Goal: Task Accomplishment & Management: Complete application form

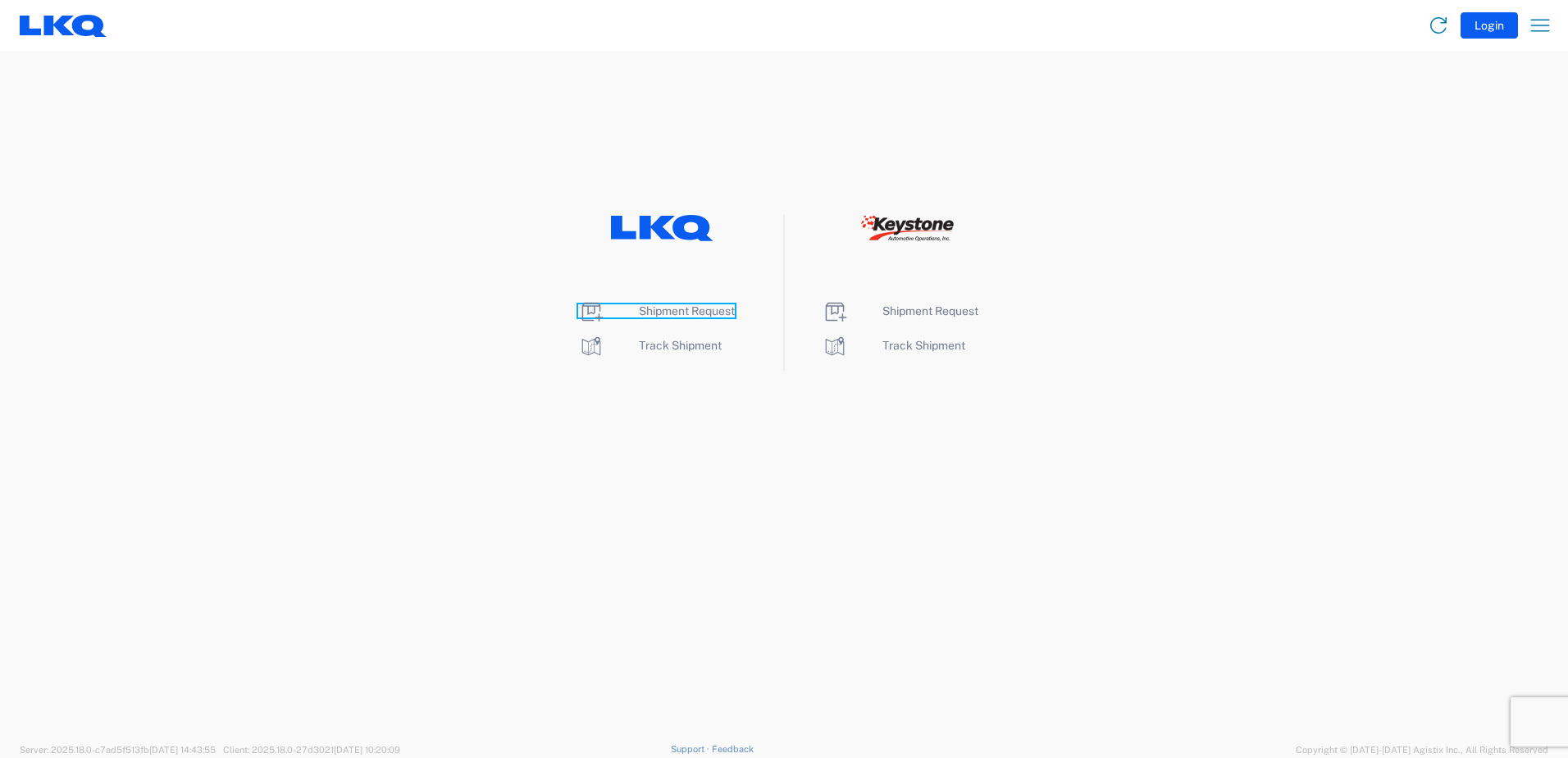
click at [662, 308] on span "Shipment Request" at bounding box center [686, 311] width 96 height 13
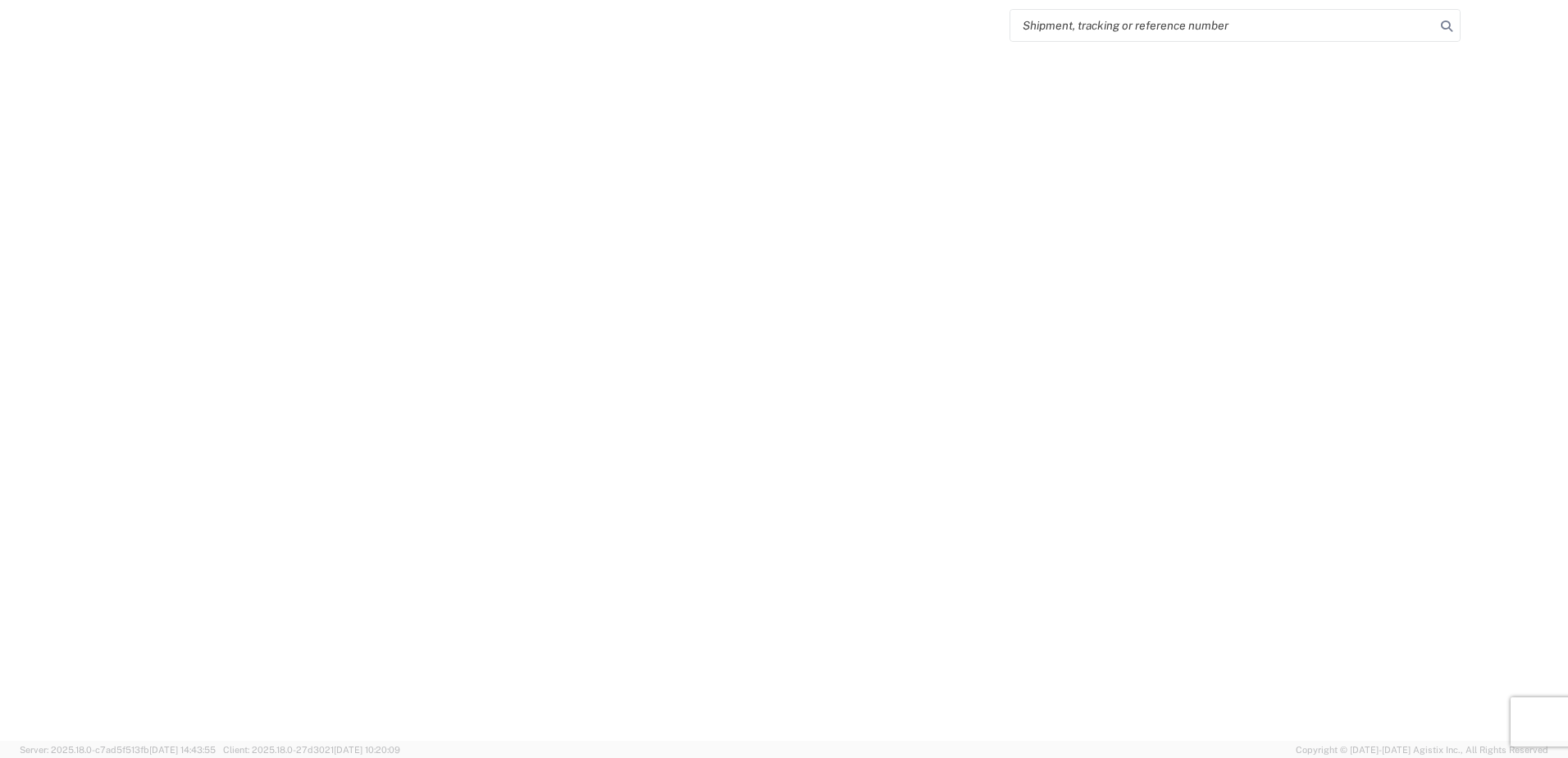
select select "FULL"
select select "LBS"
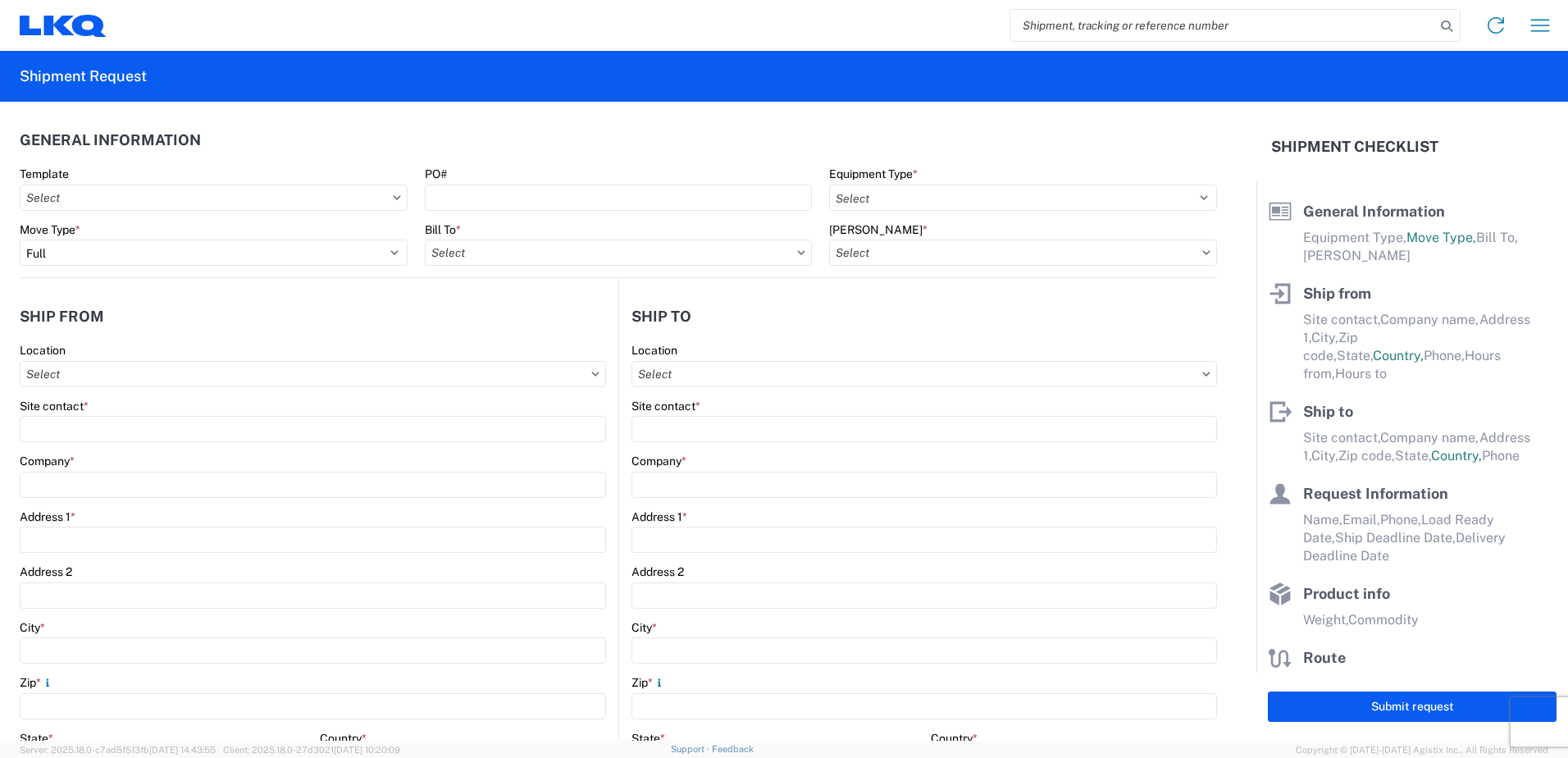
click at [392, 199] on icon at bounding box center [396, 198] width 8 height 5
click at [392, 195] on icon at bounding box center [396, 198] width 8 height 5
click at [291, 199] on input "Template" at bounding box center [213, 198] width 388 height 26
click at [282, 199] on input "Template" at bounding box center [213, 198] width 388 height 26
click at [281, 199] on input "Template" at bounding box center [213, 198] width 388 height 26
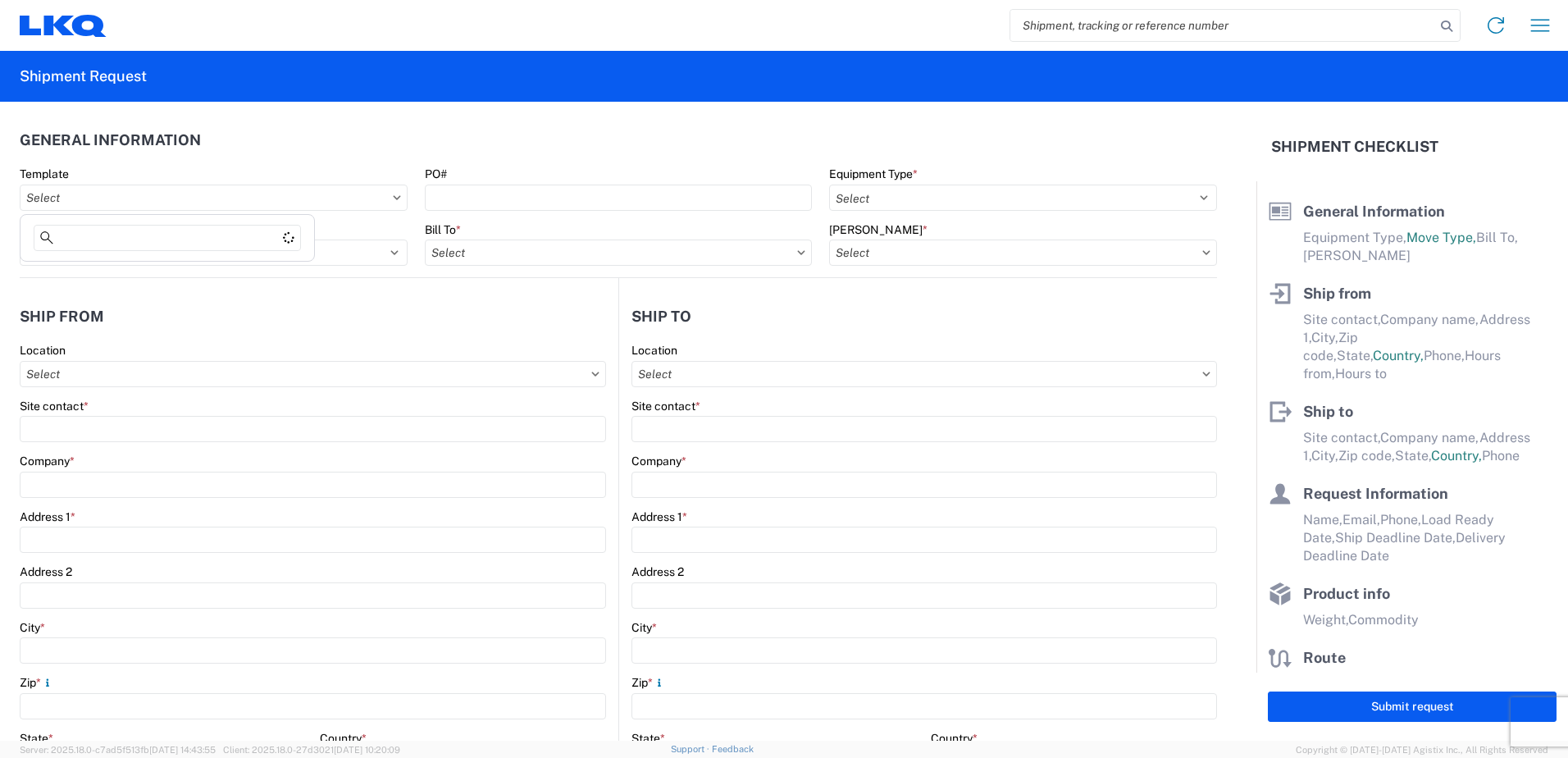
click at [275, 162] on agx-form-section "General Information Template PO# Equipment Type * Select 53’ Dry Van Flatbed Dr…" at bounding box center [618, 199] width 1198 height 156
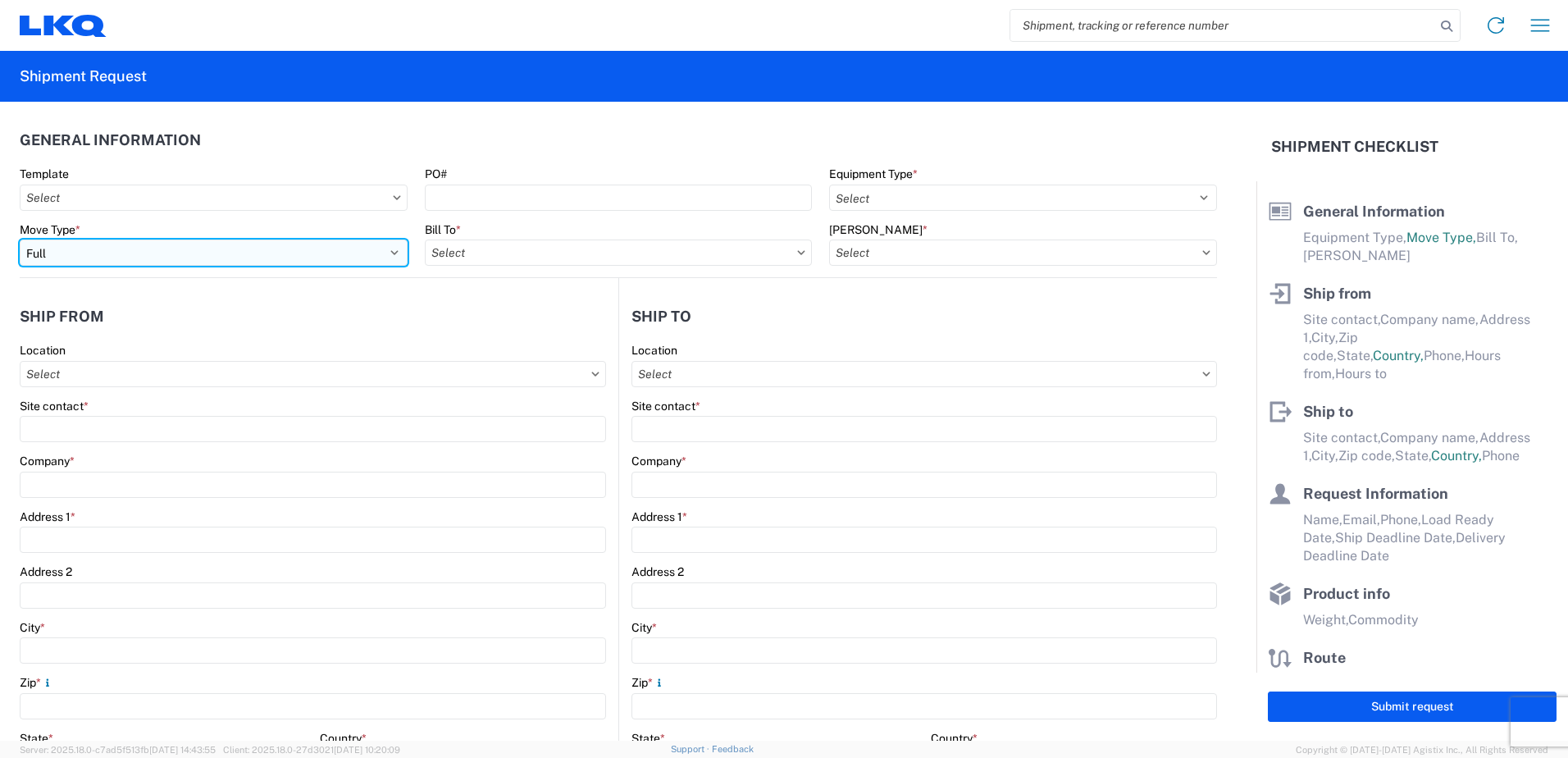
click at [382, 251] on select "Select Full Partial TL" at bounding box center [213, 253] width 388 height 26
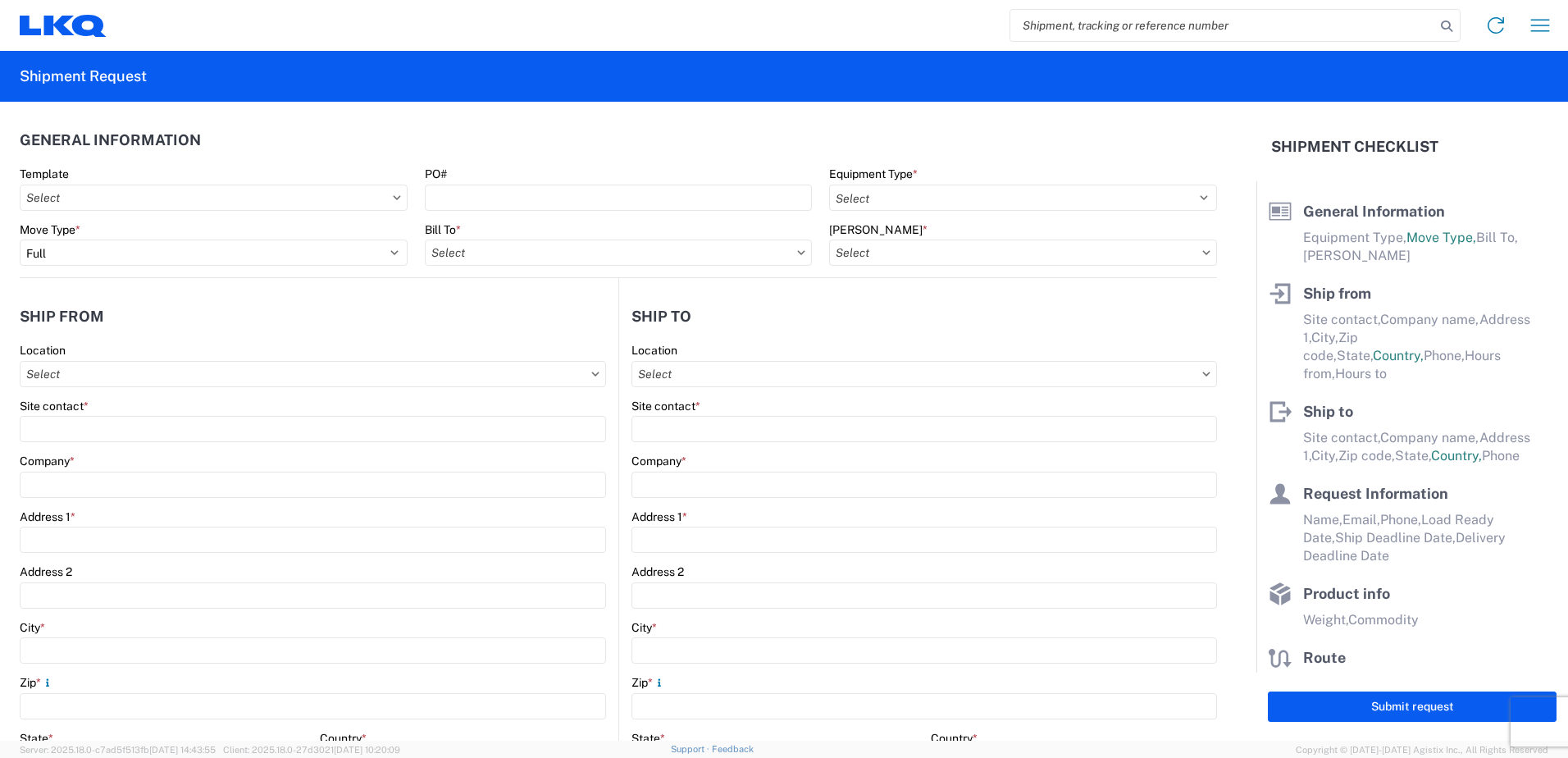
click at [357, 150] on header "General Information" at bounding box center [618, 140] width 1198 height 37
click at [489, 202] on input "PO#" at bounding box center [619, 198] width 388 height 26
type input "l"
click at [512, 206] on input "LS158" at bounding box center [619, 198] width 388 height 26
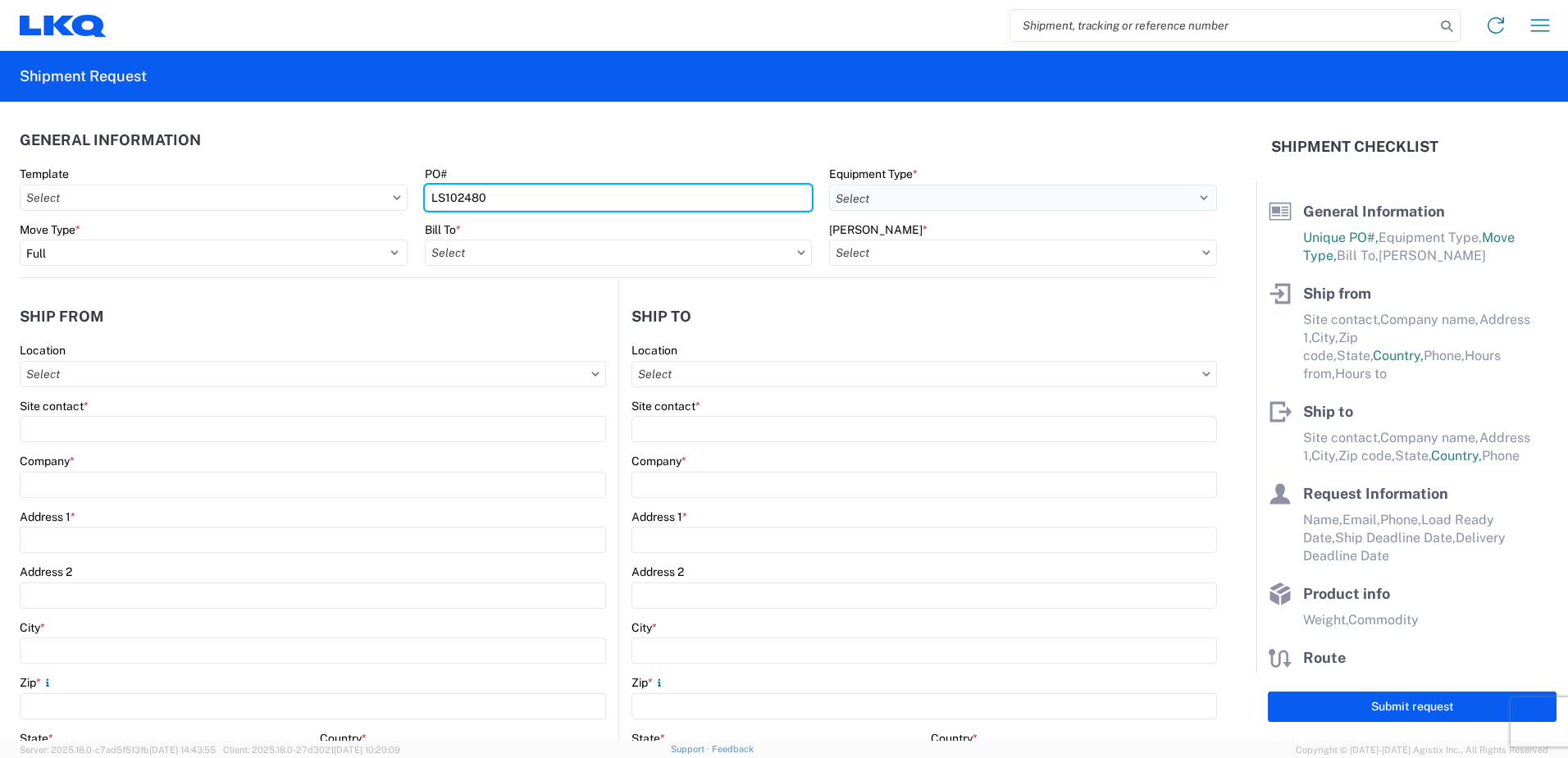
type input "LS102480"
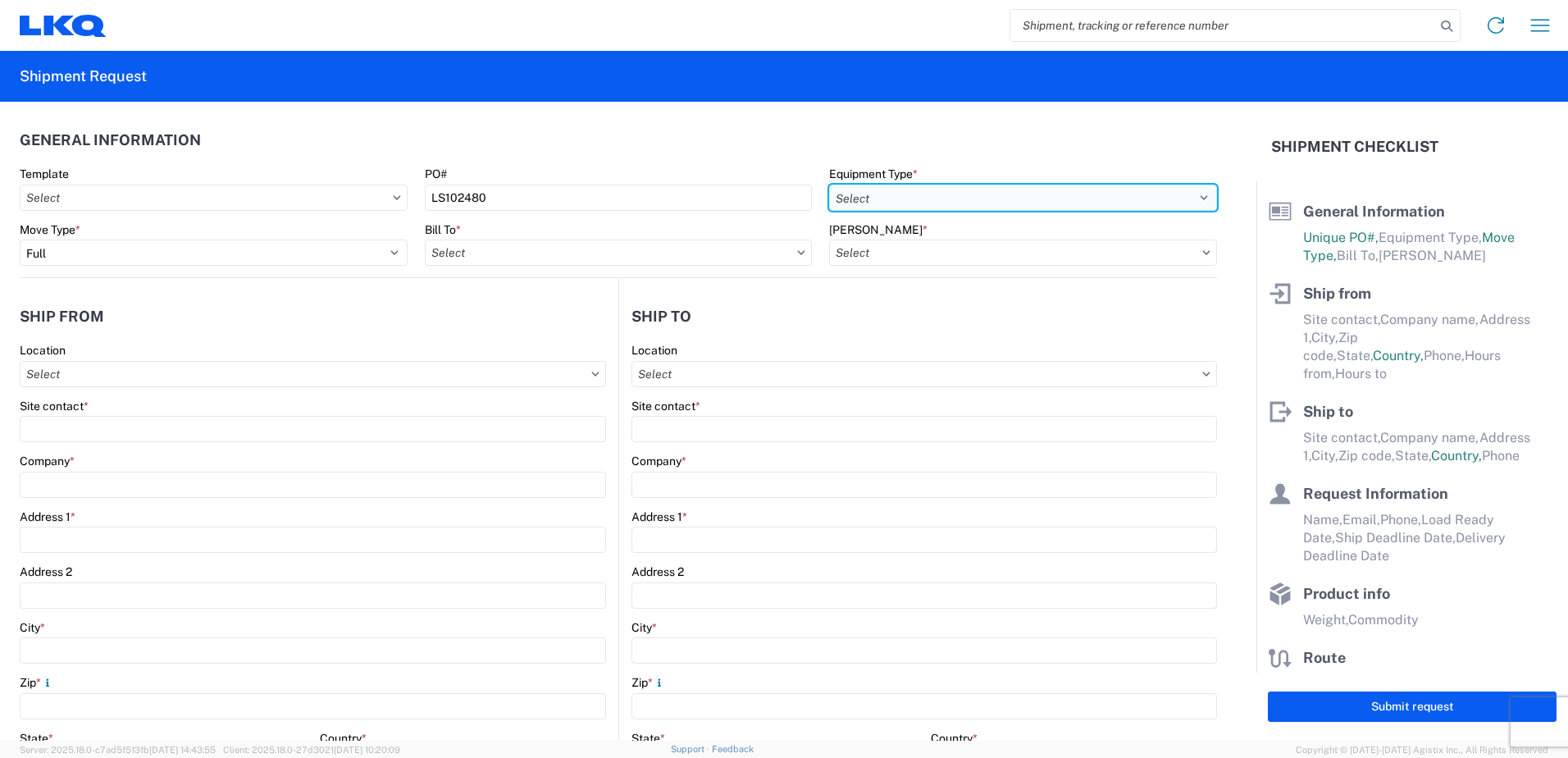
click at [1177, 193] on select "Select 53’ Dry Van Flatbed Dropdeck (van) Lowboy (flatbed) Rail" at bounding box center [1023, 198] width 388 height 26
select select "STDV"
click at [829, 184] on select "Select 53’ Dry Van Flatbed Dropdeck (van) Lowboy (flatbed) Rail" at bounding box center [1023, 198] width 388 height 26
click at [551, 255] on input "Bill To *" at bounding box center [619, 253] width 388 height 26
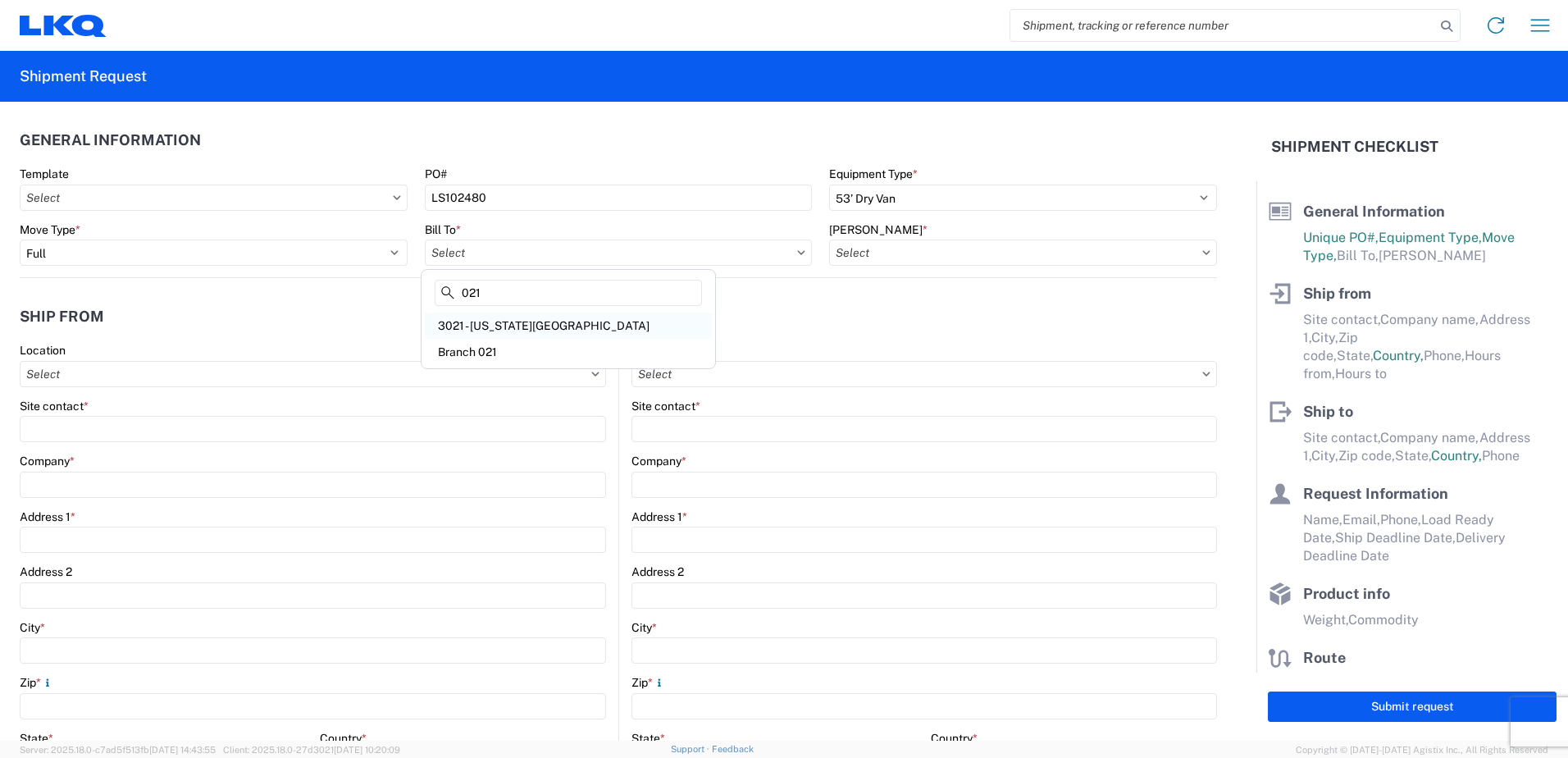
type input "021"
click at [549, 326] on div "3021 - [US_STATE][GEOGRAPHIC_DATA]" at bounding box center [568, 326] width 287 height 26
type input "3021 - [US_STATE][GEOGRAPHIC_DATA]"
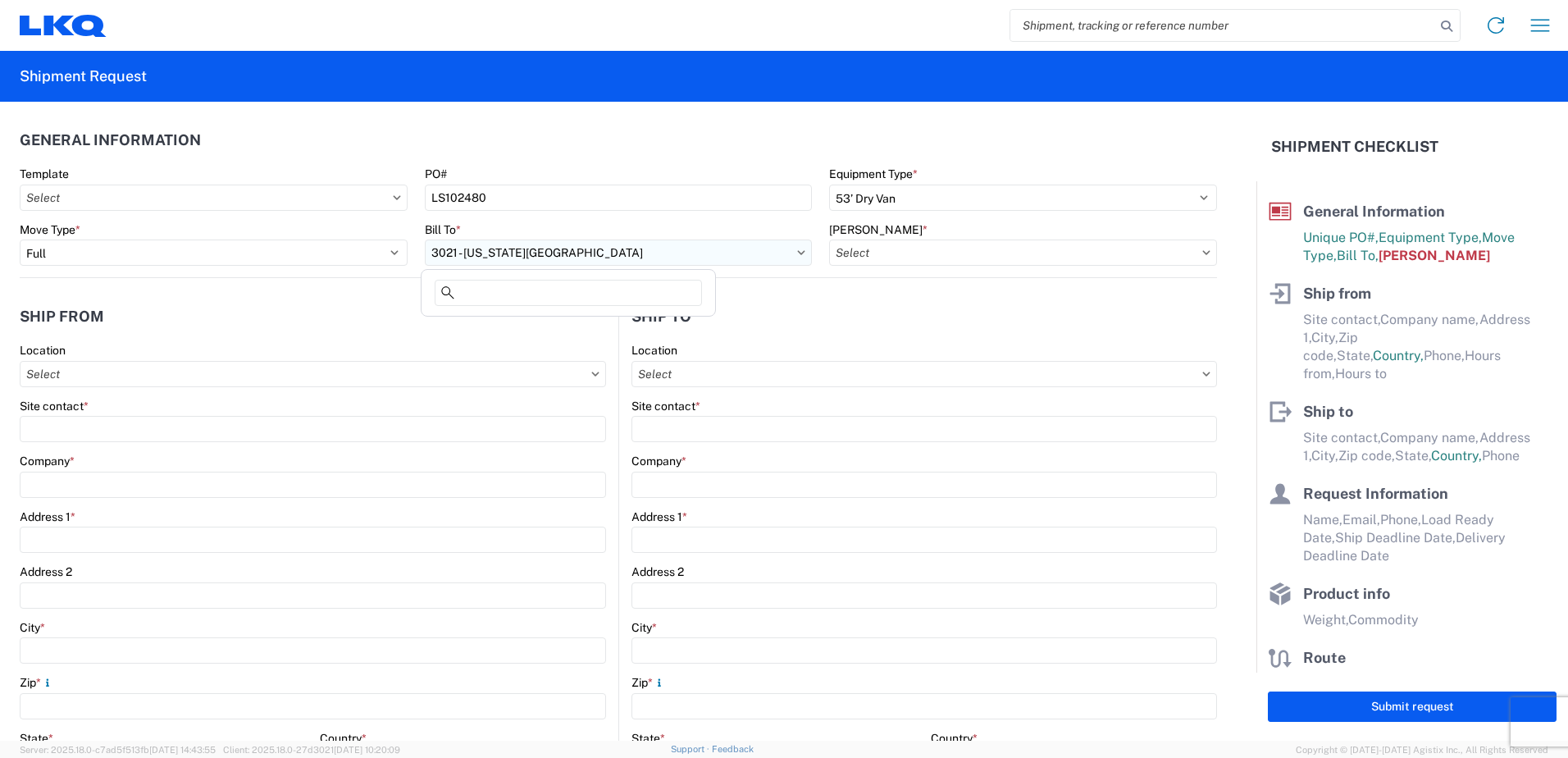
click at [796, 248] on input "3021 - [US_STATE][GEOGRAPHIC_DATA]" at bounding box center [619, 253] width 388 height 26
click at [609, 259] on input "3021 - [US_STATE][GEOGRAPHIC_DATA]" at bounding box center [619, 253] width 388 height 26
type input "3021"
click at [248, 287] on agx-shipment-stop-widget-v2 "Ship from Location Site contact * Company * Address 1 * Address 2 City * Zip * …" at bounding box center [318, 634] width 599 height 713
click at [1017, 256] on input "[PERSON_NAME] *" at bounding box center [1023, 253] width 388 height 26
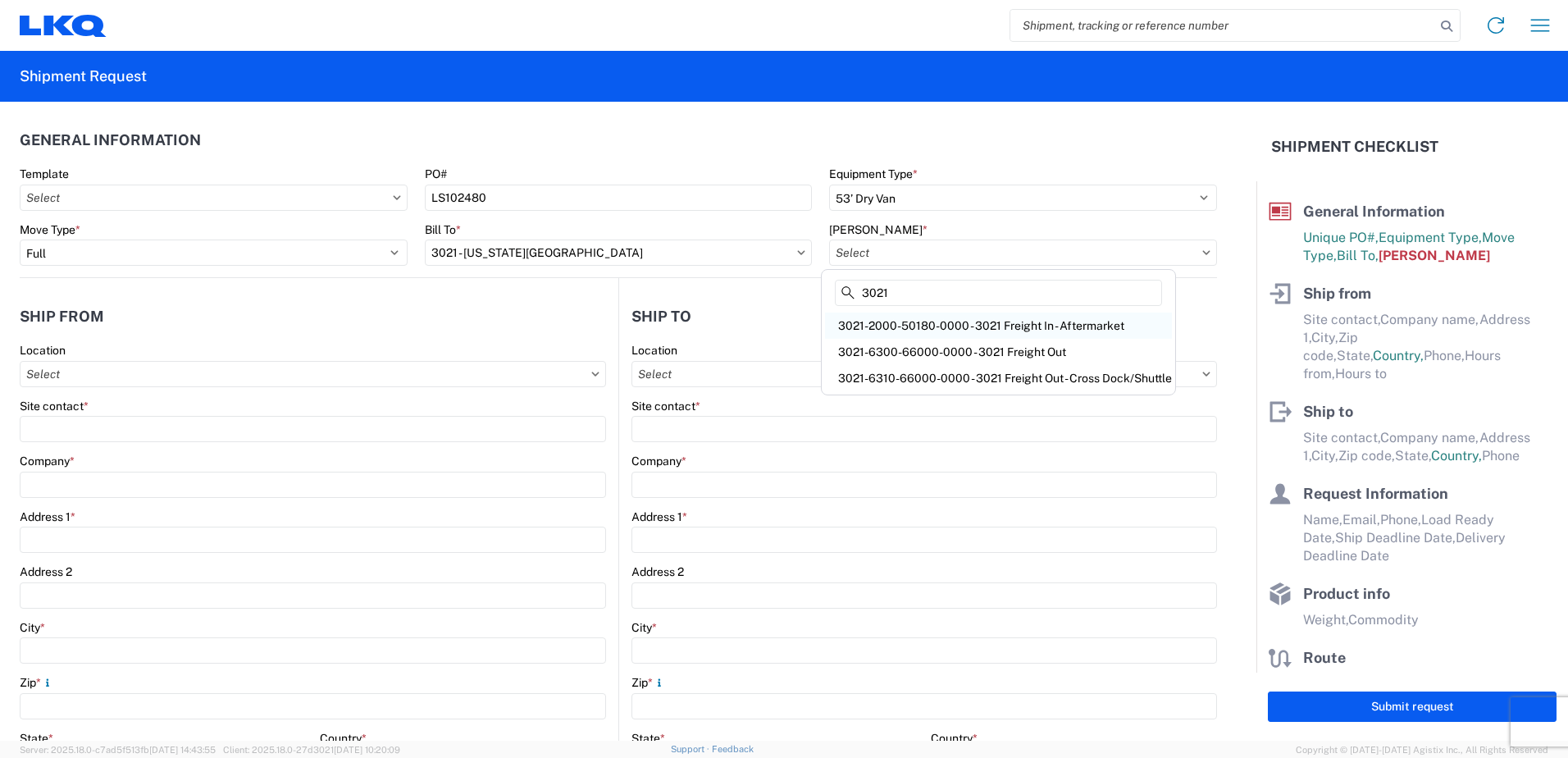
type input "3021"
click at [1032, 323] on div "3021-2000-50180-0000 - 3021 Freight In - Aftermarket" at bounding box center [998, 326] width 347 height 26
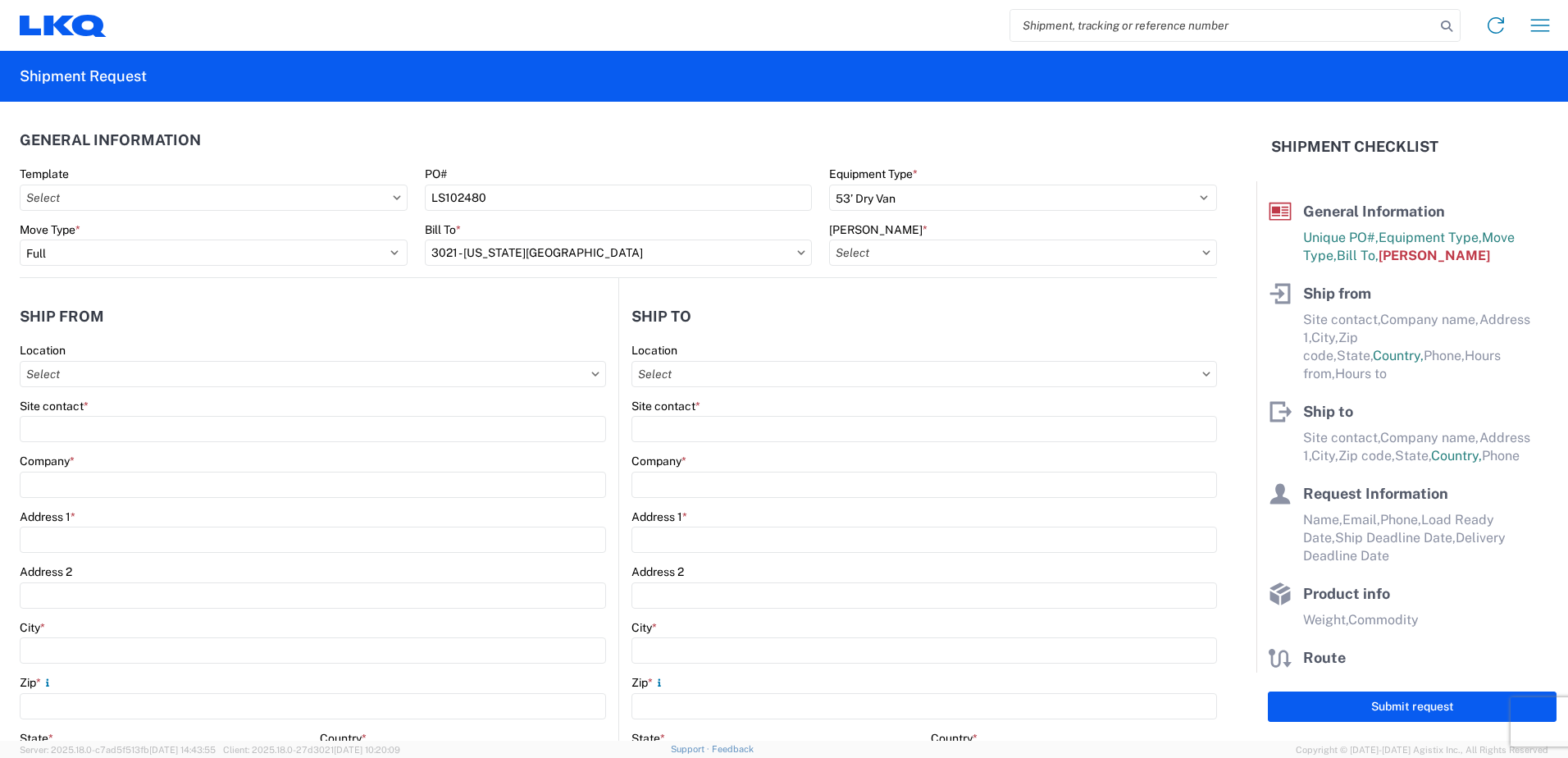
type input "3021-2000-50180-0000 - 3021 Freight In - Aftermarket"
click at [139, 371] on input "Location" at bounding box center [312, 374] width 586 height 26
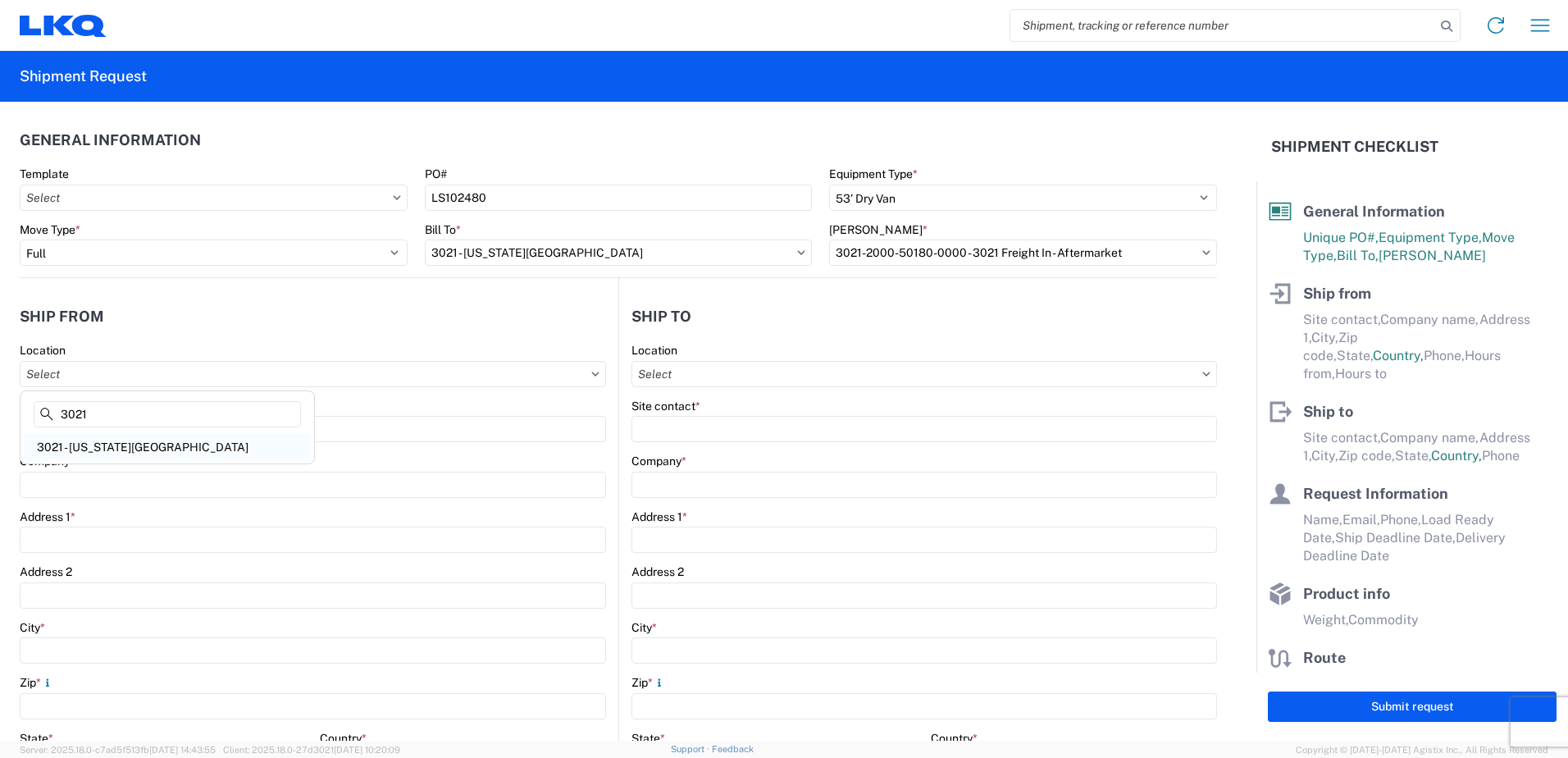
type input "3021"
click at [131, 446] on div "3021 - [US_STATE][GEOGRAPHIC_DATA]" at bounding box center [167, 447] width 287 height 26
type input "3021 - [US_STATE][GEOGRAPHIC_DATA]"
type input "LKQ Corporation"
type input "[STREET_ADDRESS]"
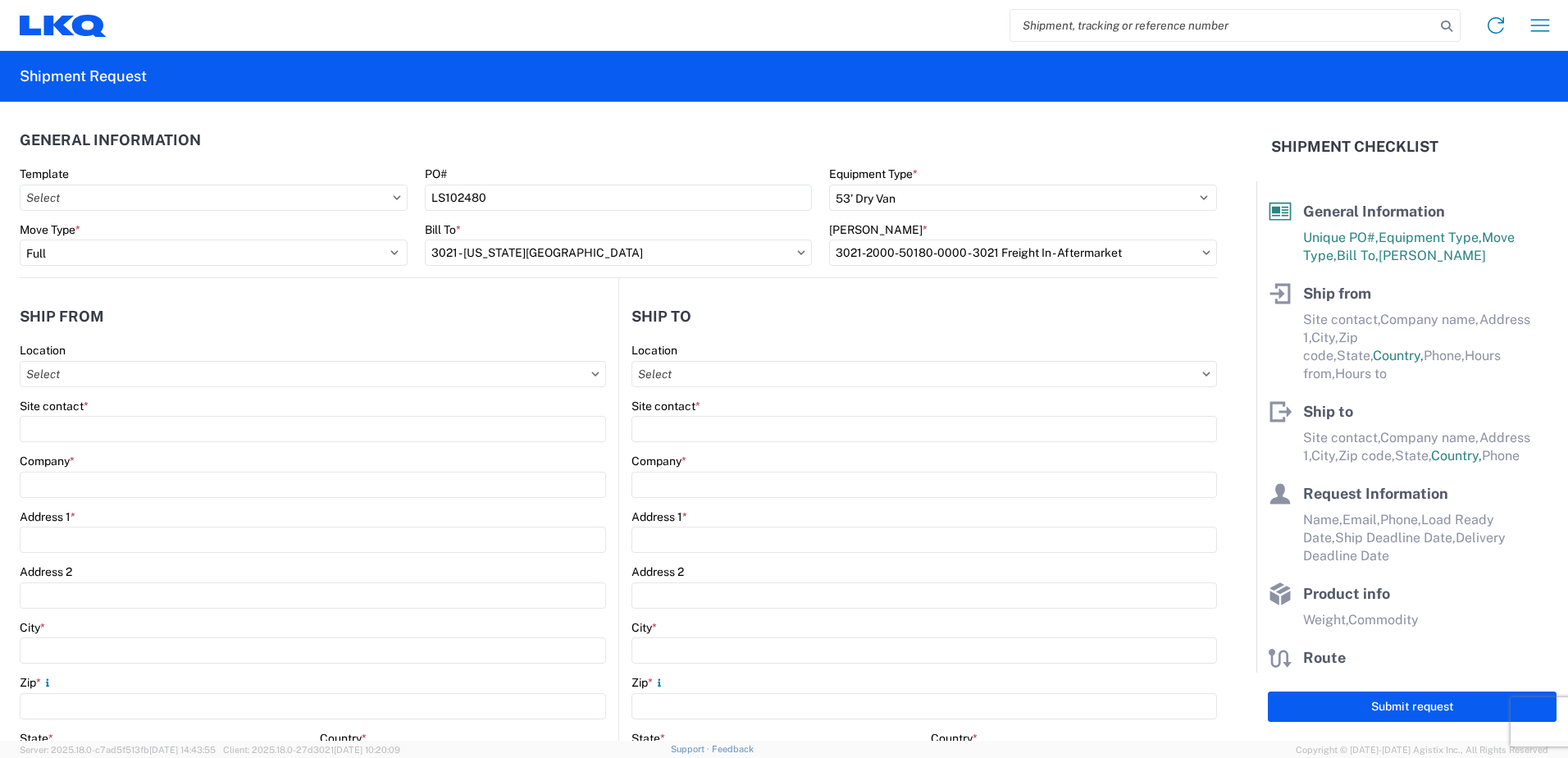
type input "Suite 100"
type input "Shawnee"
type input "66226"
select select "KS"
select select "US"
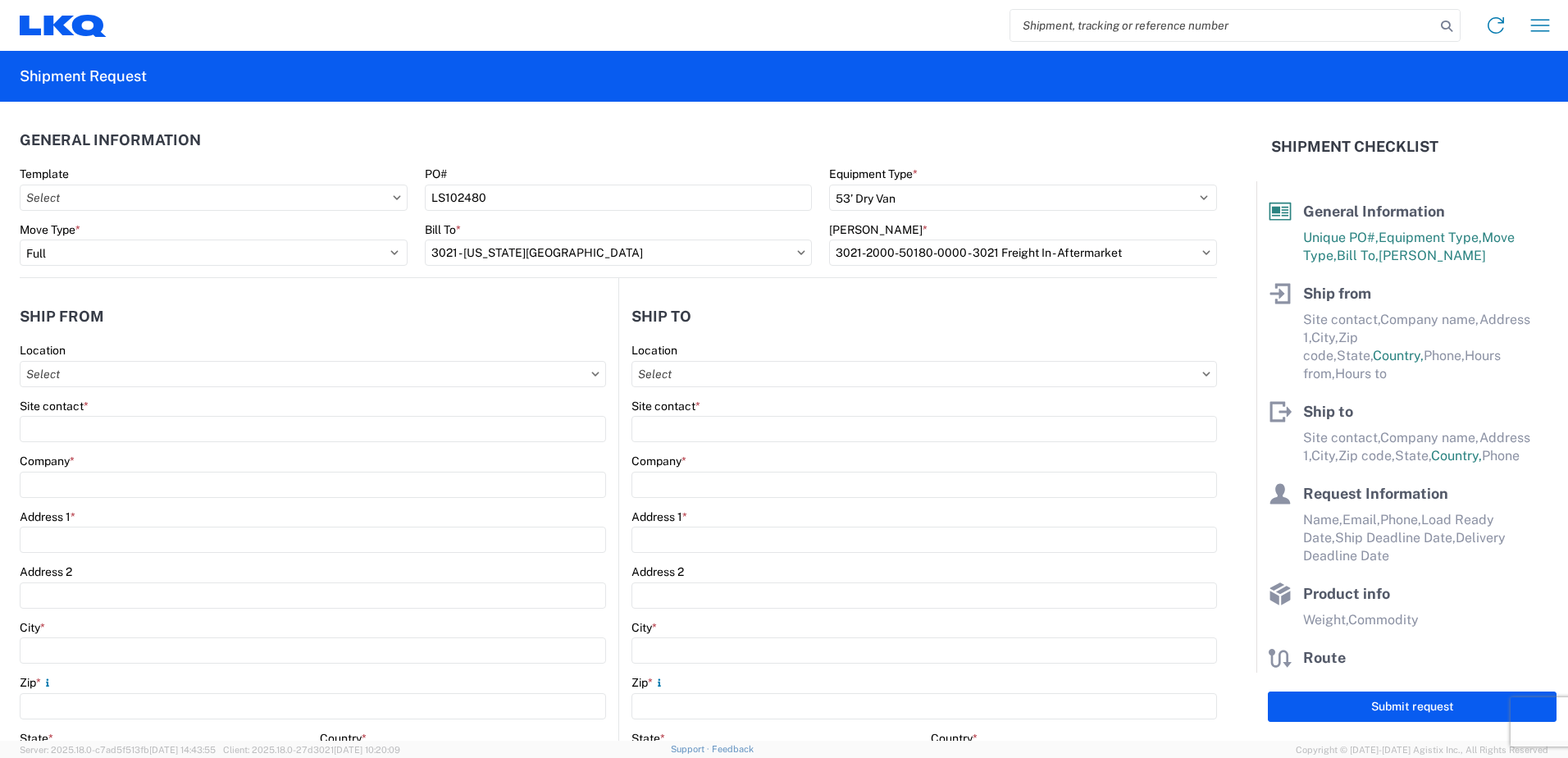
type input "[PHONE_NUMBER]"
type input "07:00"
type input "21:00"
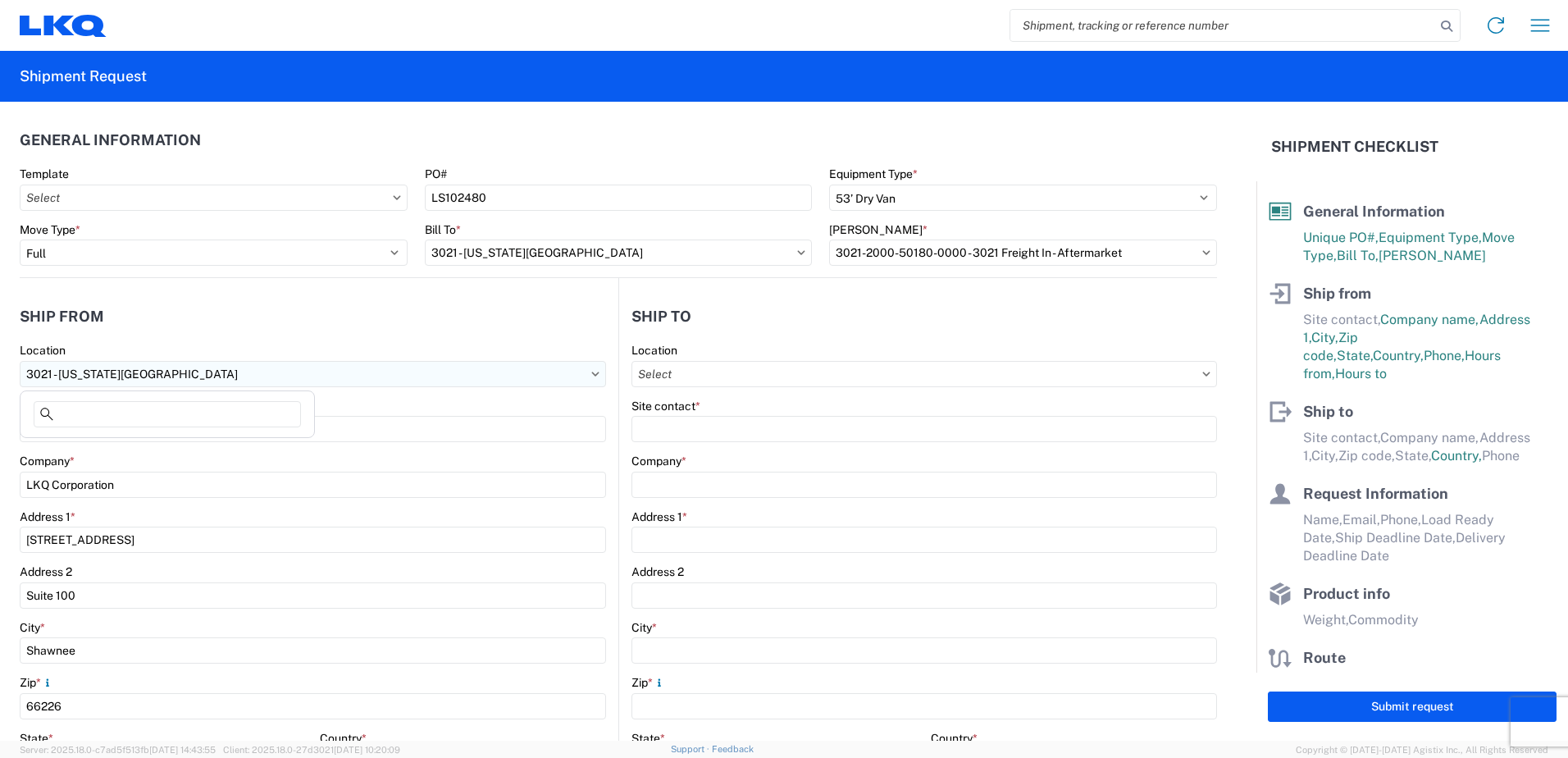
click at [158, 377] on input "3021 - [US_STATE][GEOGRAPHIC_DATA]" at bounding box center [312, 374] width 586 height 26
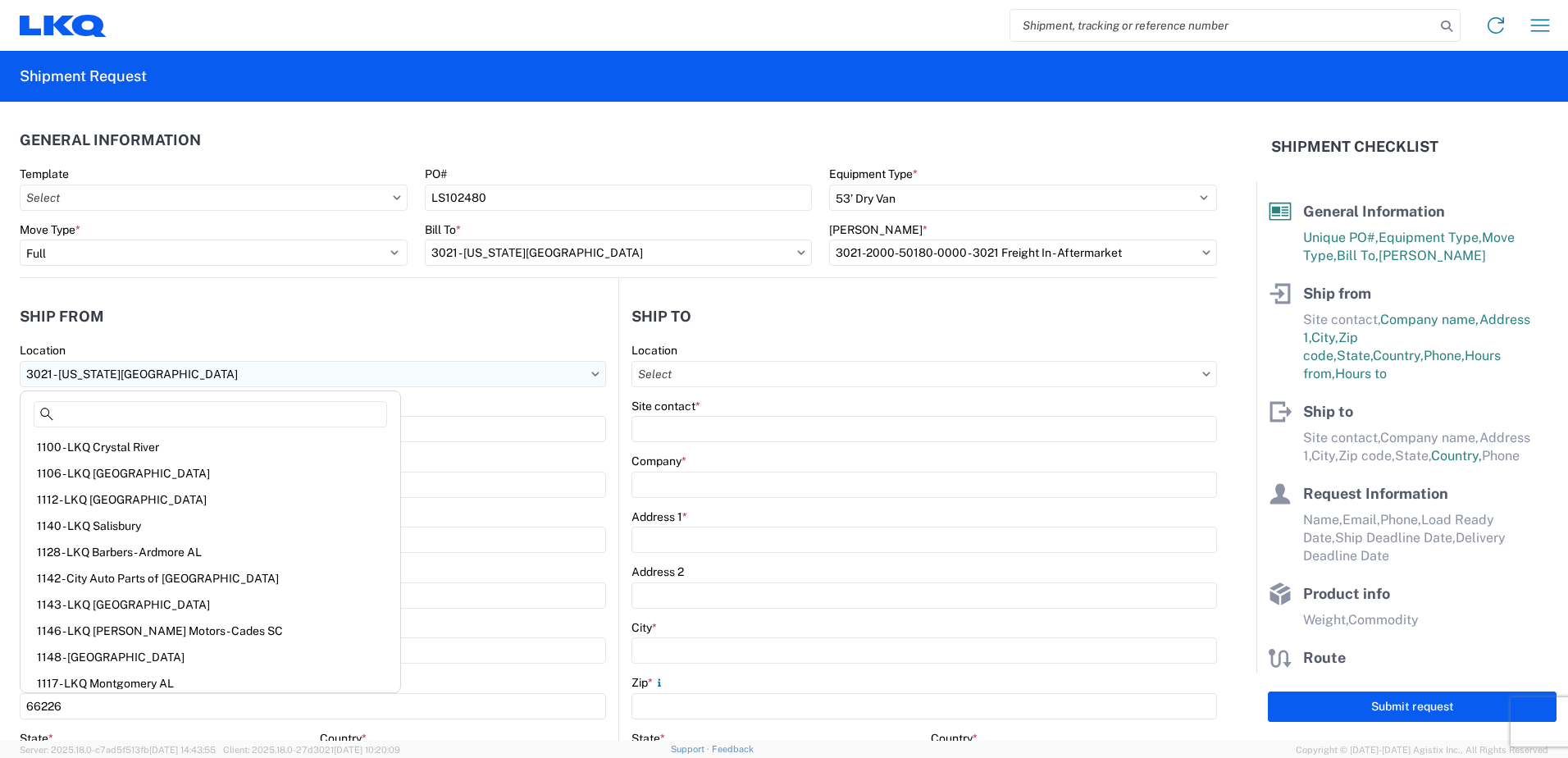
click at [223, 368] on input "3021 - [US_STATE][GEOGRAPHIC_DATA]" at bounding box center [312, 374] width 586 height 26
click at [190, 379] on input "3021 - [US_STATE][GEOGRAPHIC_DATA]" at bounding box center [312, 374] width 586 height 26
drag, startPoint x: 193, startPoint y: 369, endPoint x: 18, endPoint y: 369, distance: 175.0
click at [18, 369] on form "General Information Template PO# LS102480 Equipment Type * Select 53’ Dry Van F…" at bounding box center [628, 421] width 1257 height 639
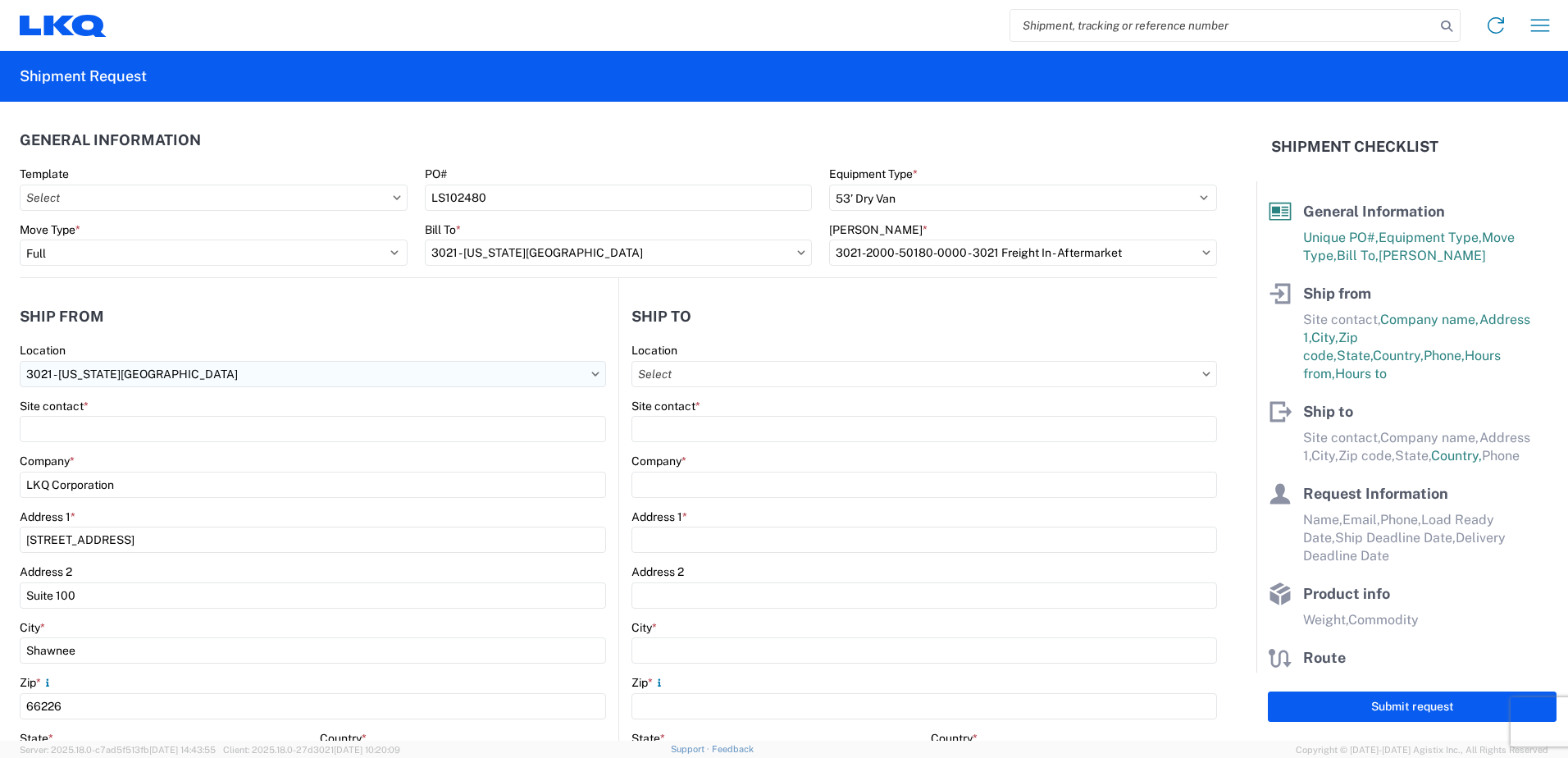
click at [595, 376] on input "3021 - [US_STATE][GEOGRAPHIC_DATA]" at bounding box center [312, 374] width 586 height 26
click at [201, 414] on input at bounding box center [167, 415] width 267 height 26
type input "3314"
click at [114, 457] on div "3314 - Sterling MA (314)" at bounding box center [167, 447] width 287 height 26
type input "3314 - Sterling MA (314)"
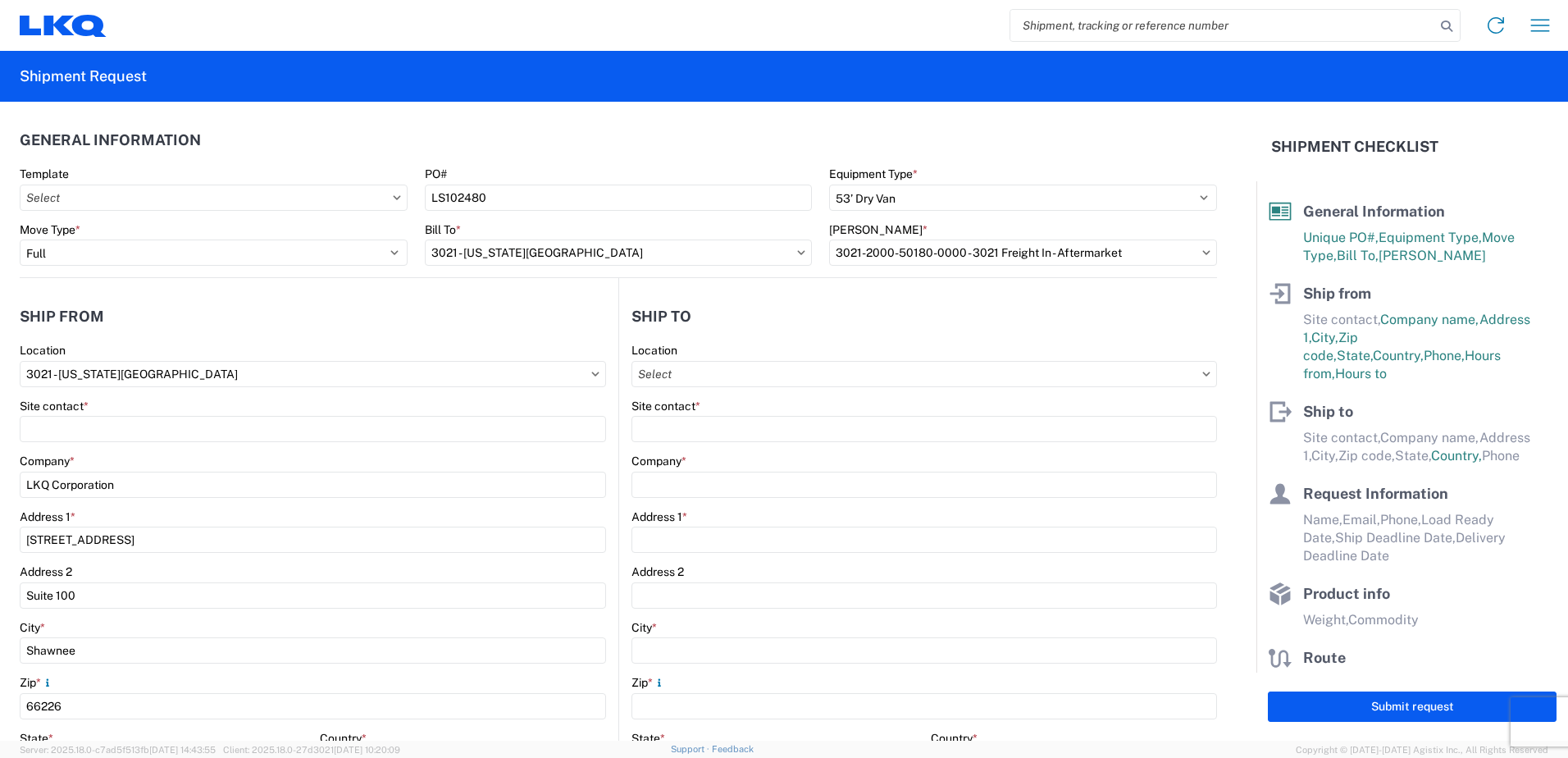
type input "3314 Sterling"
type input "[STREET_ADDRESS]"
type input "Sterling"
type input "01564"
select select "MA"
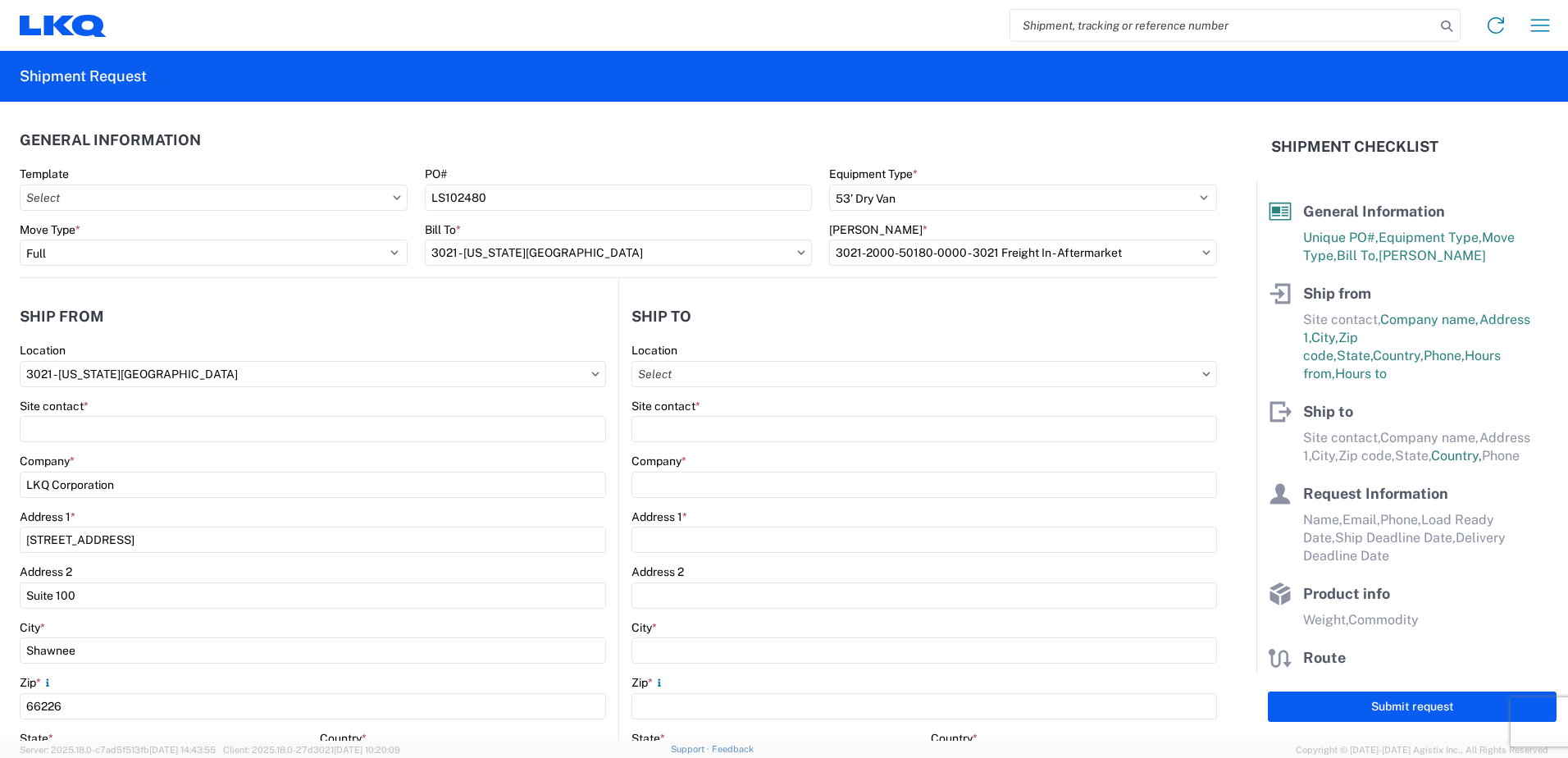
type input "[PHONE_NUMBER]"
type input "06:00"
type input "22:00"
click at [1202, 375] on icon at bounding box center [1206, 374] width 8 height 5
click at [1167, 378] on input "Location" at bounding box center [924, 374] width 586 height 26
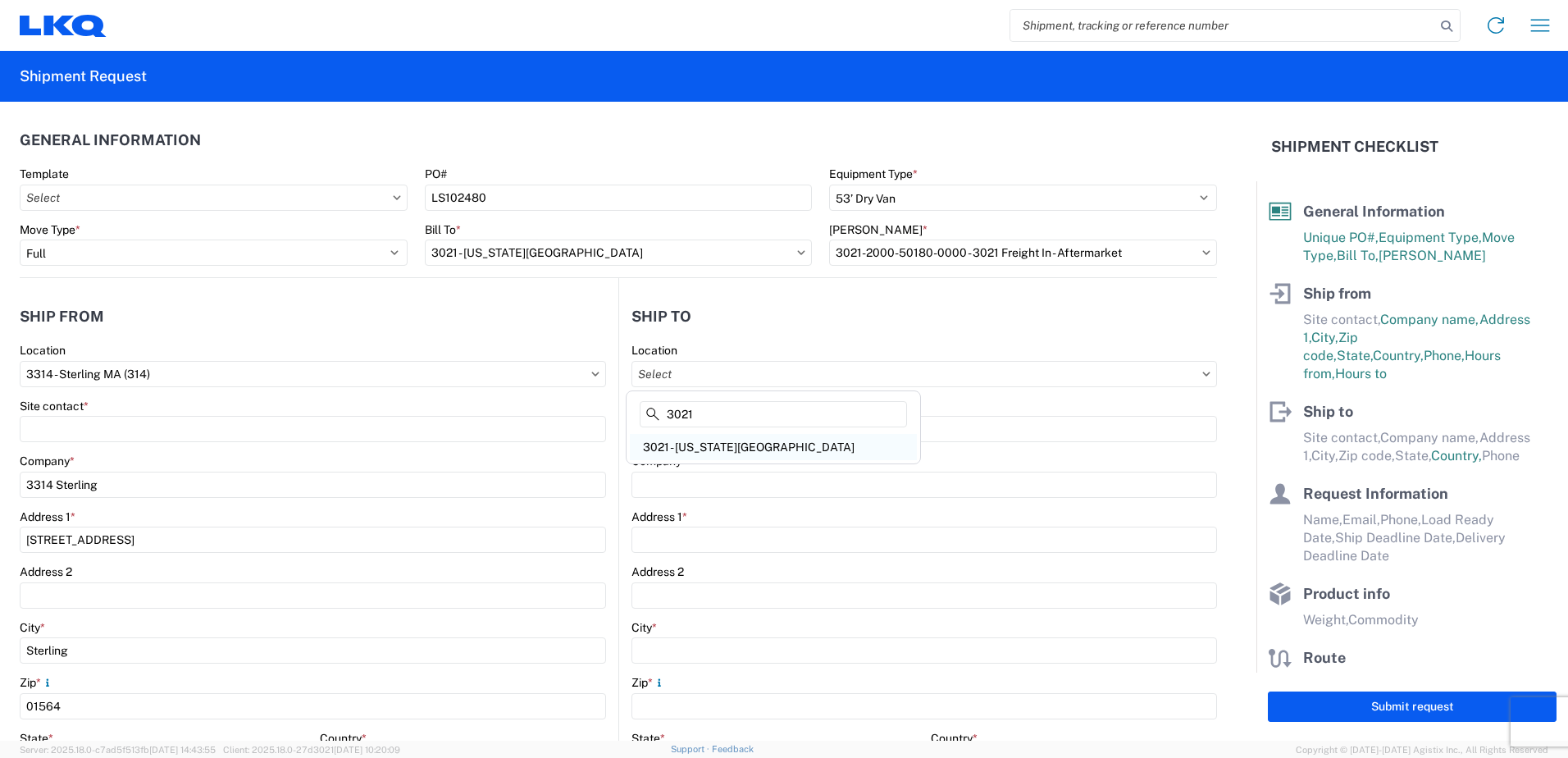
type input "3021"
click at [737, 441] on div "3021 - [US_STATE][GEOGRAPHIC_DATA]" at bounding box center [773, 447] width 287 height 26
type input "3021 - [US_STATE][GEOGRAPHIC_DATA]"
type input "LKQ Corporation"
type input "[STREET_ADDRESS]"
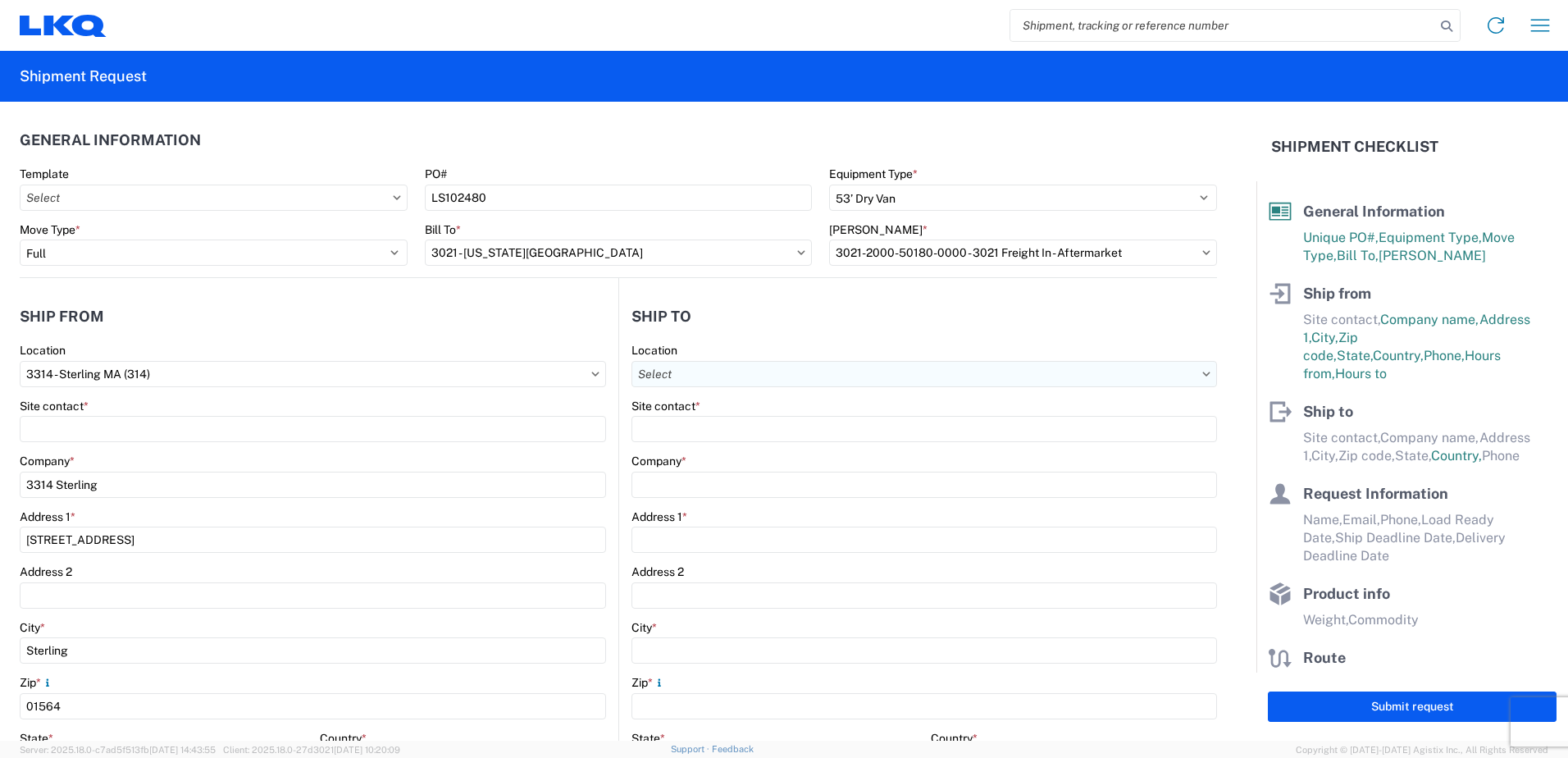
type input "Suite 100"
type input "Shawnee"
type input "66226"
select select "US"
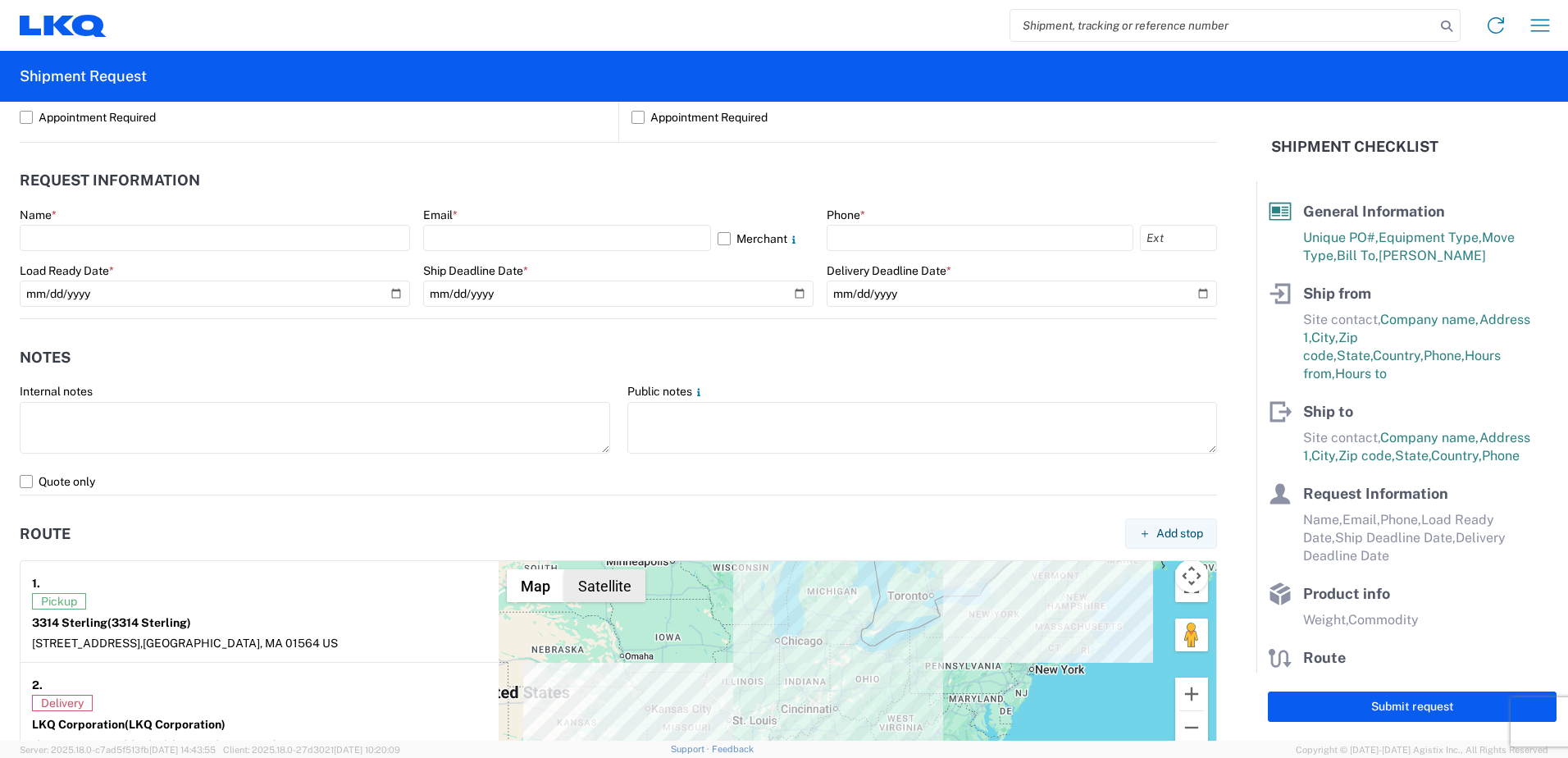
scroll to position [657, 0]
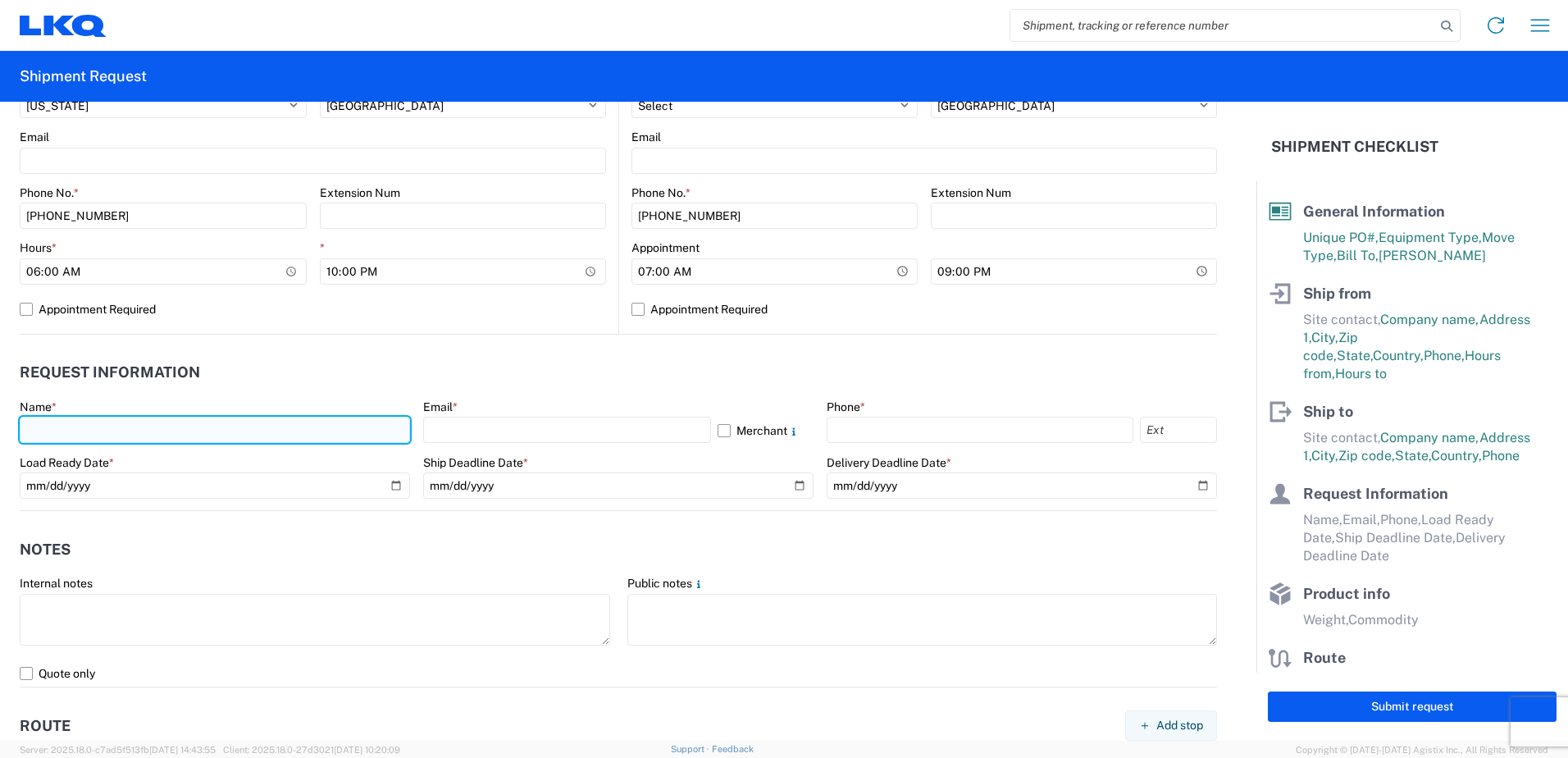
click at [61, 428] on input "text" at bounding box center [214, 430] width 391 height 26
type input "[PERSON_NAME]"
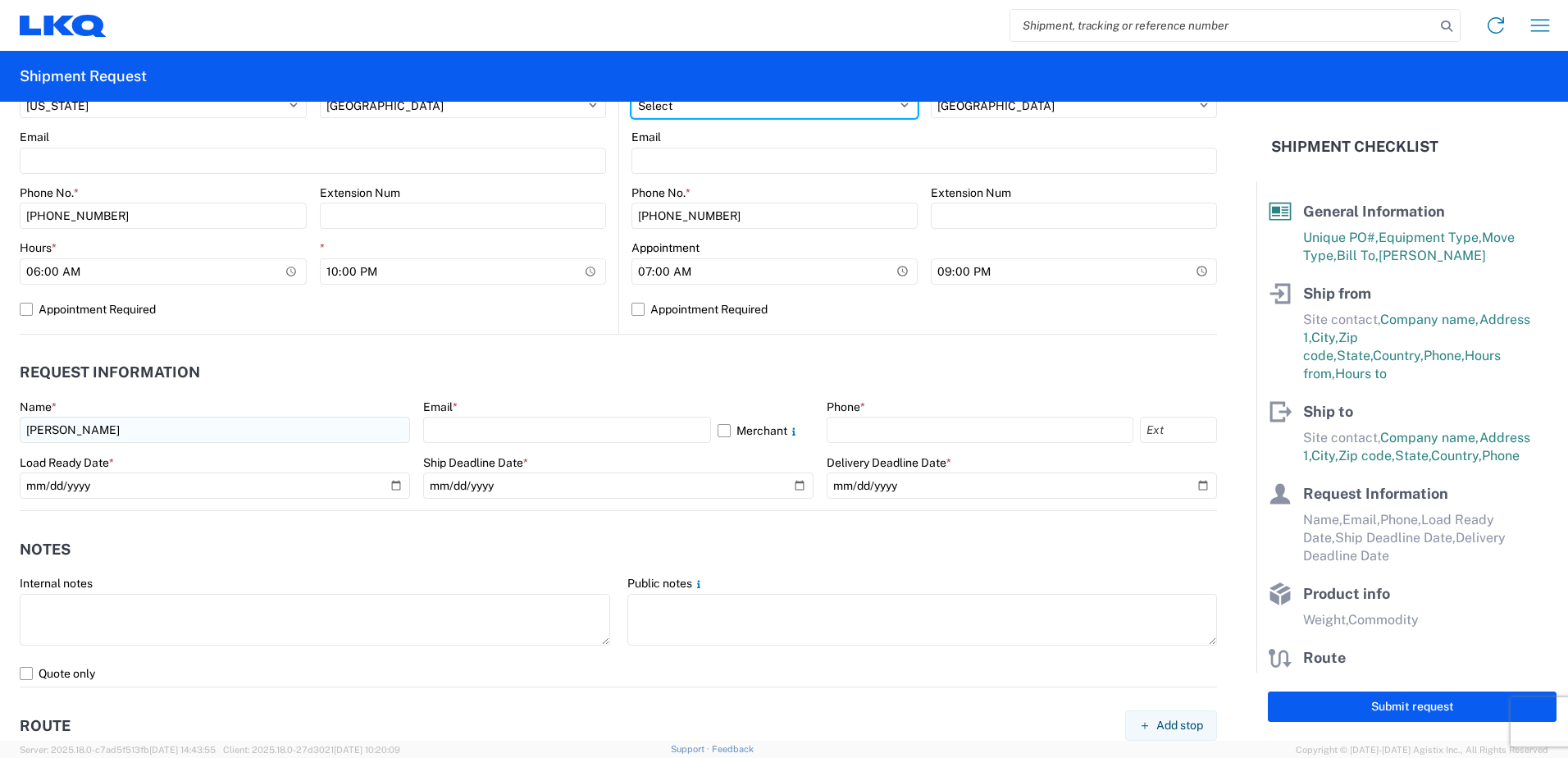
select select "MA"
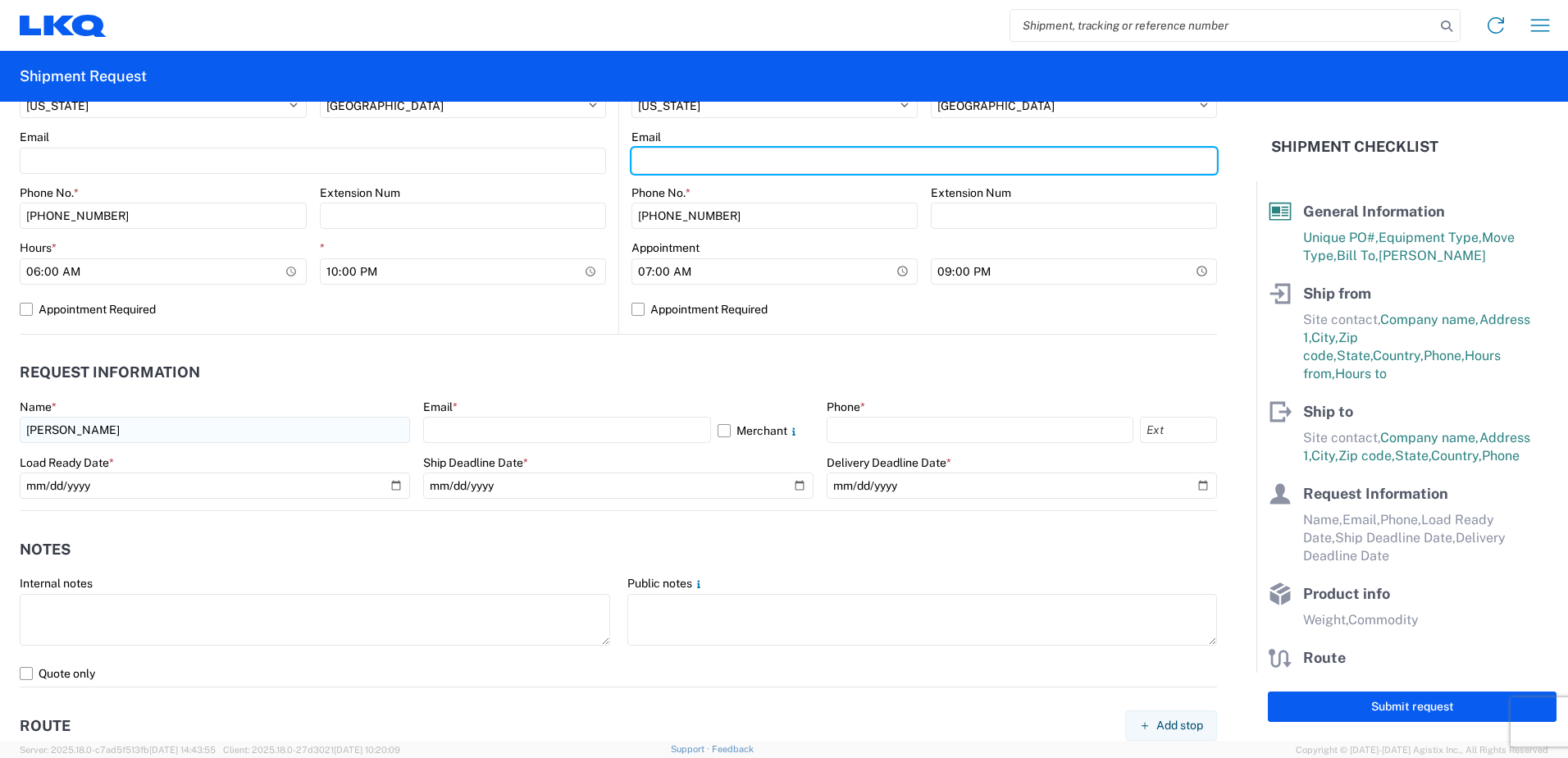
type input "[EMAIL_ADDRESS][DOMAIN_NAME]"
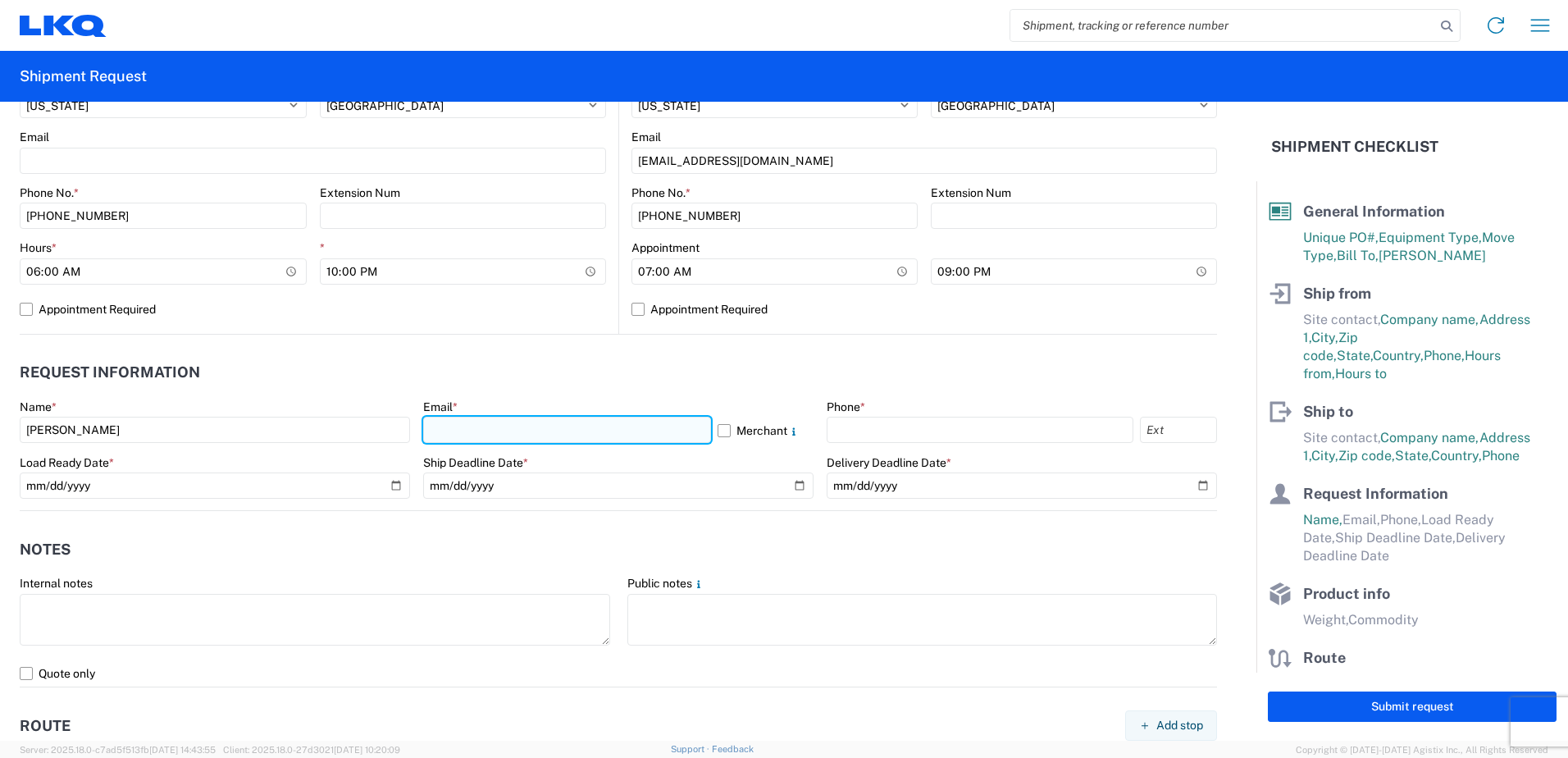
click at [475, 432] on input "text" at bounding box center [567, 430] width 287 height 26
type input "[EMAIL_ADDRESS][DOMAIN_NAME]"
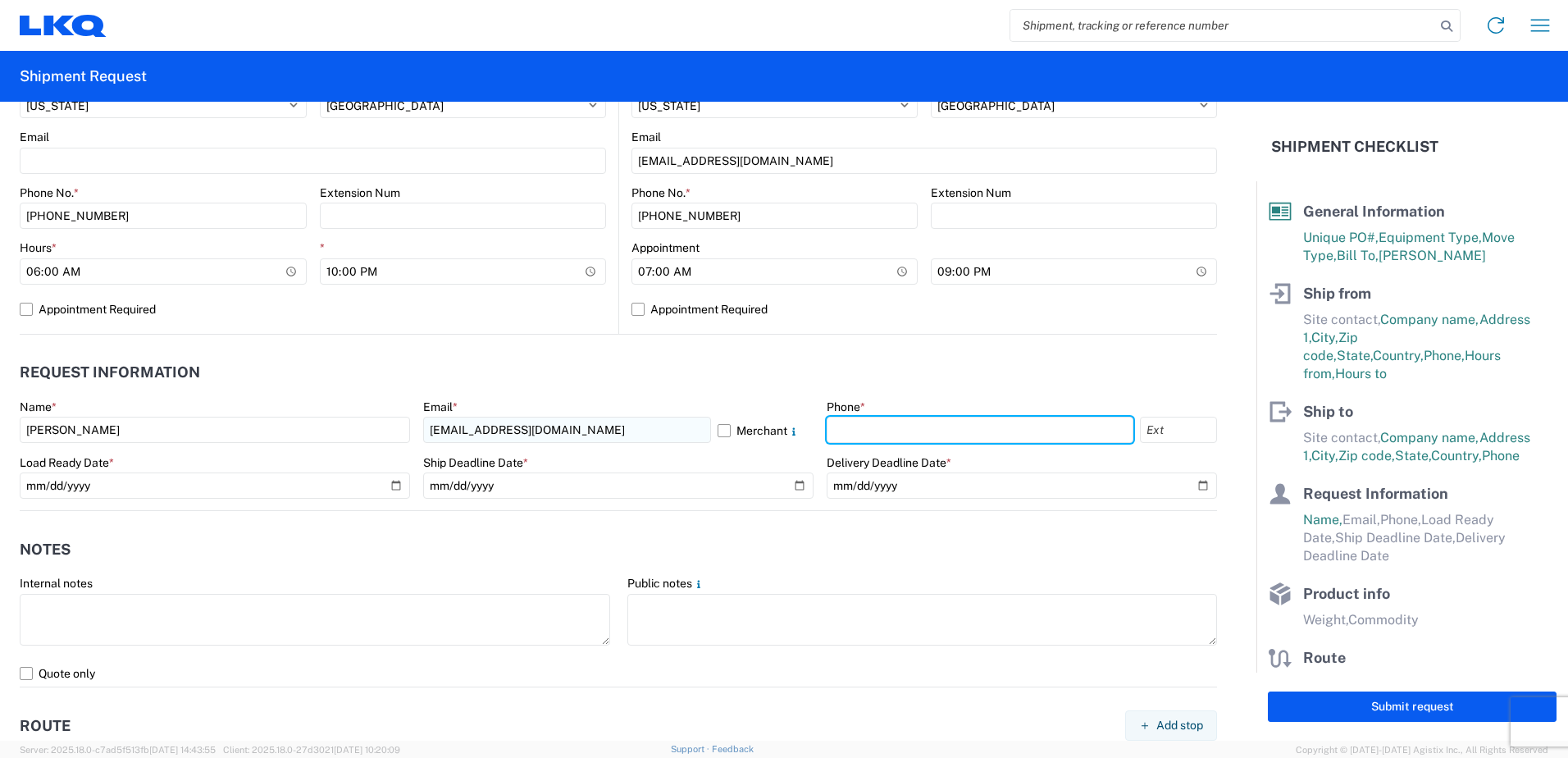
type input "7745455329"
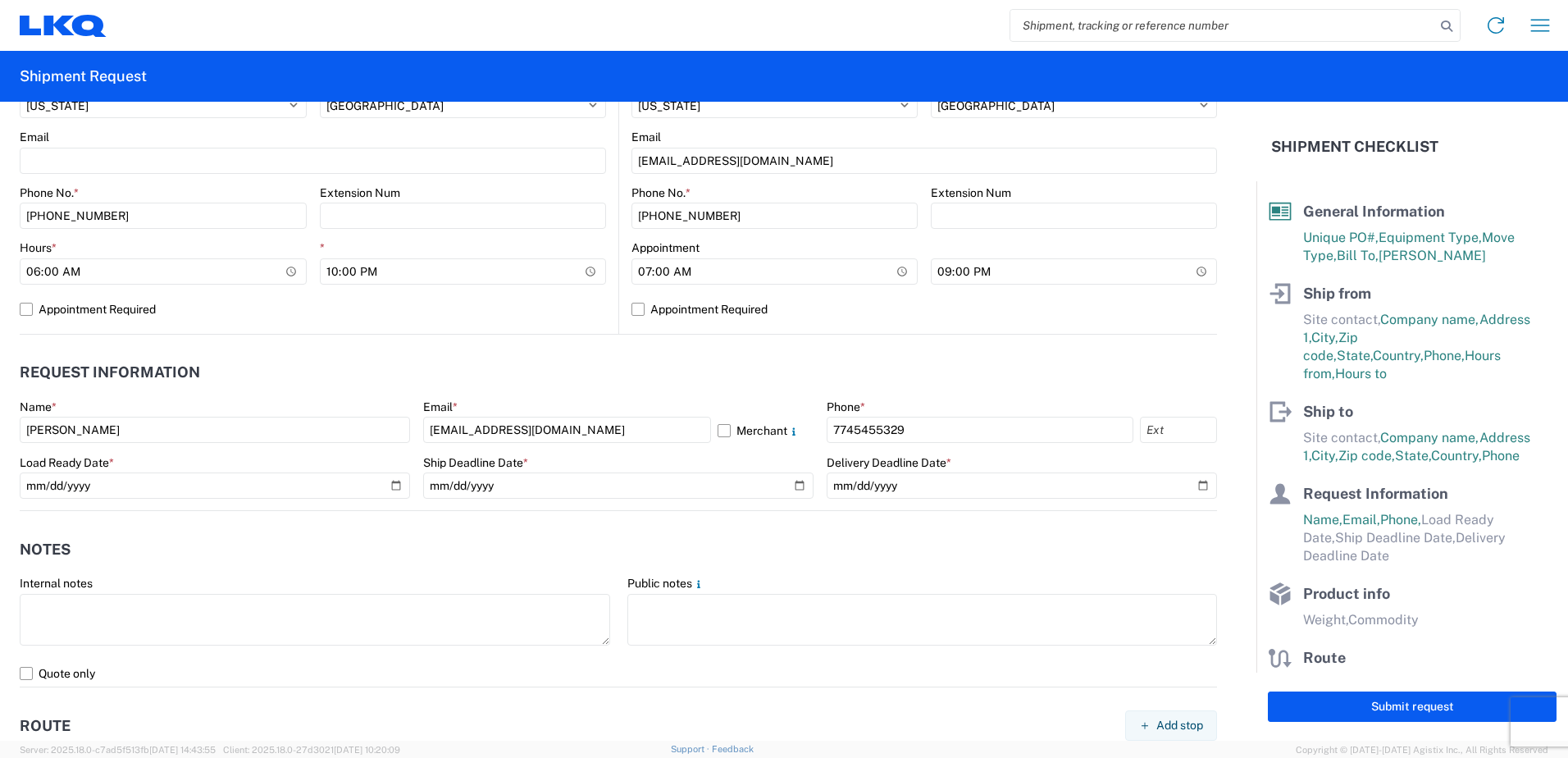
click at [495, 369] on header "Request Information" at bounding box center [618, 373] width 1198 height 37
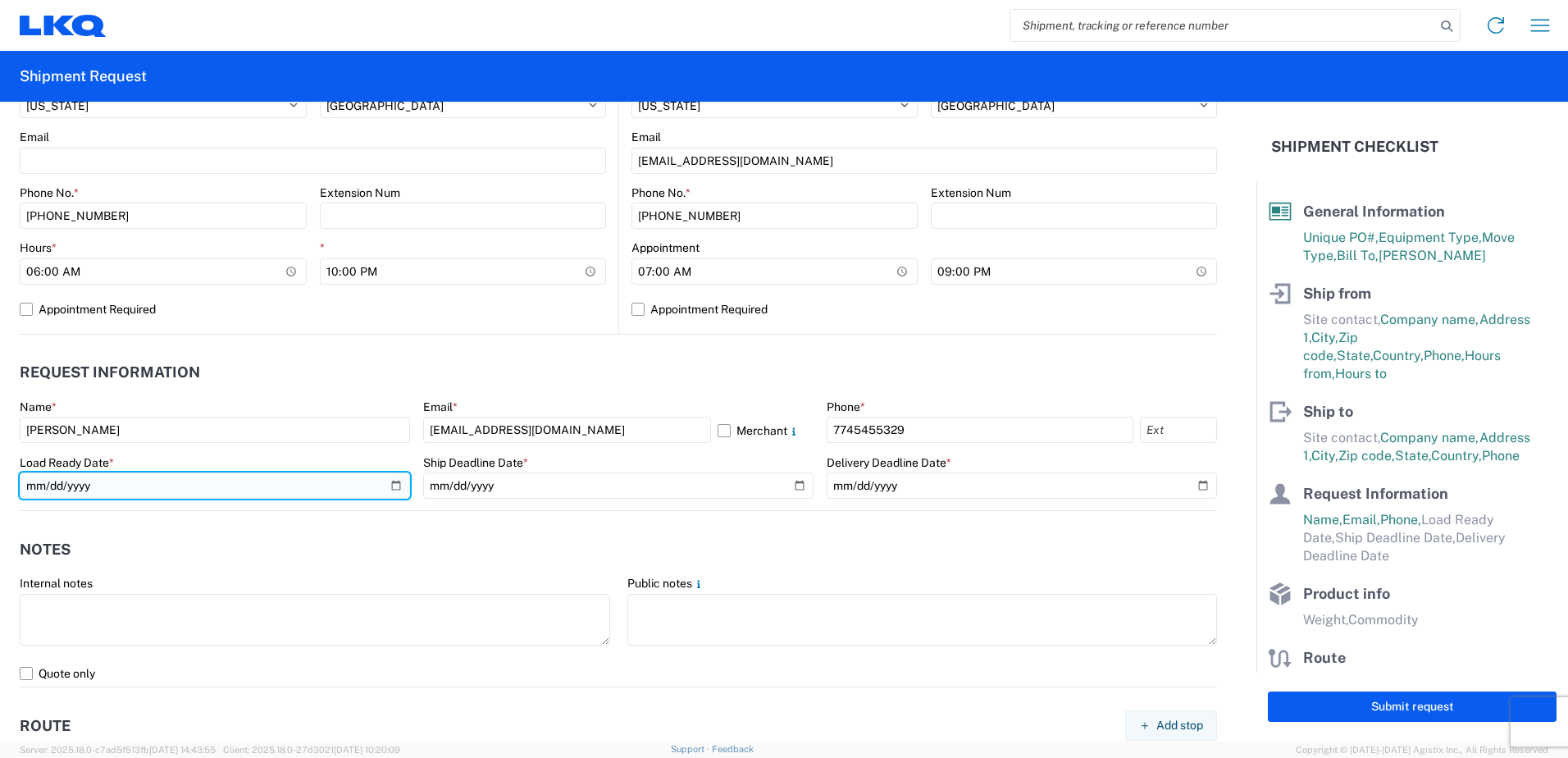
click at [392, 479] on input "date" at bounding box center [214, 486] width 391 height 26
type input "[DATE]"
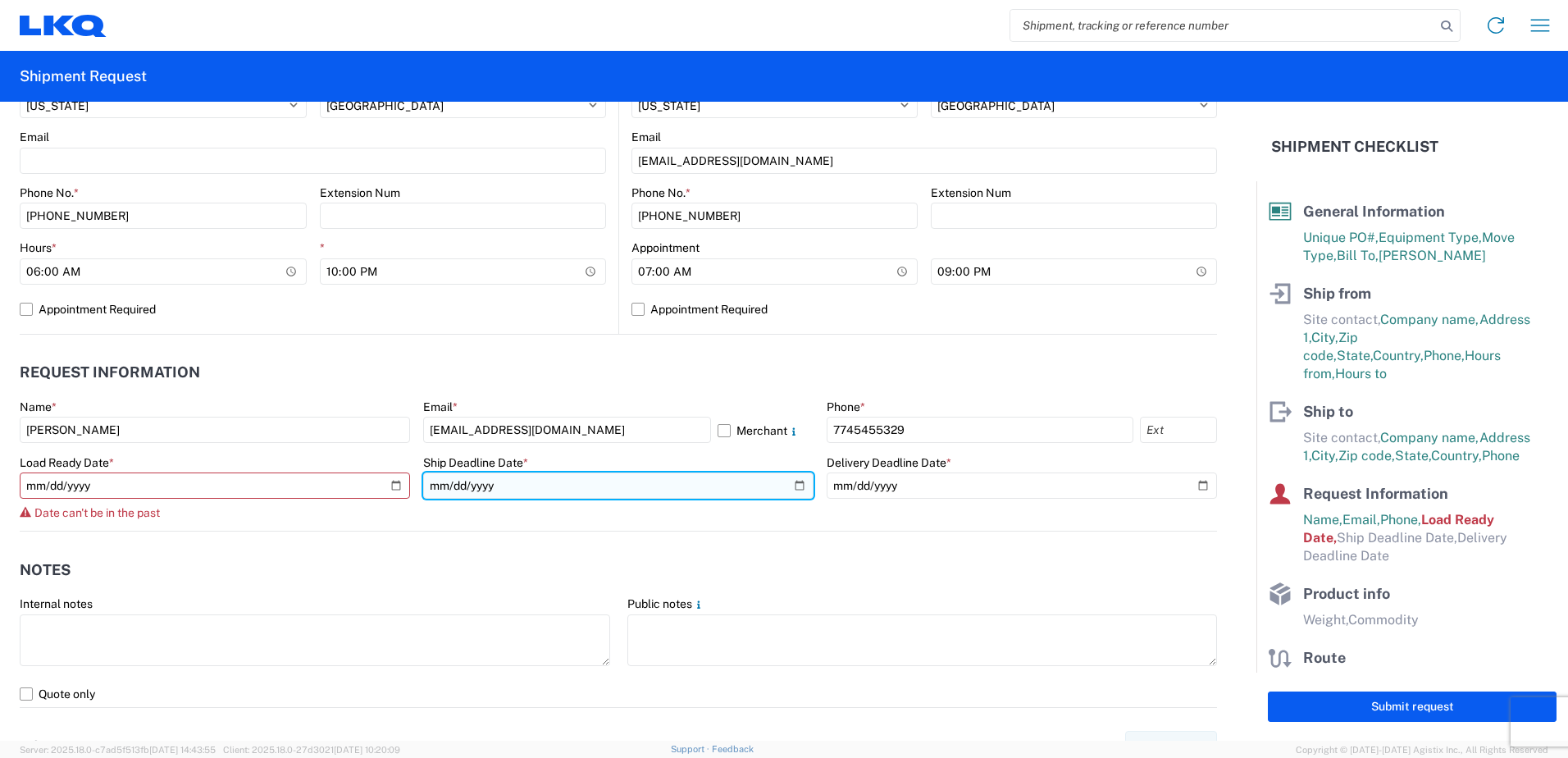
click at [794, 484] on input "date" at bounding box center [618, 486] width 391 height 26
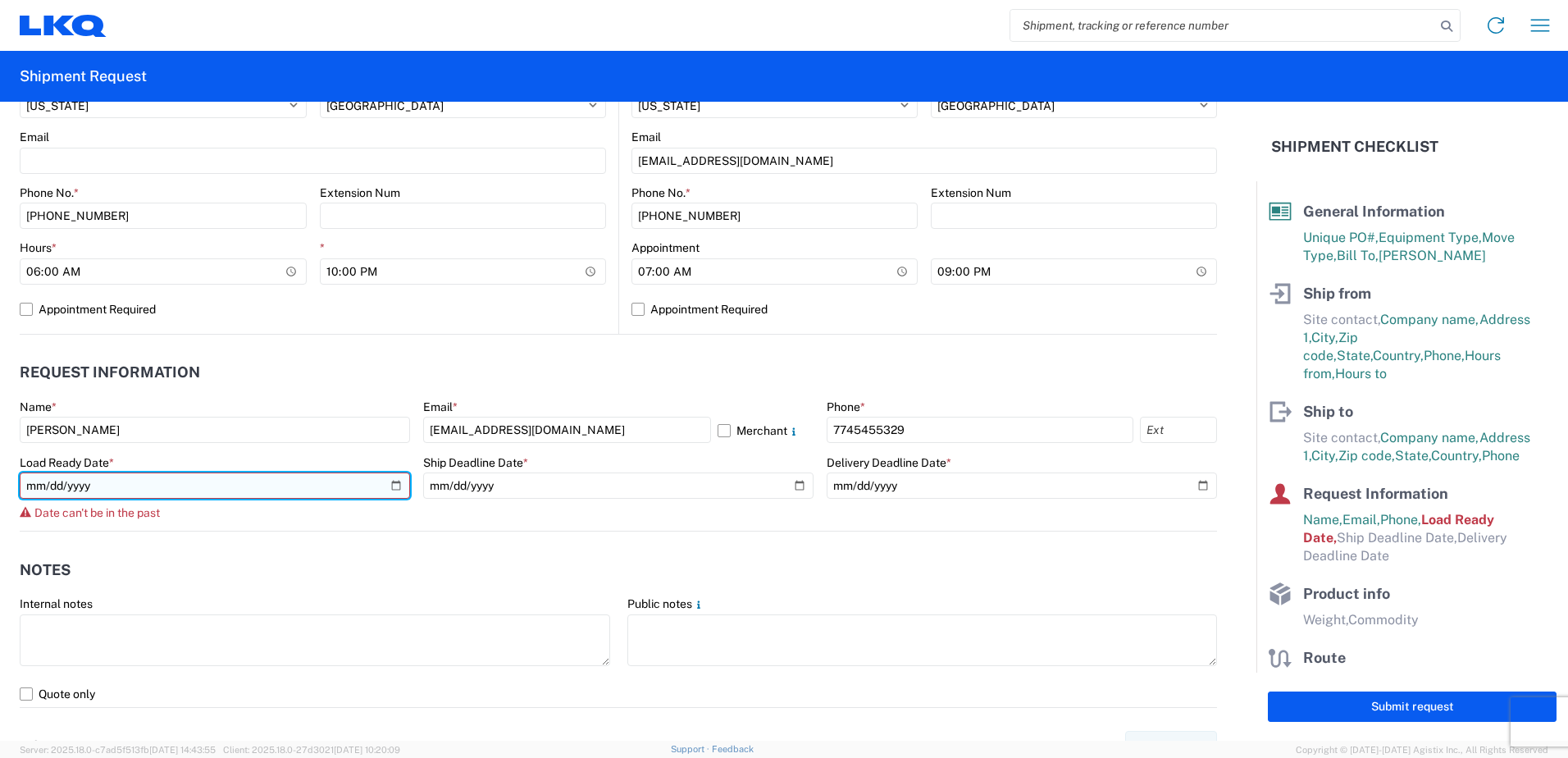
click at [58, 485] on input "[DATE]" at bounding box center [214, 486] width 391 height 26
click at [51, 487] on input "[DATE]" at bounding box center [214, 486] width 391 height 26
type input "[DATE]"
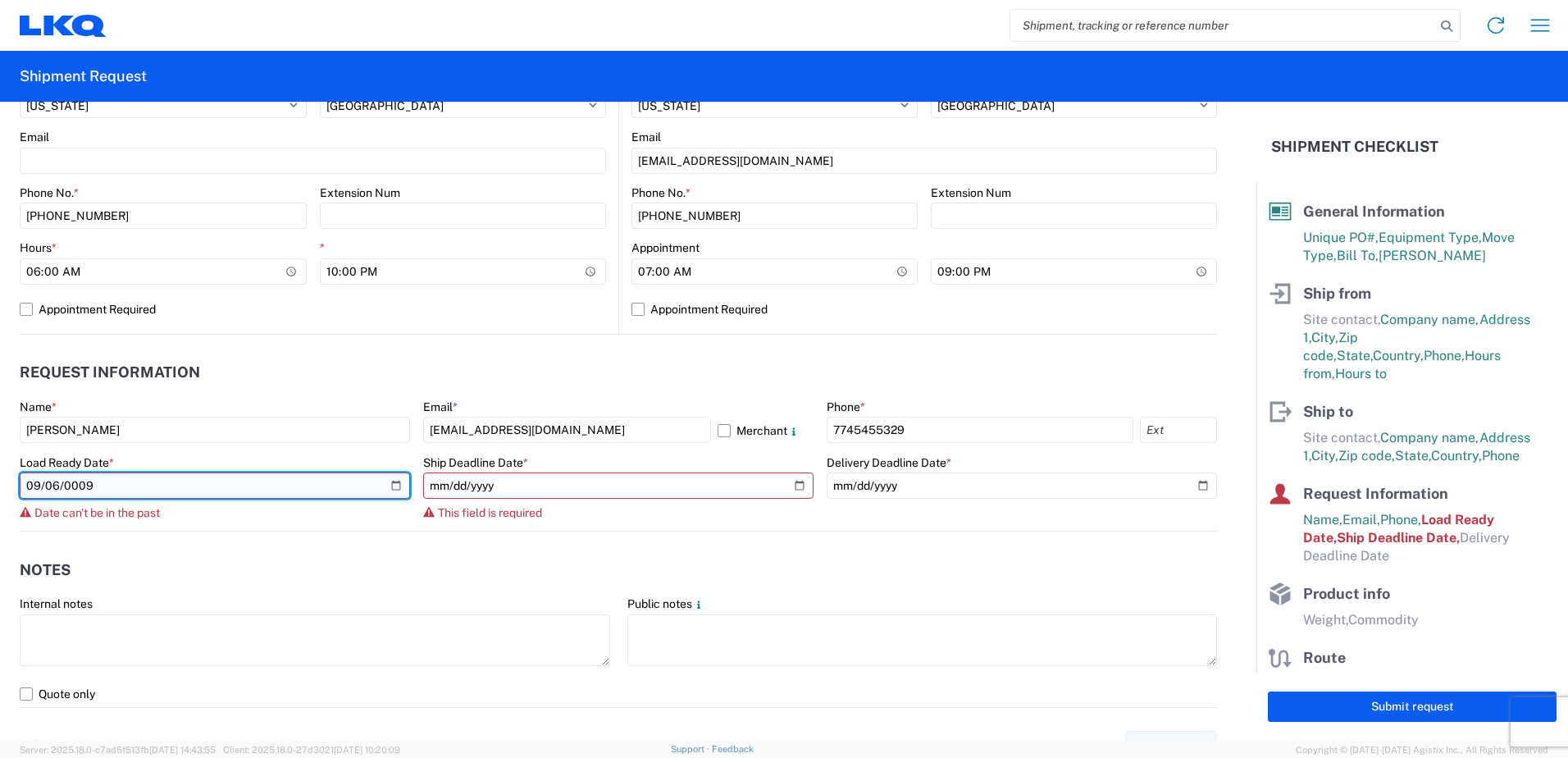
click at [387, 484] on input "0009-09-06" at bounding box center [214, 486] width 391 height 26
type input "[DATE]"
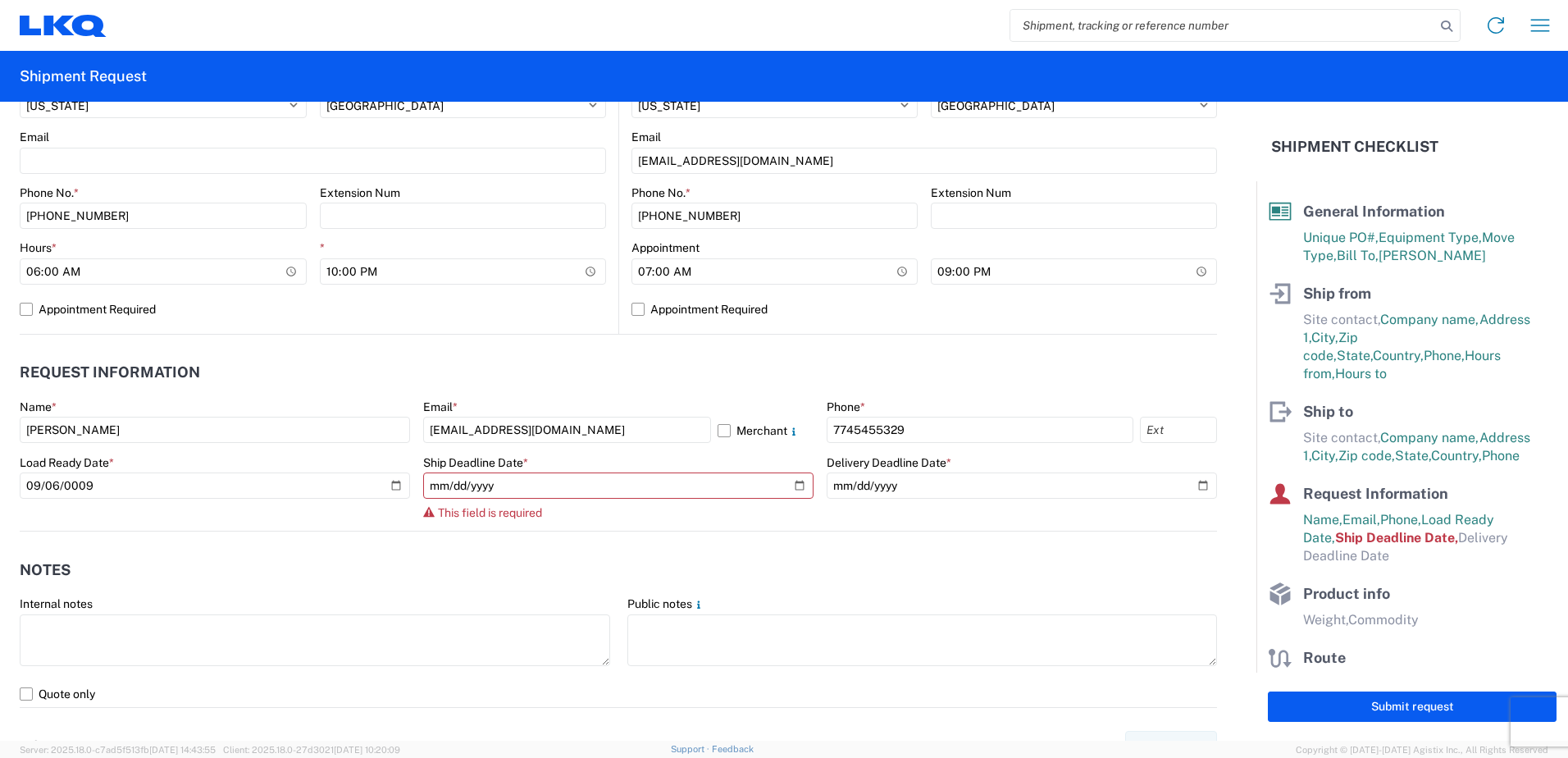
click at [590, 337] on agx-request-info "Request Information Name * [PERSON_NAME] Email * [EMAIL_ADDRESS][DOMAIN_NAME] M…" at bounding box center [618, 432] width 1198 height 197
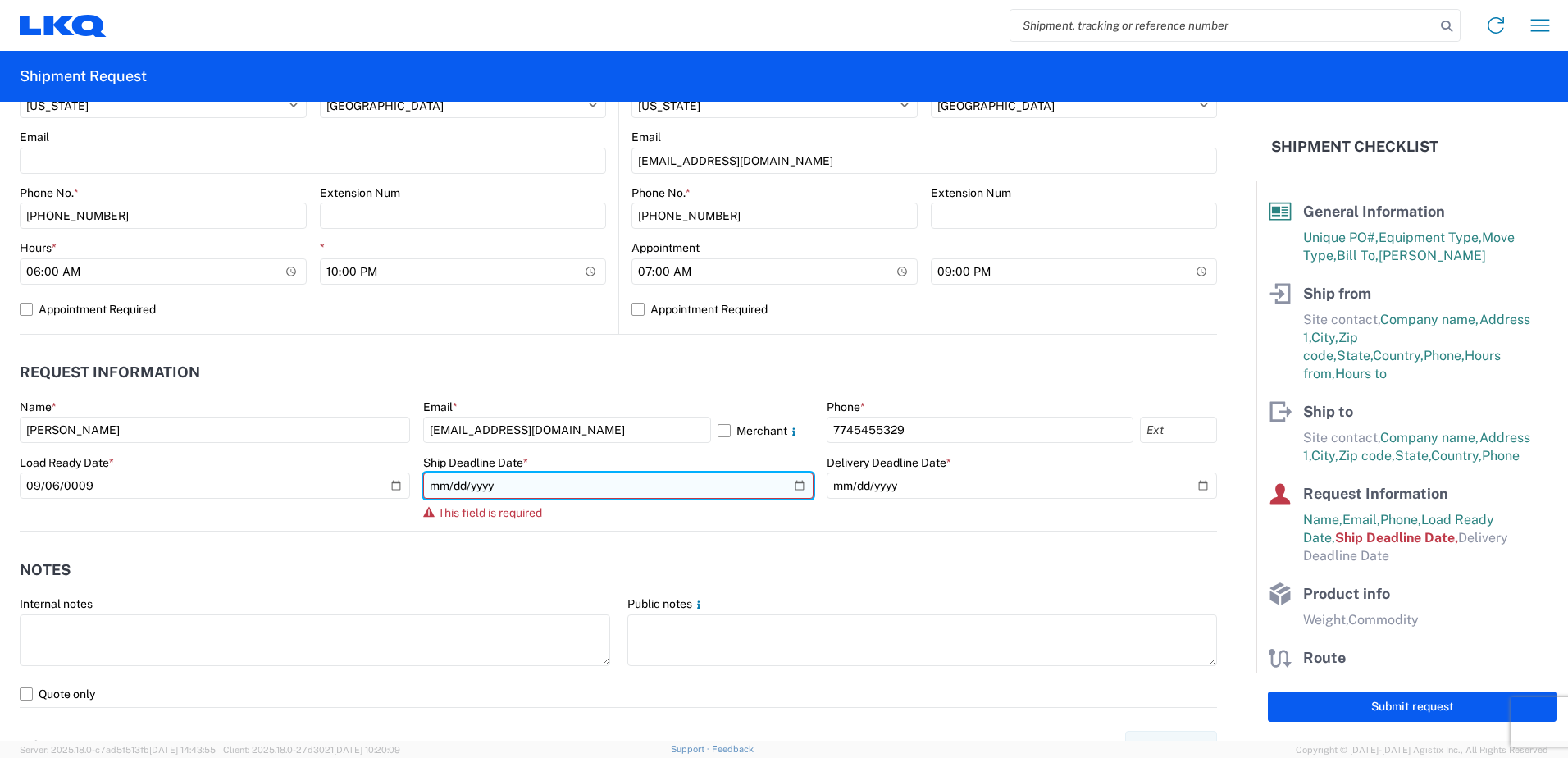
click at [788, 486] on input "date" at bounding box center [618, 486] width 391 height 26
type input "[DATE]"
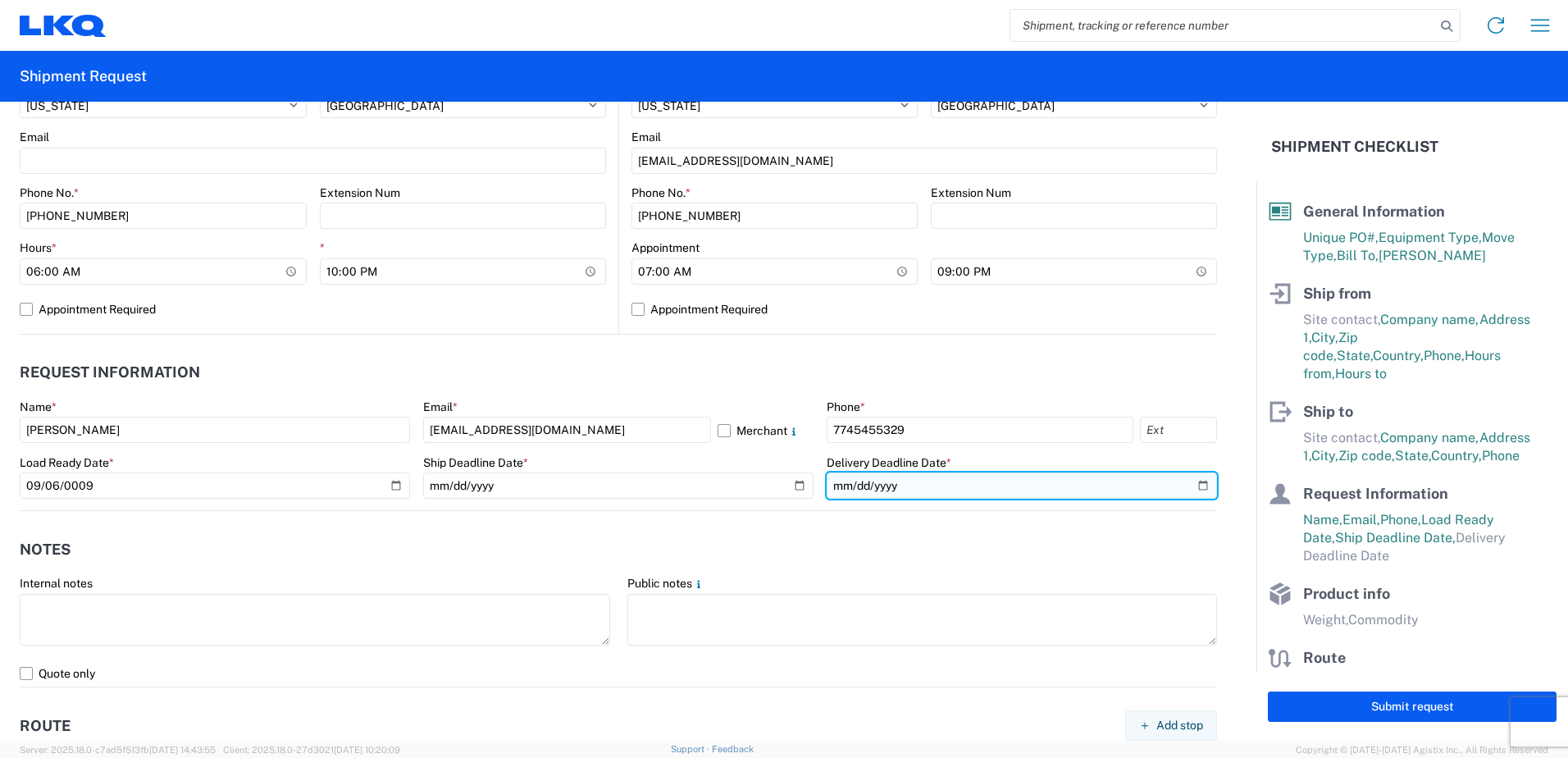
click at [1196, 486] on input "date" at bounding box center [1021, 486] width 391 height 26
click at [1190, 487] on input "[DATE]" at bounding box center [1021, 486] width 391 height 26
type input "[DATE]"
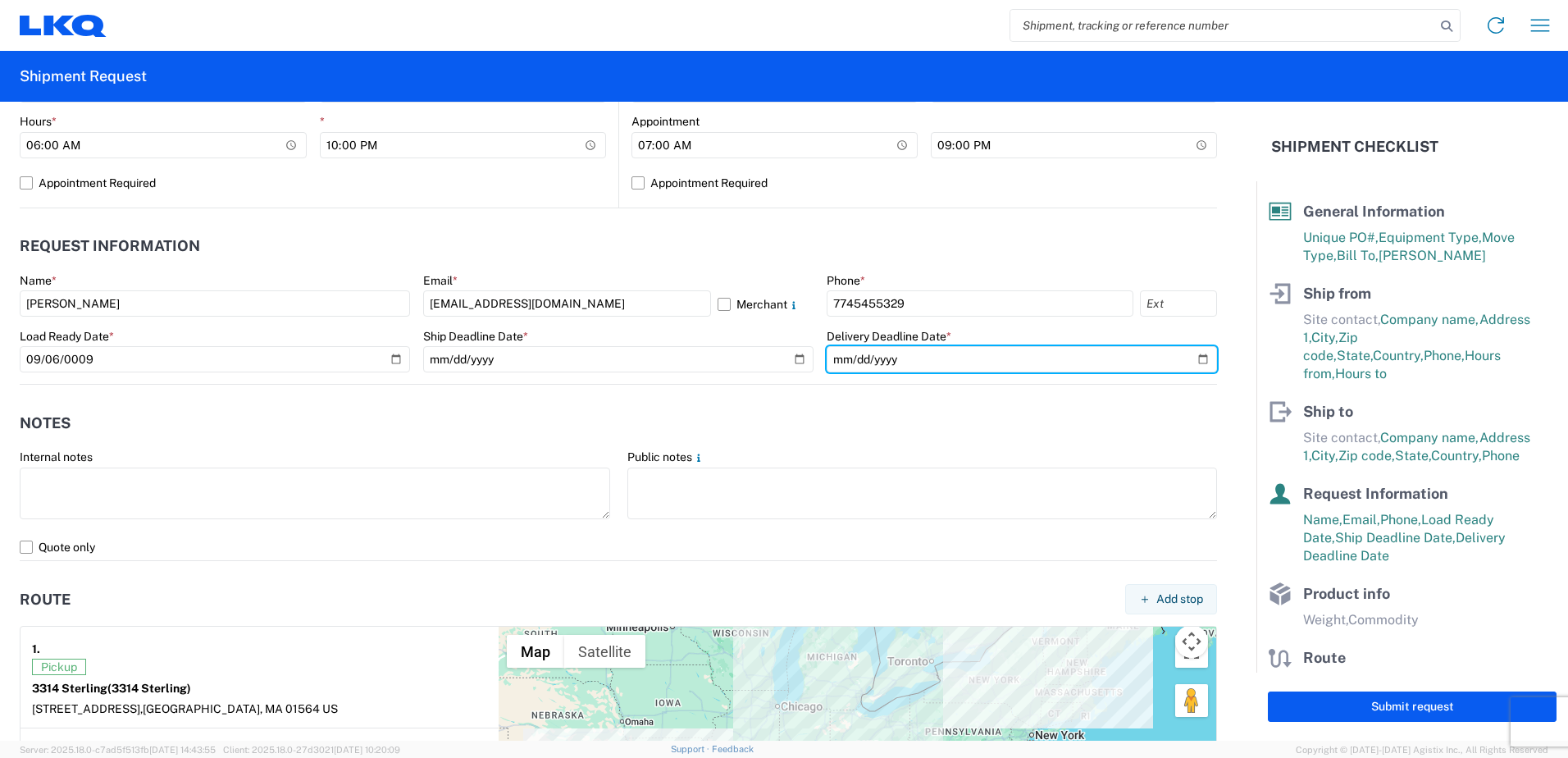
scroll to position [821, 0]
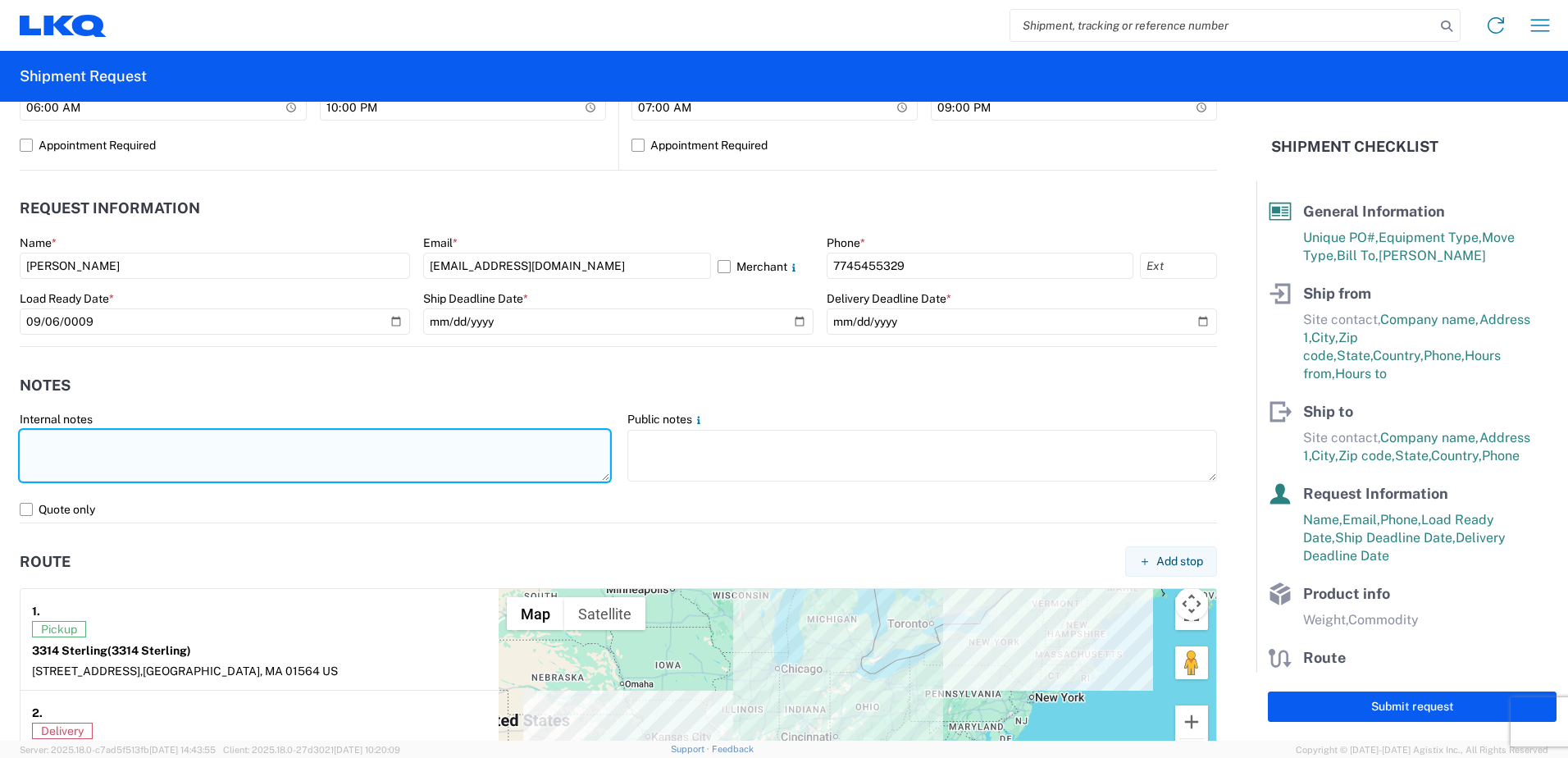
click at [170, 474] on textarea at bounding box center [315, 455] width 591 height 52
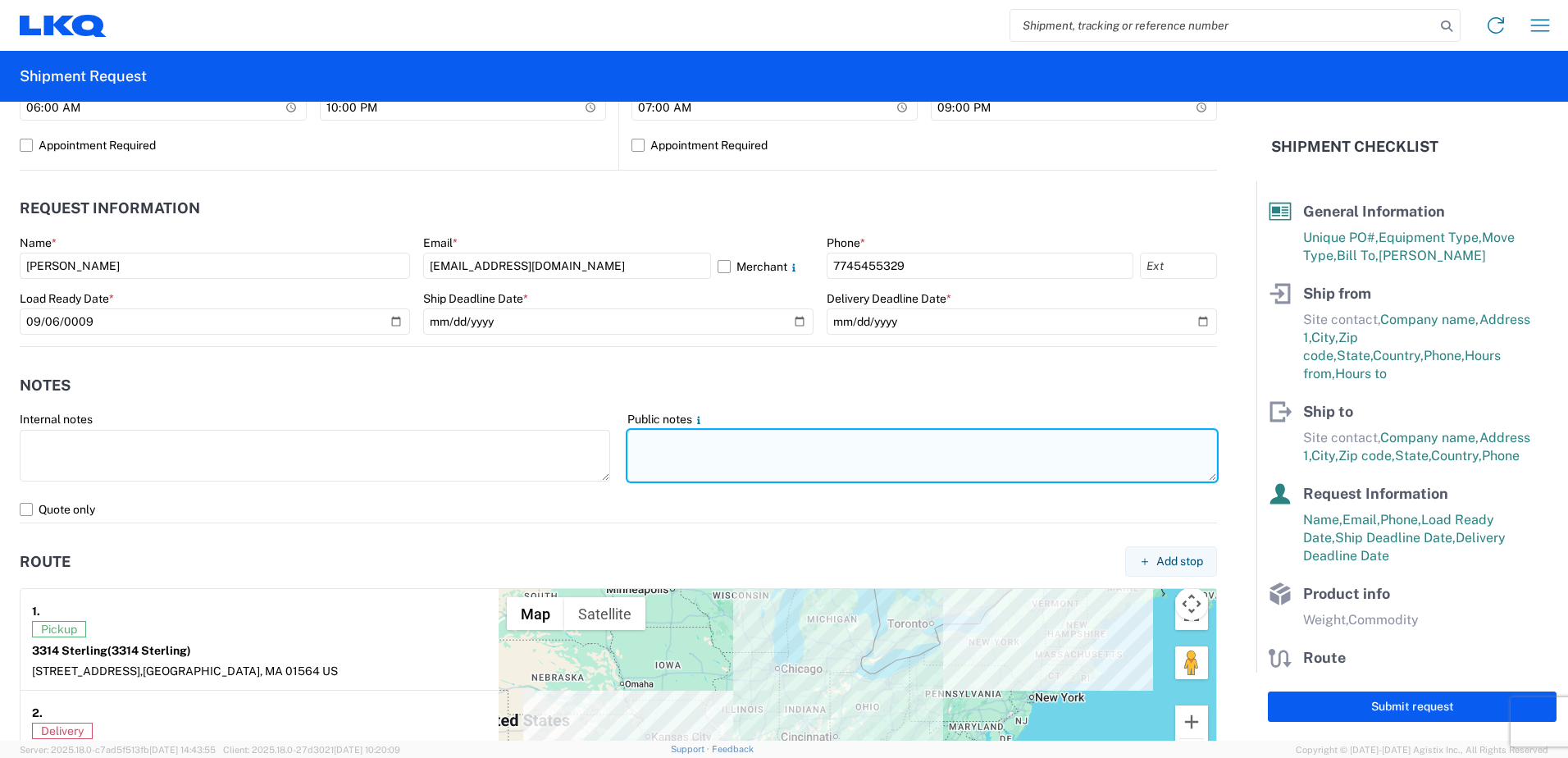
click at [769, 473] on textarea at bounding box center [922, 455] width 591 height 52
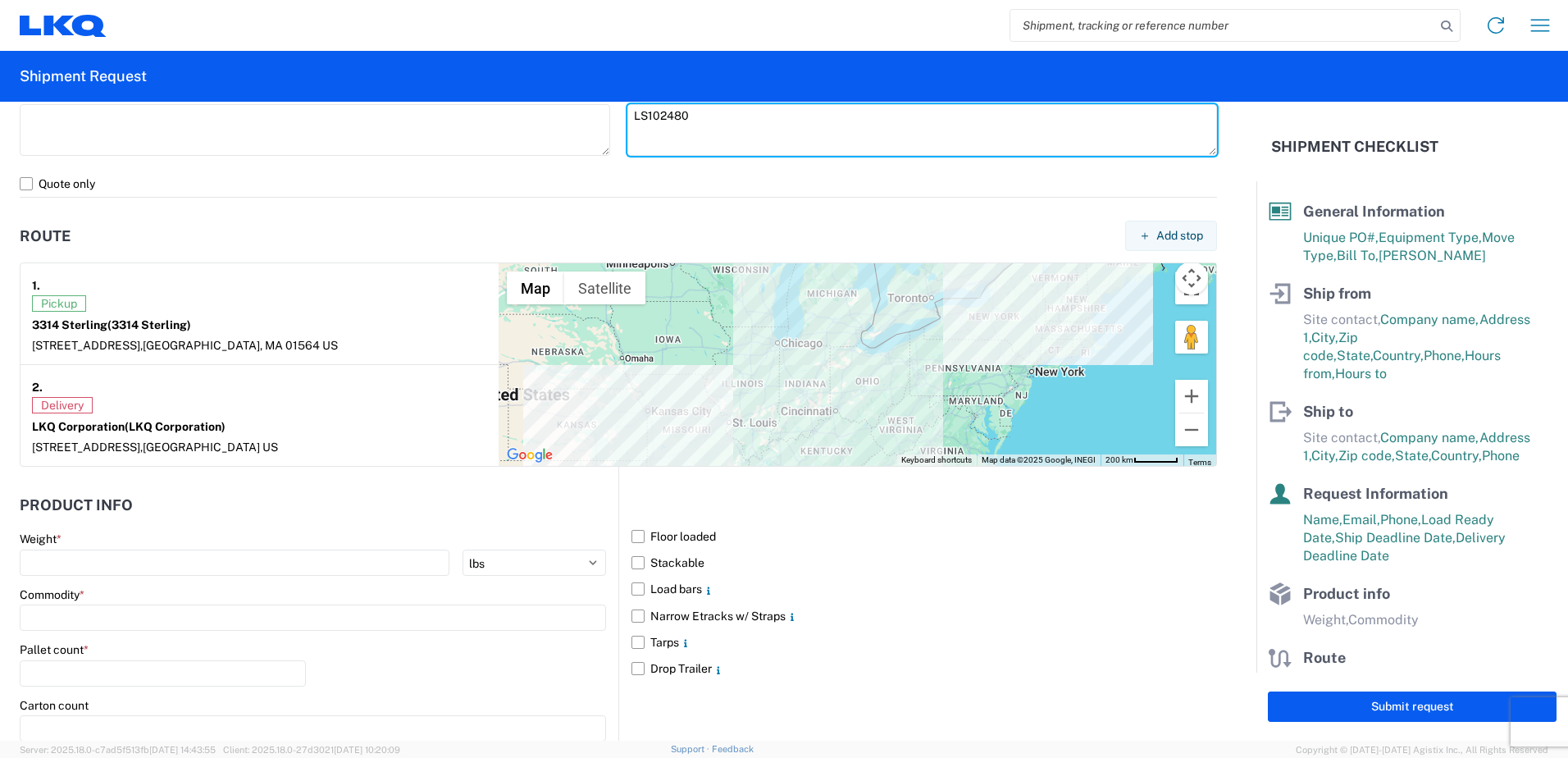
scroll to position [1149, 0]
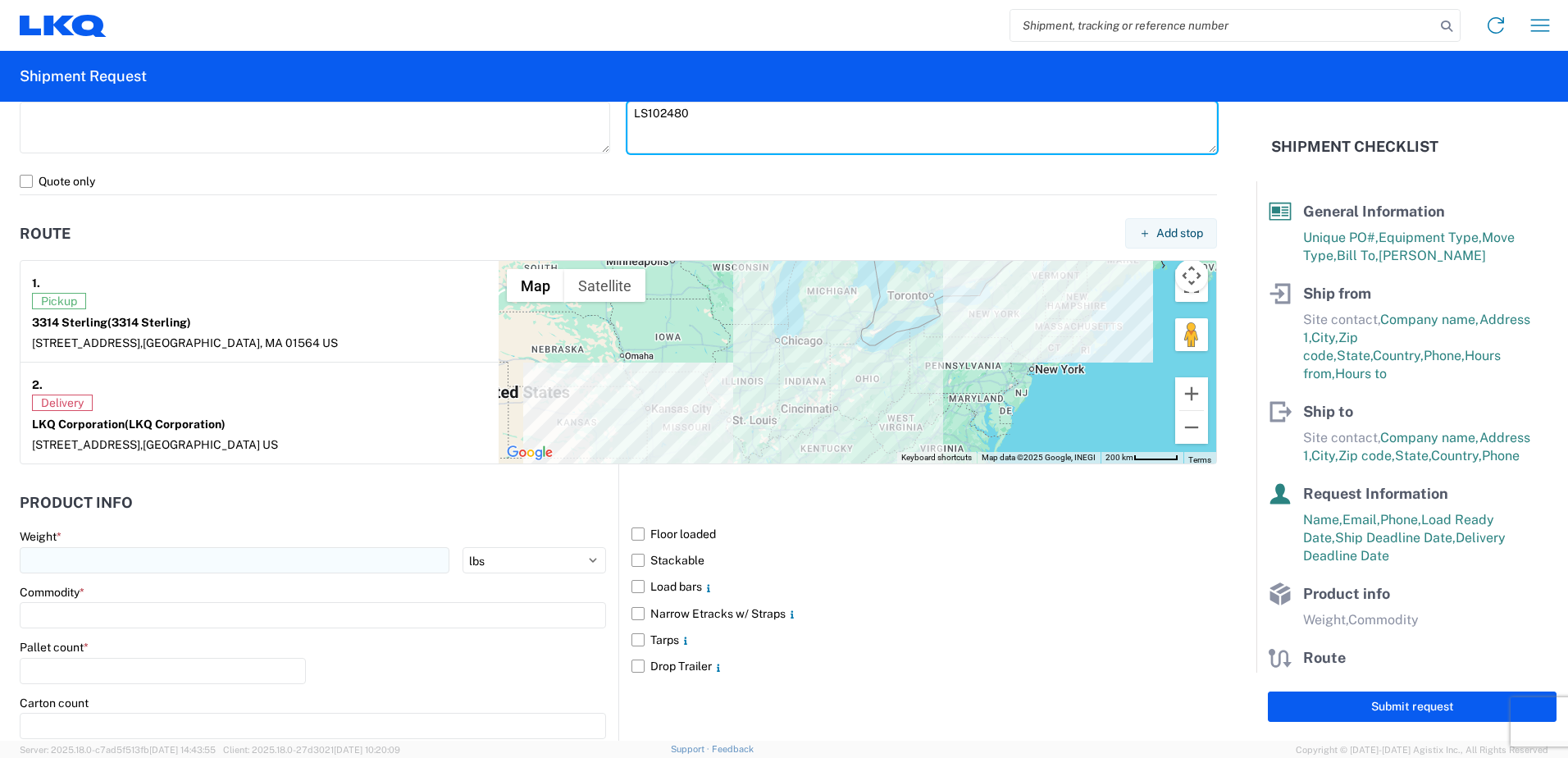
type textarea "LS102480"
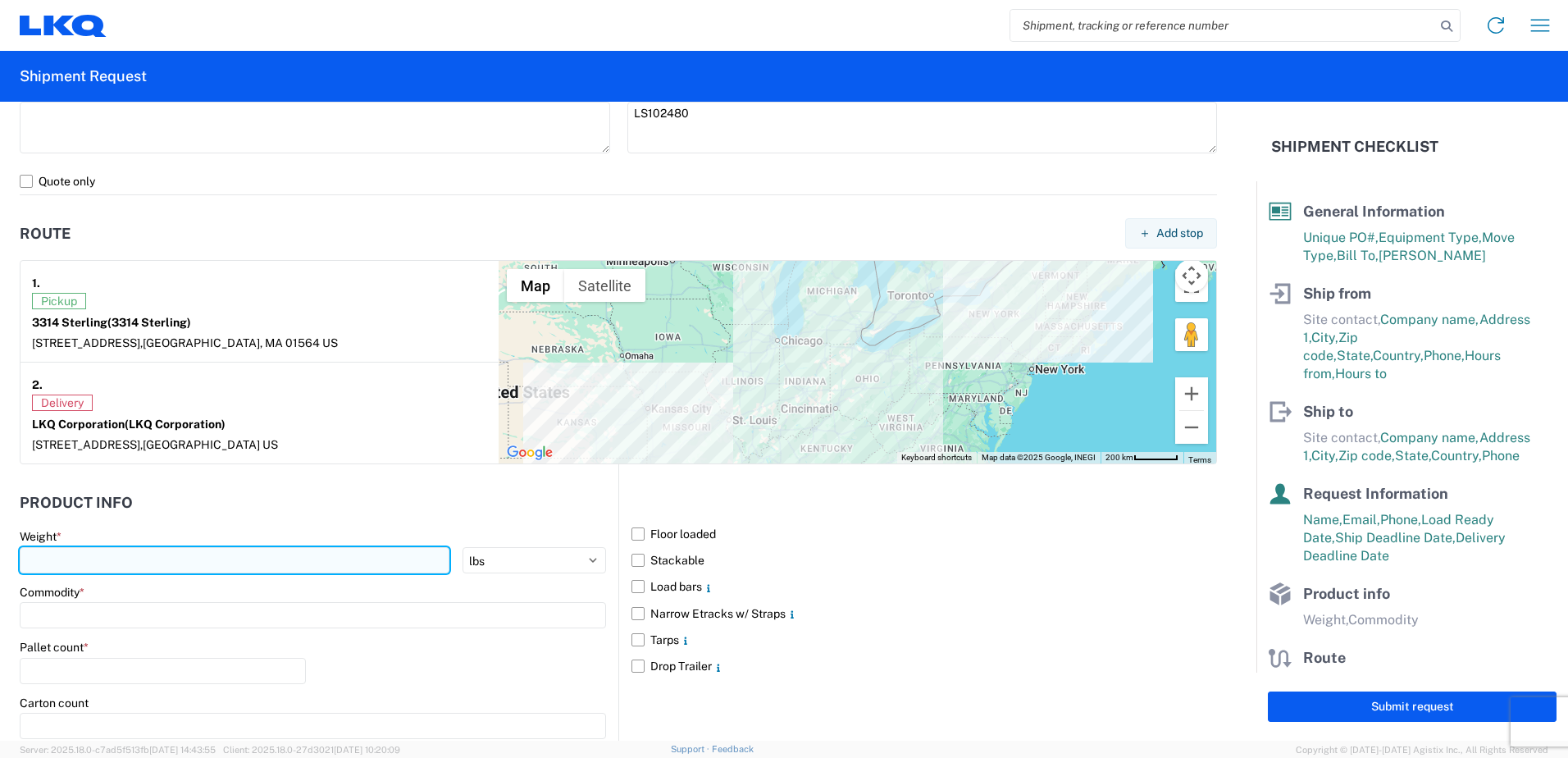
click at [150, 552] on input "number" at bounding box center [234, 560] width 429 height 26
type input "5495"
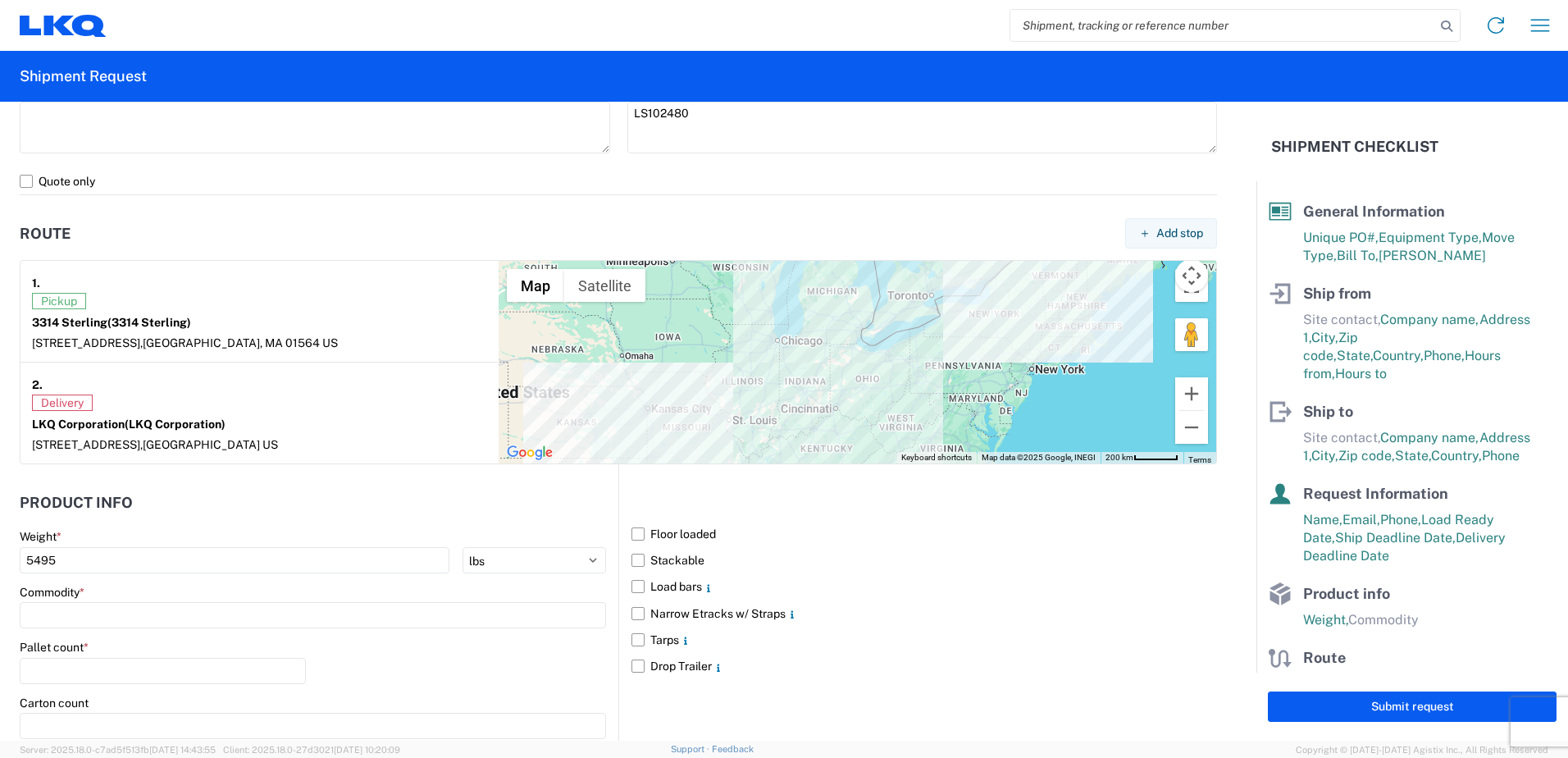
click at [415, 493] on header "Product Info" at bounding box center [318, 503] width 599 height 37
click at [146, 615] on input at bounding box center [312, 616] width 586 height 26
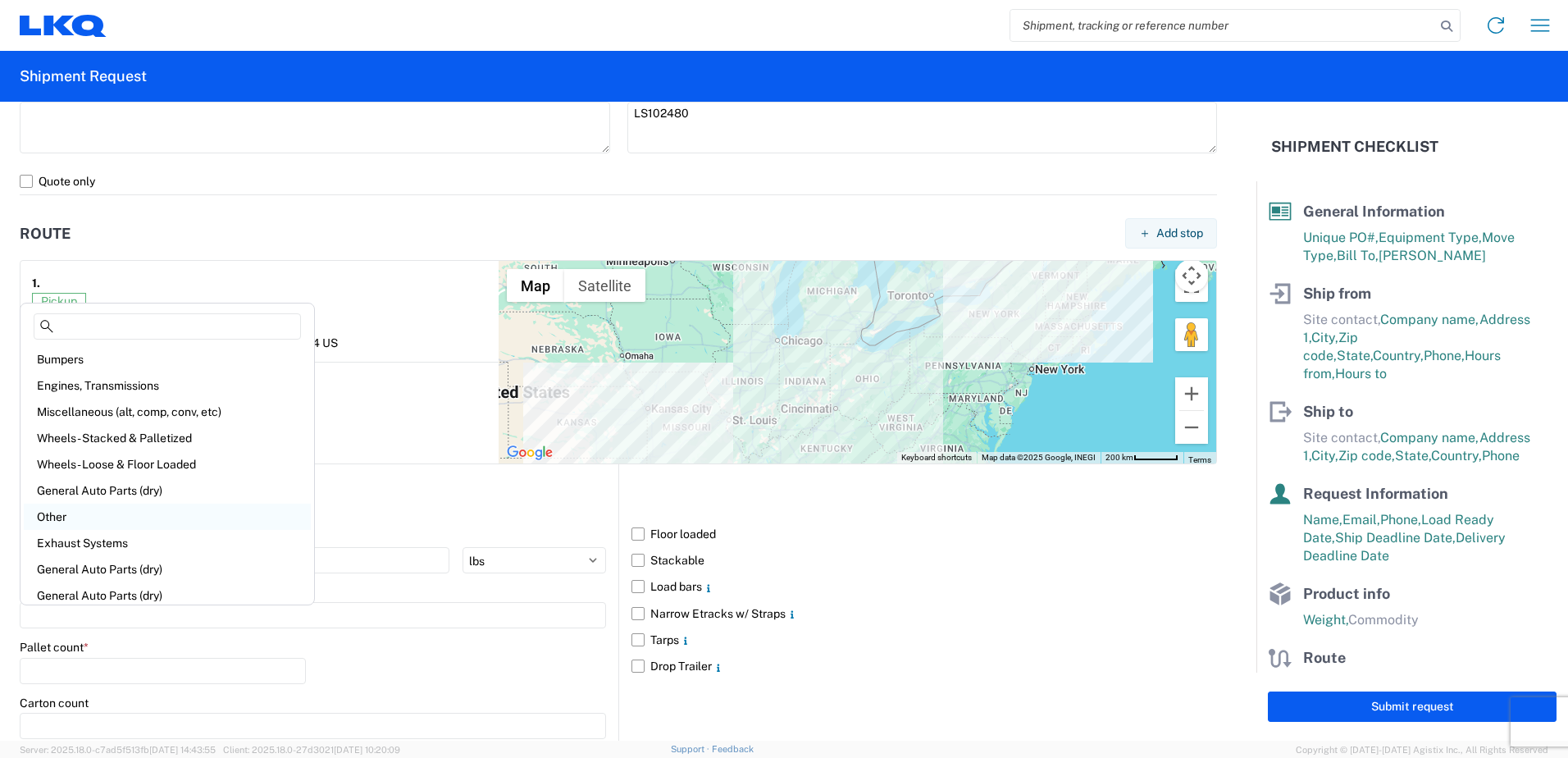
scroll to position [82, 0]
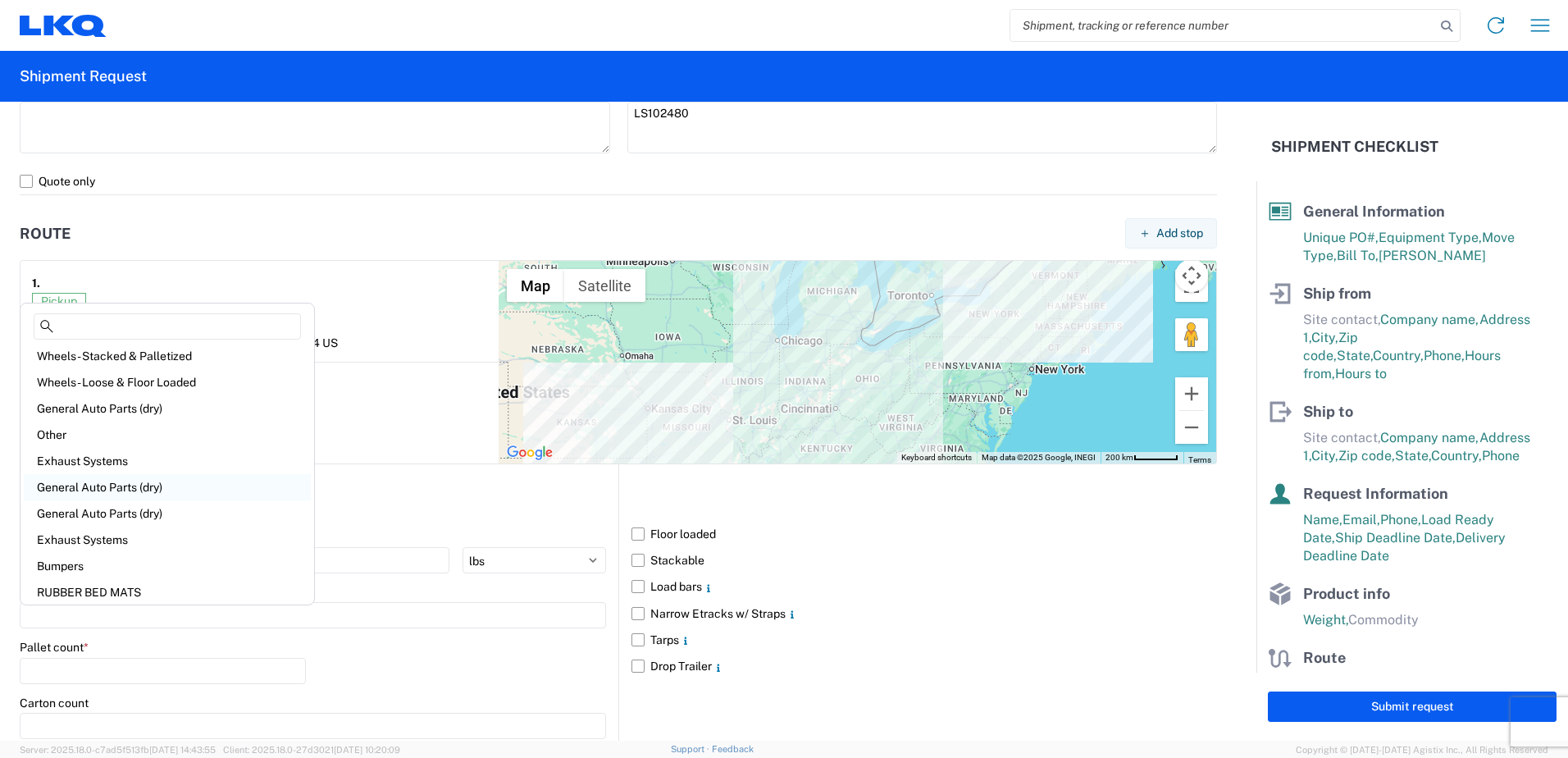
click at [169, 488] on div "General Auto Parts (dry)" at bounding box center [167, 488] width 287 height 26
type input "General Auto Parts (dry)"
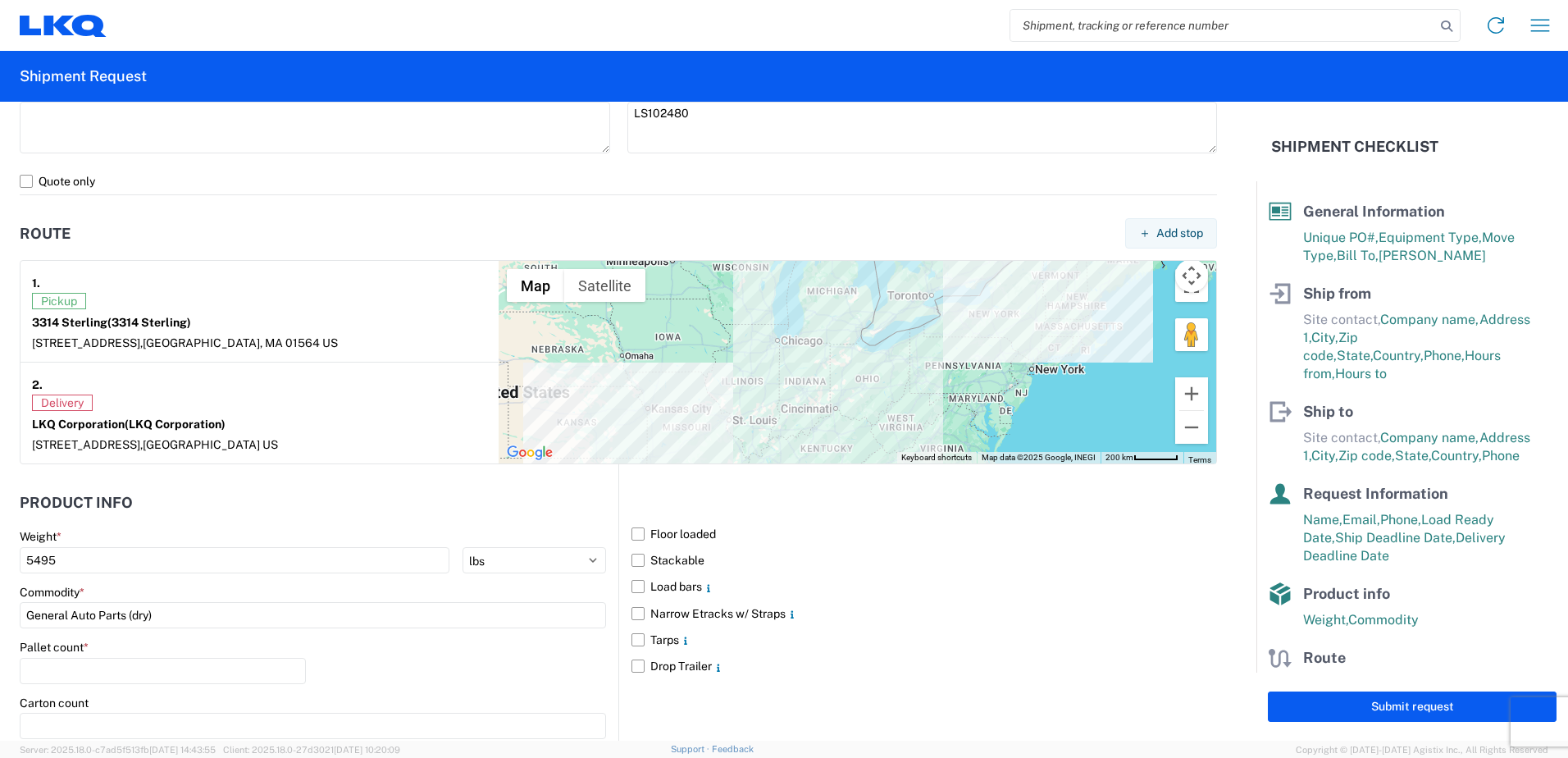
scroll to position [1231, 0]
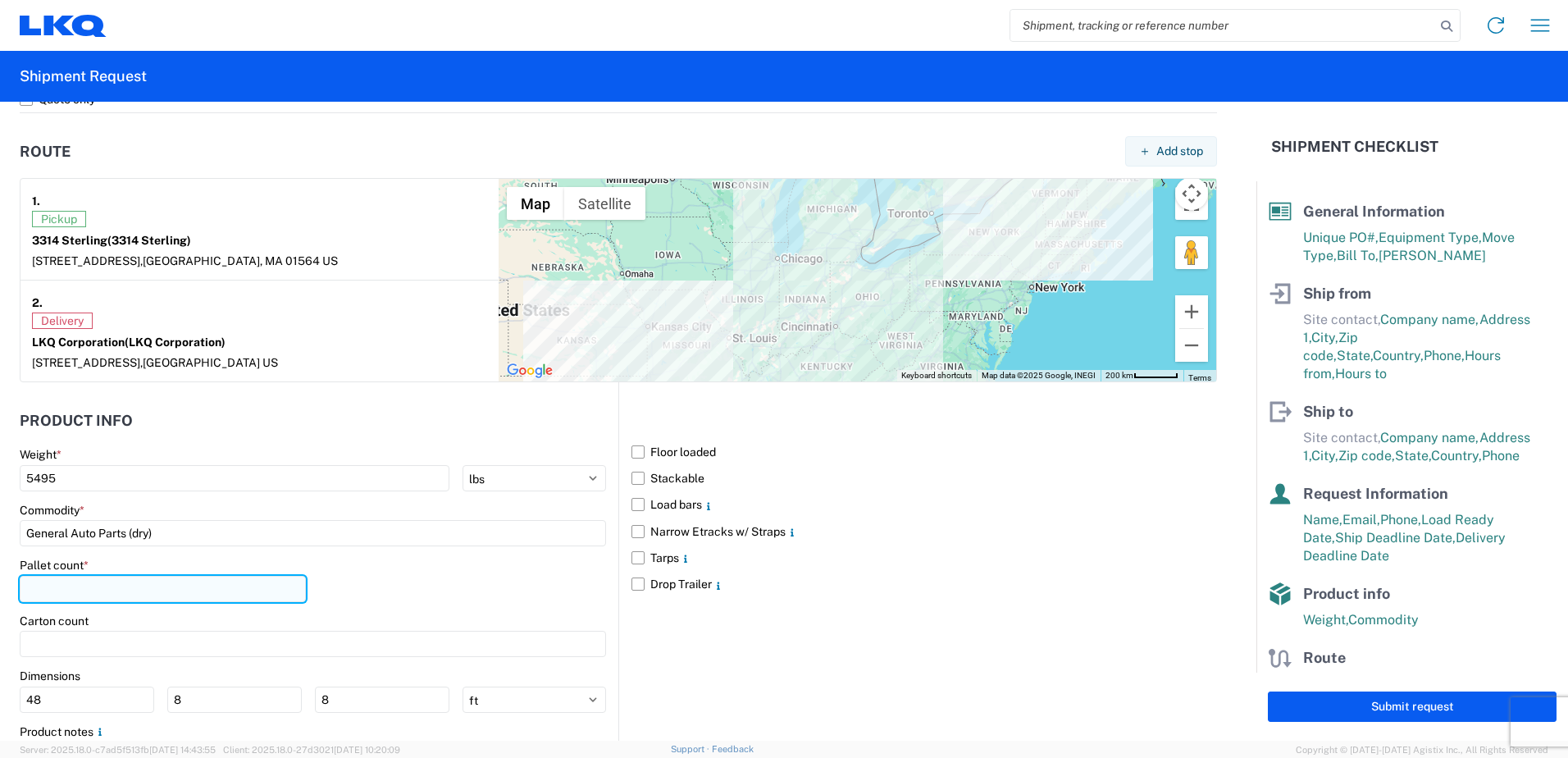
click at [199, 599] on input "number" at bounding box center [162, 589] width 287 height 26
type input "13"
click at [402, 578] on div "Pallet count * 13" at bounding box center [312, 585] width 586 height 56
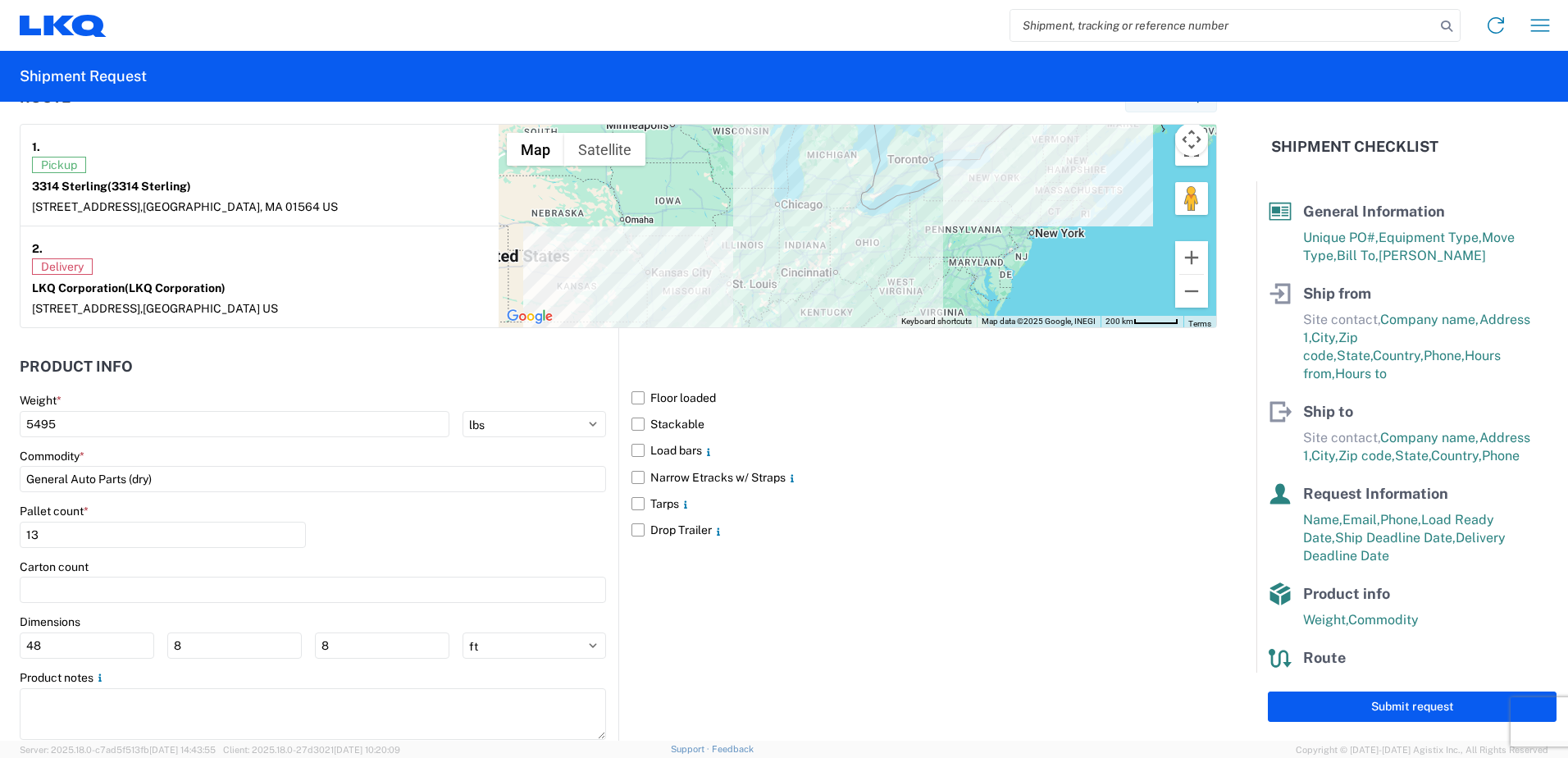
scroll to position [1313, 0]
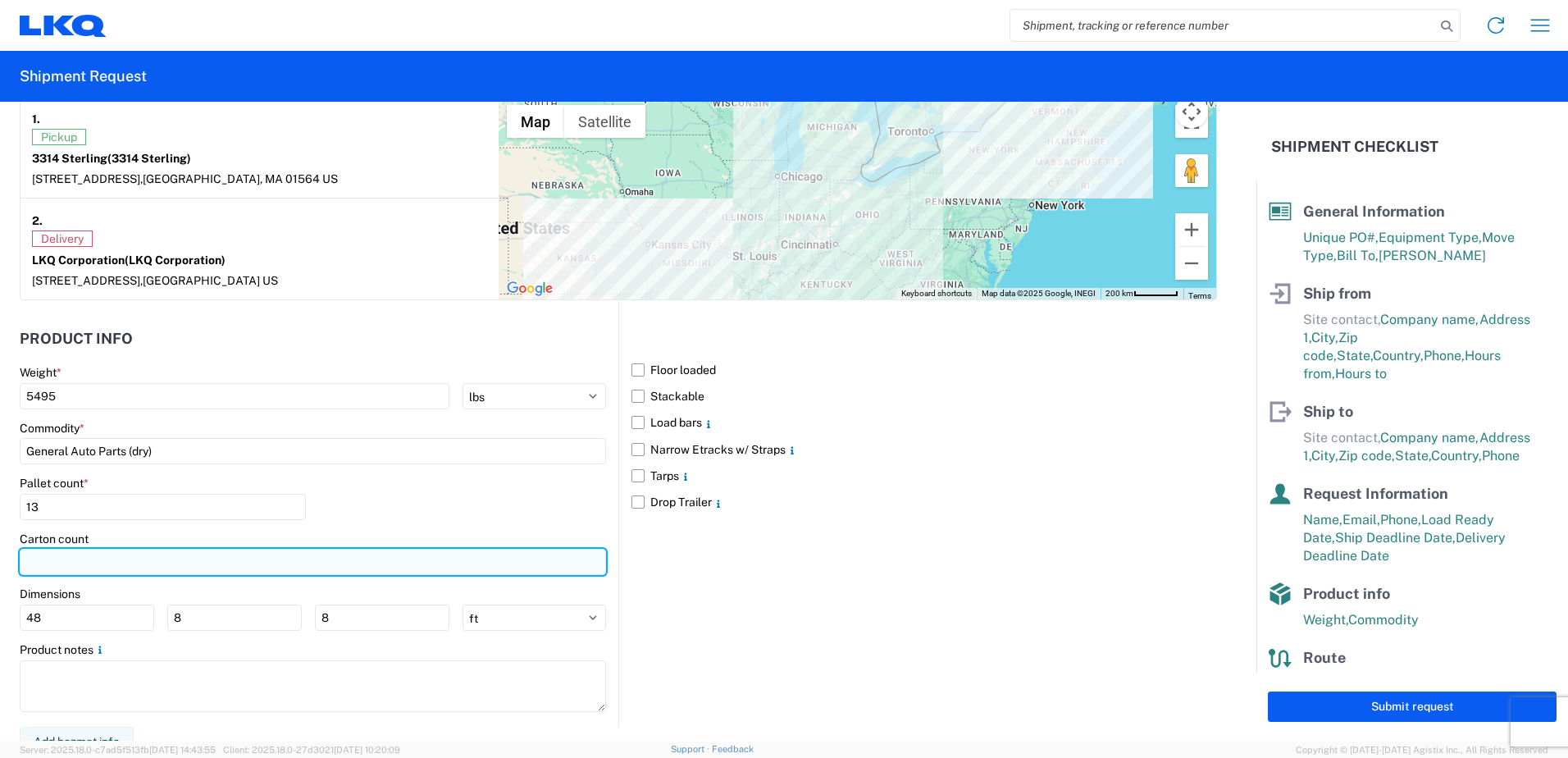
click at [123, 566] on input "number" at bounding box center [312, 562] width 586 height 26
type input "13"
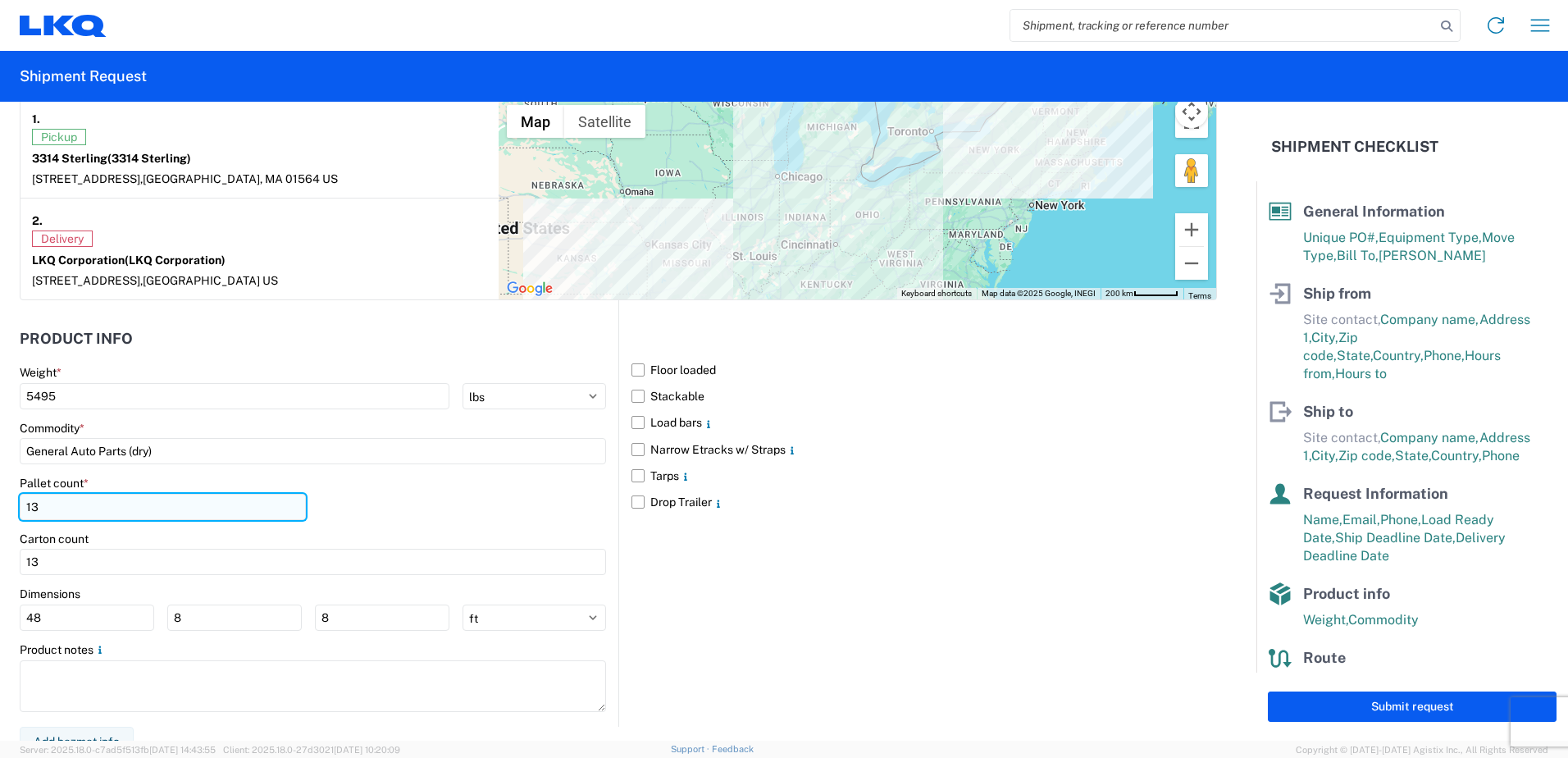
click at [200, 503] on input "13" at bounding box center [162, 507] width 287 height 26
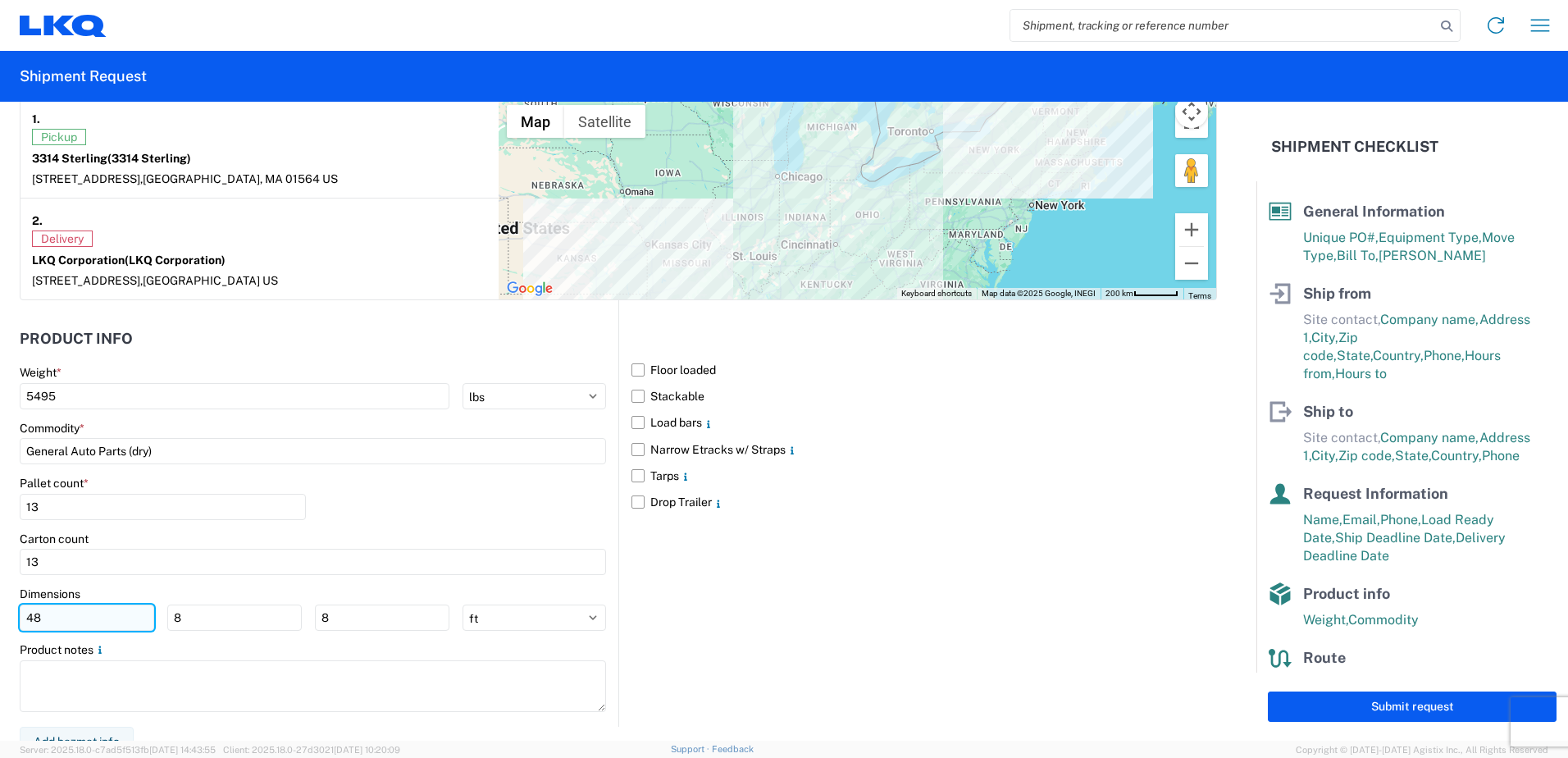
click at [54, 618] on input "48" at bounding box center [86, 618] width 135 height 26
type input "4"
type input "73"
click at [202, 624] on input "8" at bounding box center [235, 618] width 135 height 26
type input "47"
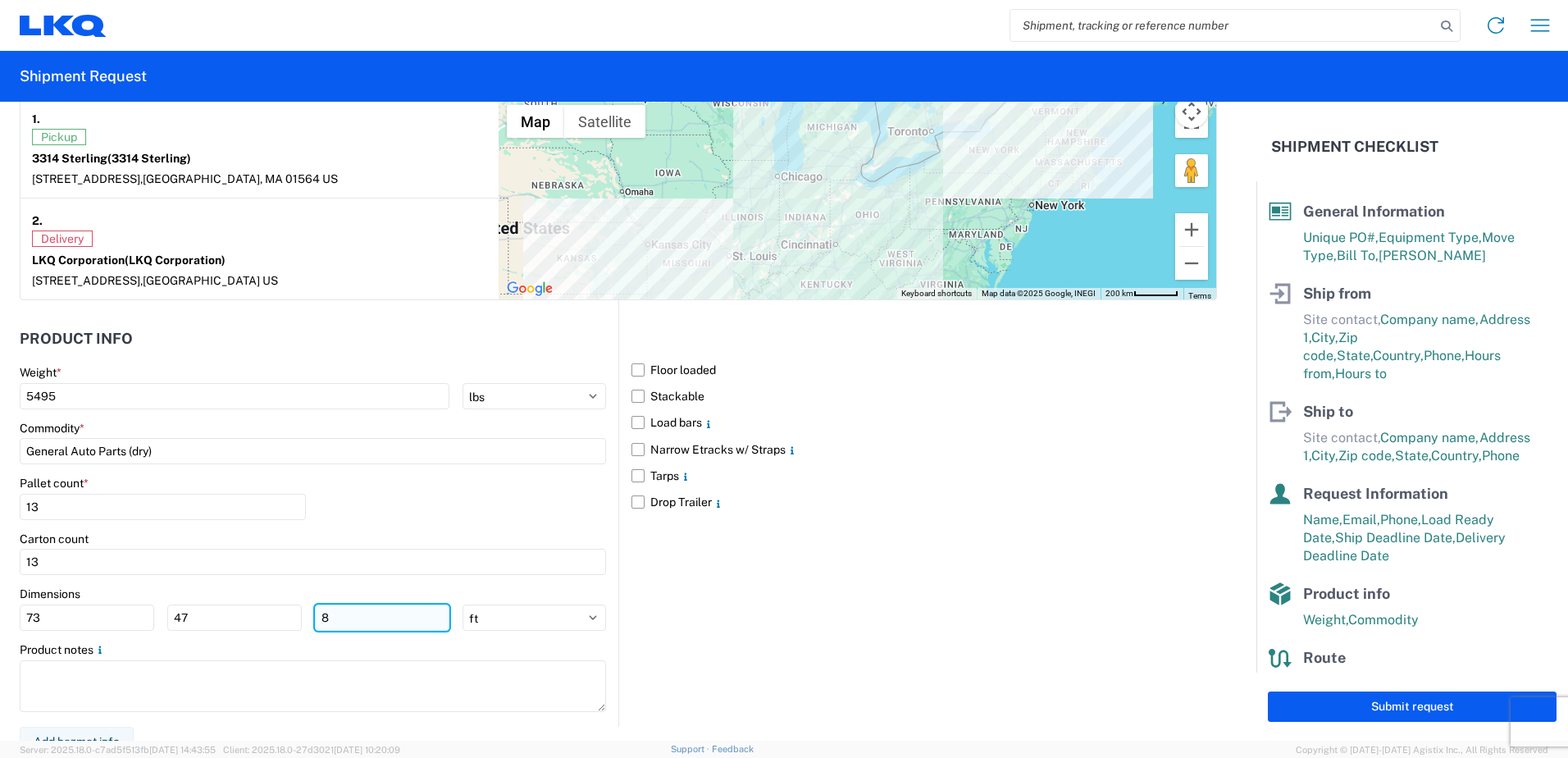
click at [360, 619] on input "8" at bounding box center [382, 618] width 135 height 26
type input "8"
type input "65"
click at [592, 619] on select "ft in cm" at bounding box center [534, 618] width 144 height 26
select select "IN"
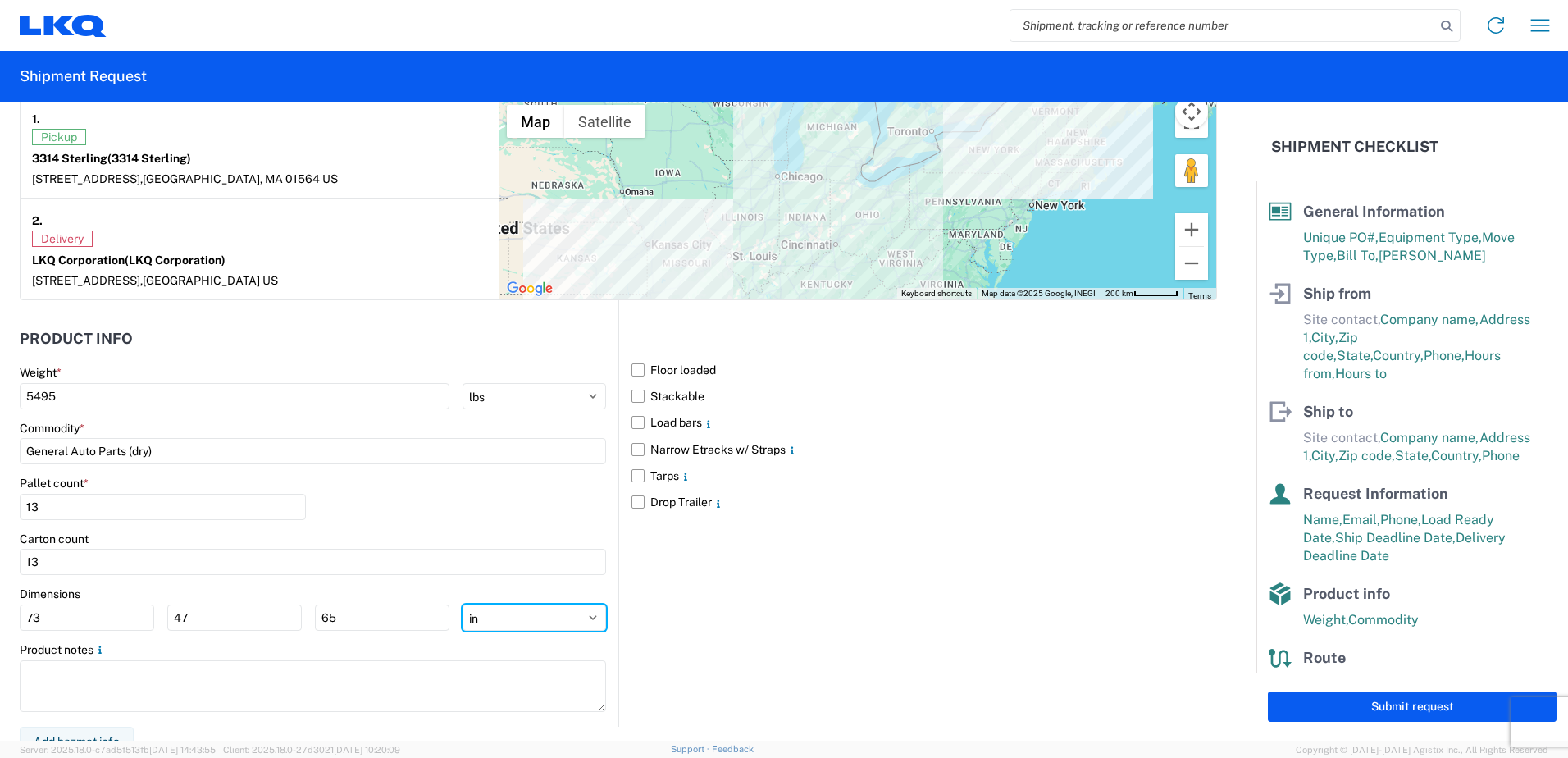
click at [463, 604] on select "ft in cm" at bounding box center [534, 618] width 144 height 26
type input "876"
type input "564"
type input "780"
click at [116, 609] on input "876" at bounding box center [86, 618] width 135 height 26
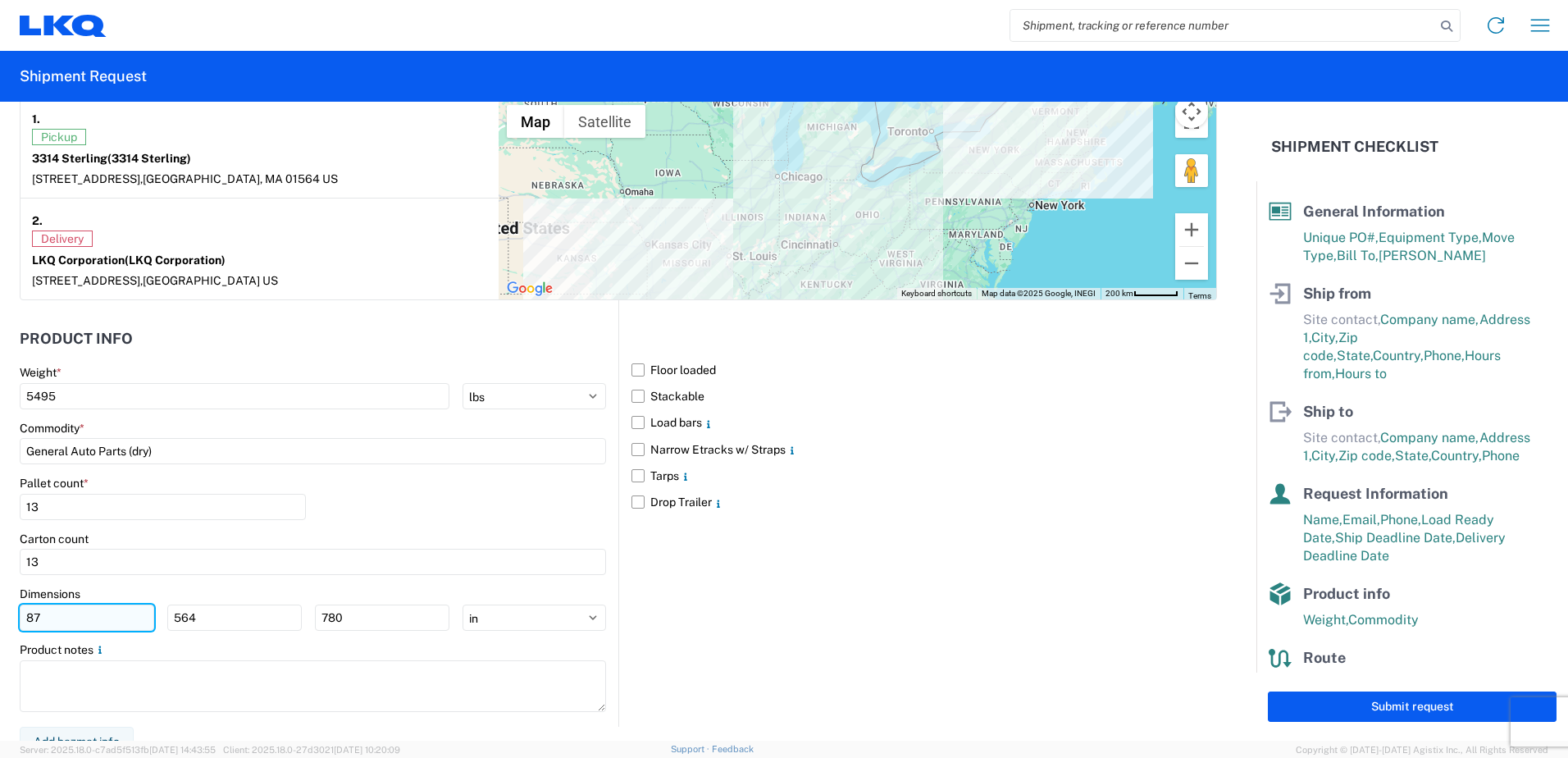
type input "8"
type input "73"
type input "47"
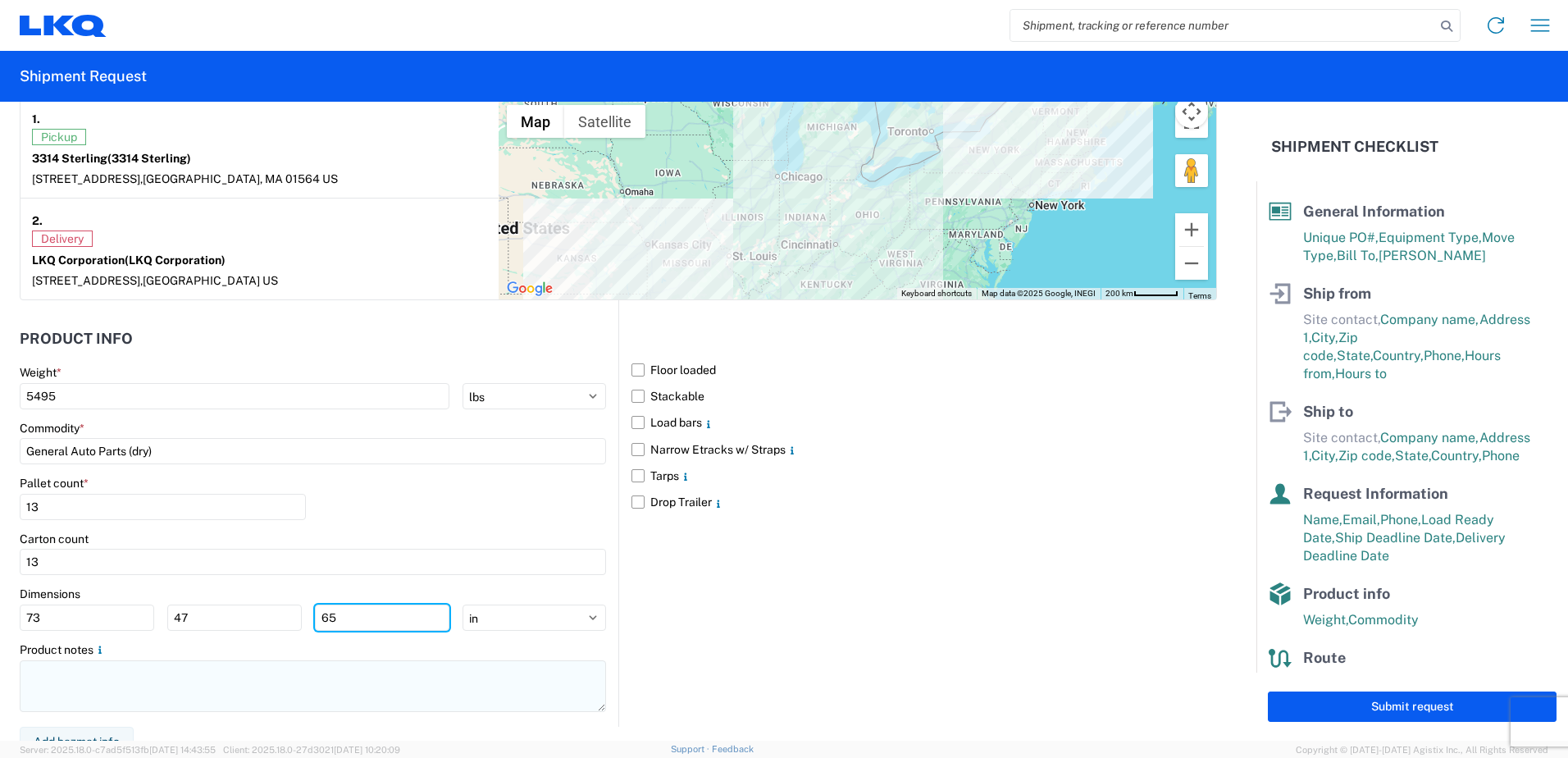
type input "65"
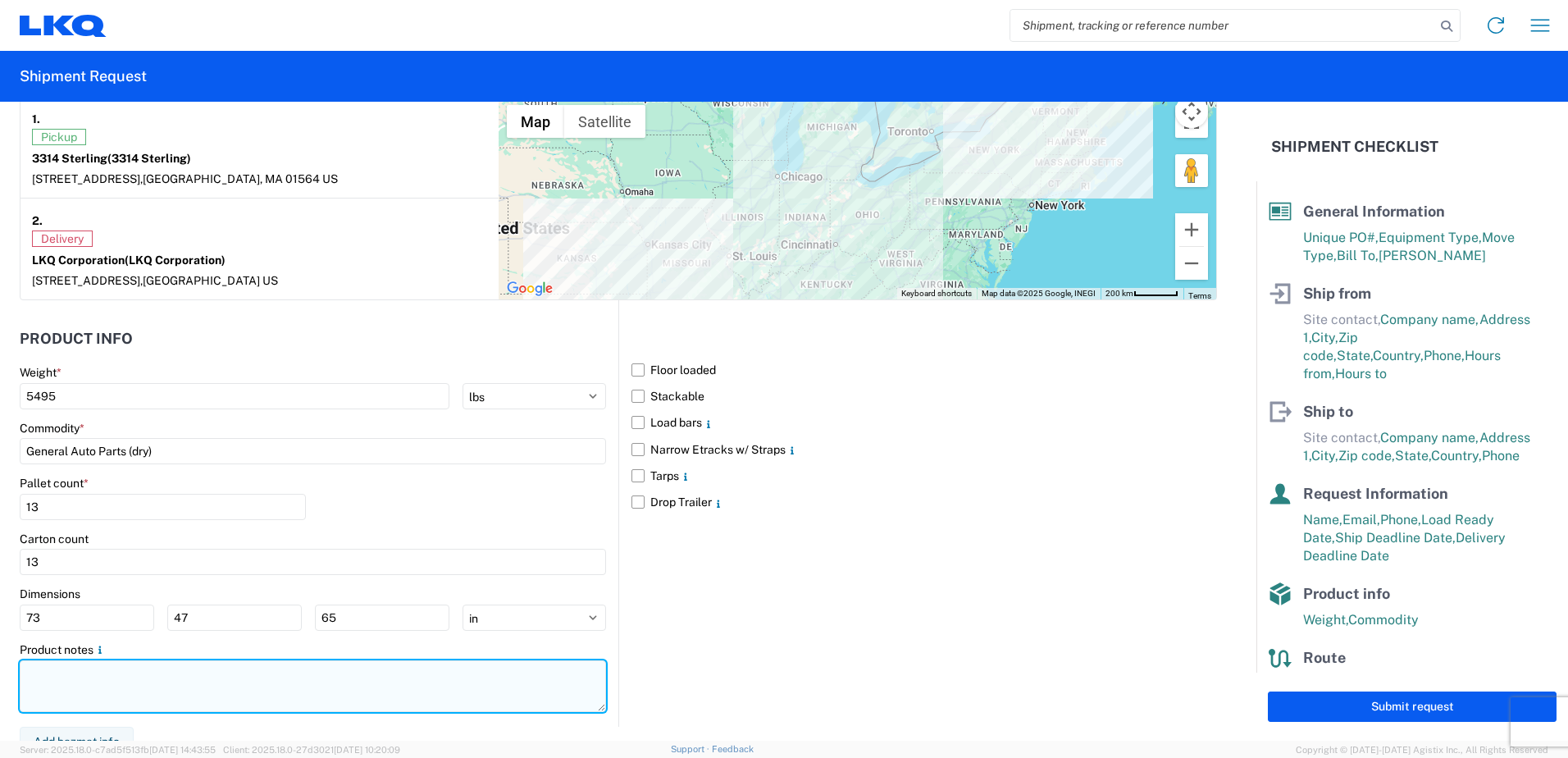
click at [357, 678] on textarea at bounding box center [312, 687] width 586 height 52
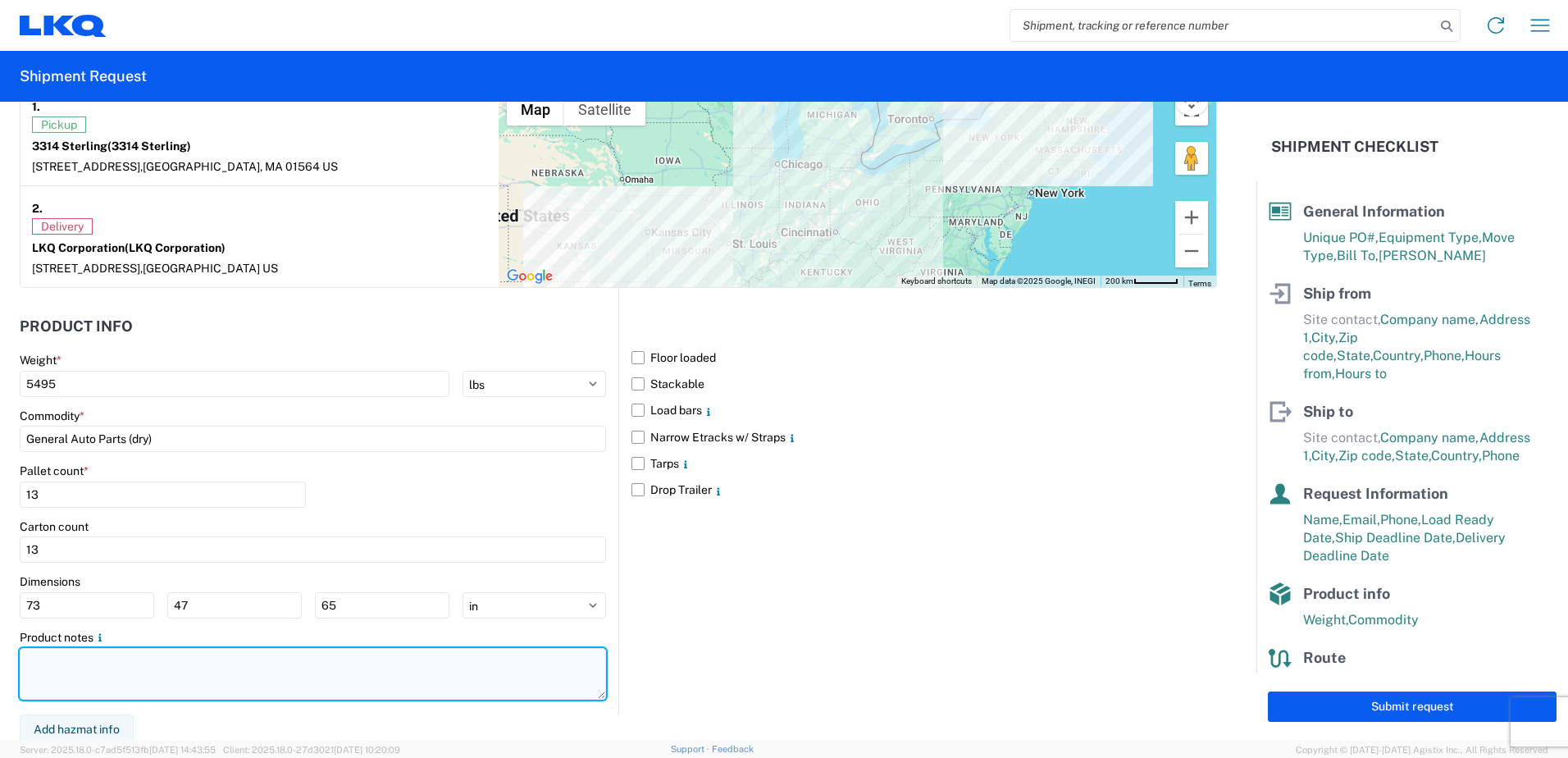
scroll to position [1330, 0]
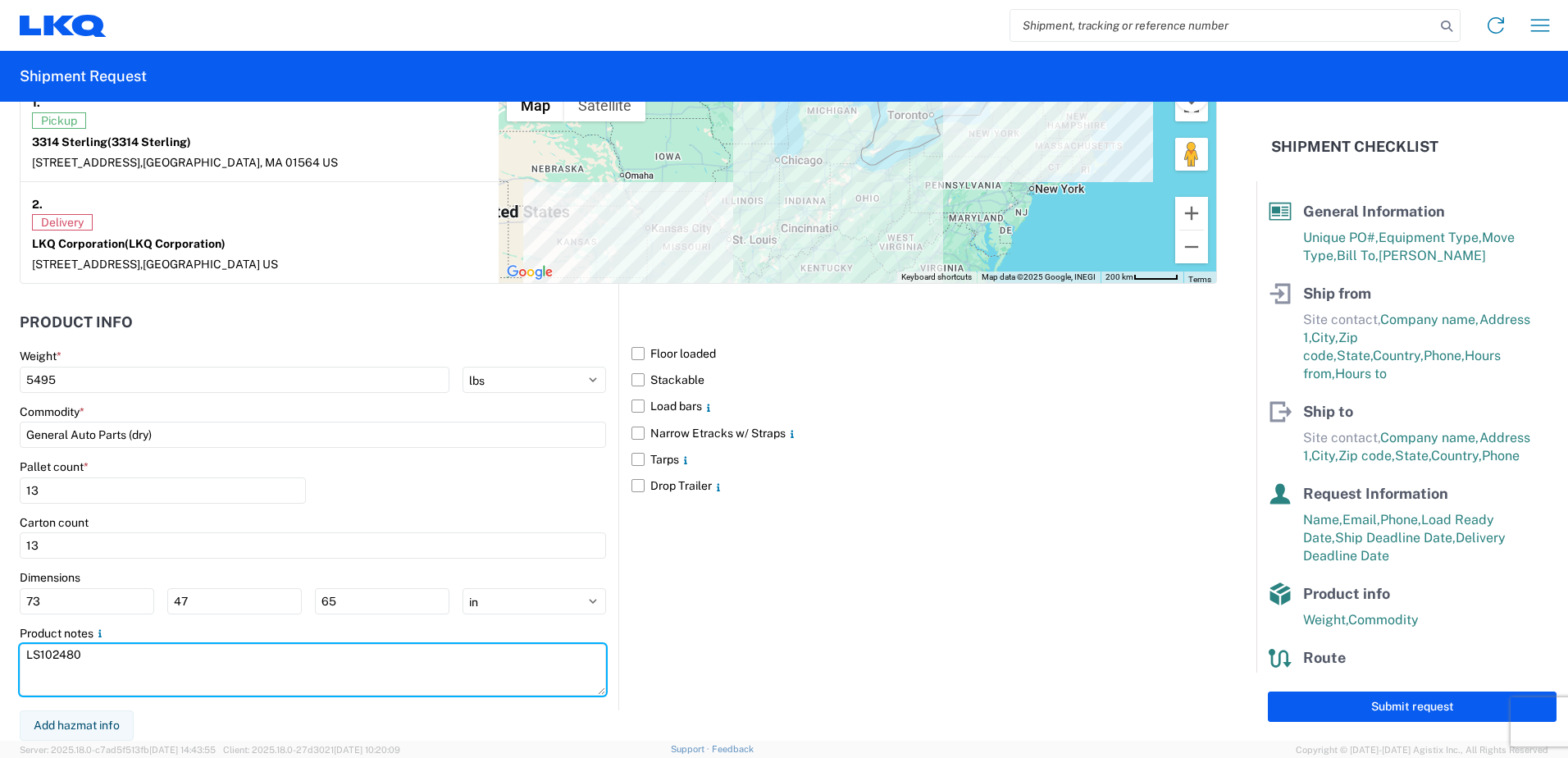
type textarea "LS102480"
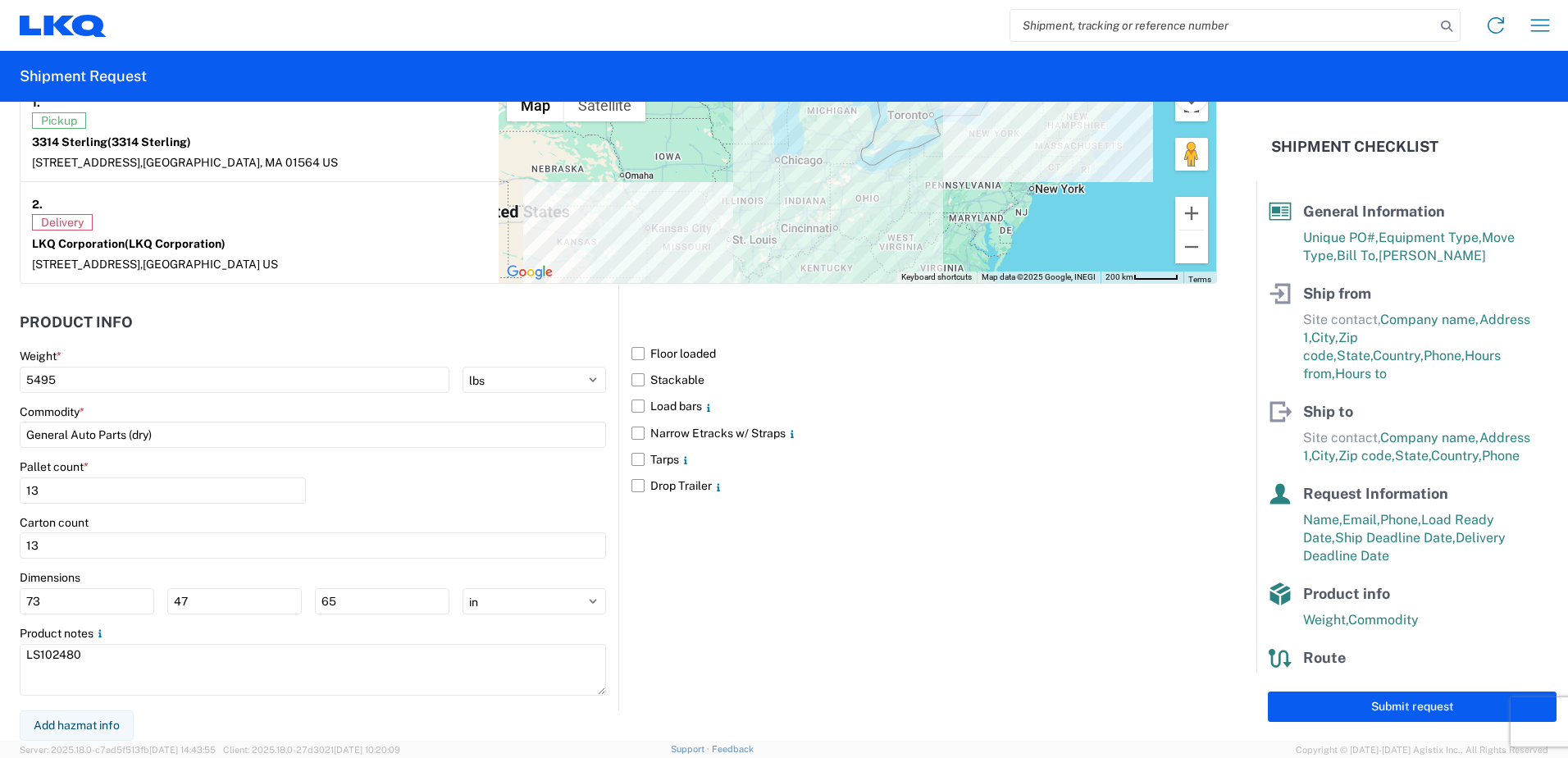
click at [504, 638] on div "Product notes" at bounding box center [312, 634] width 586 height 15
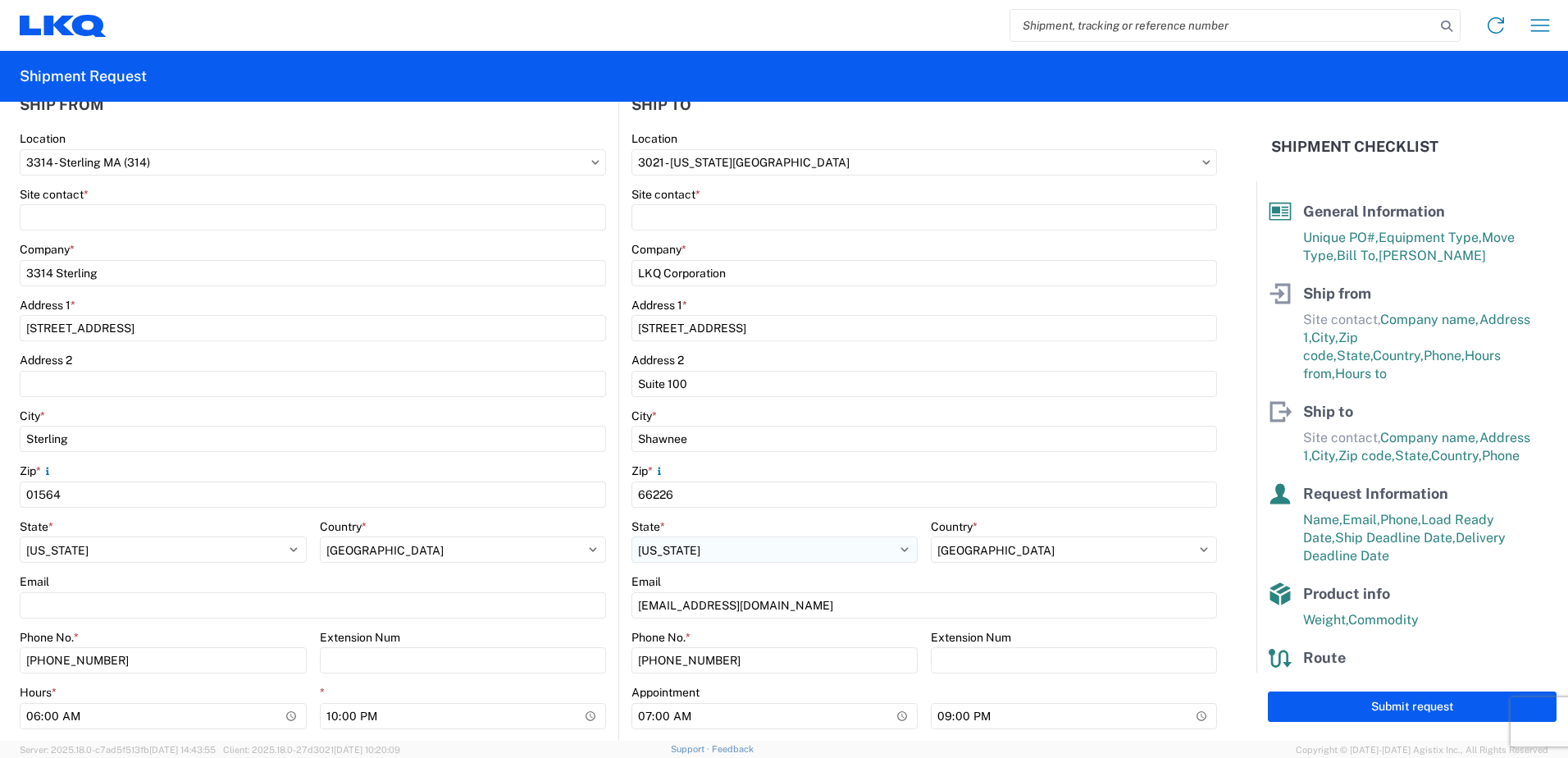
scroll to position [181, 0]
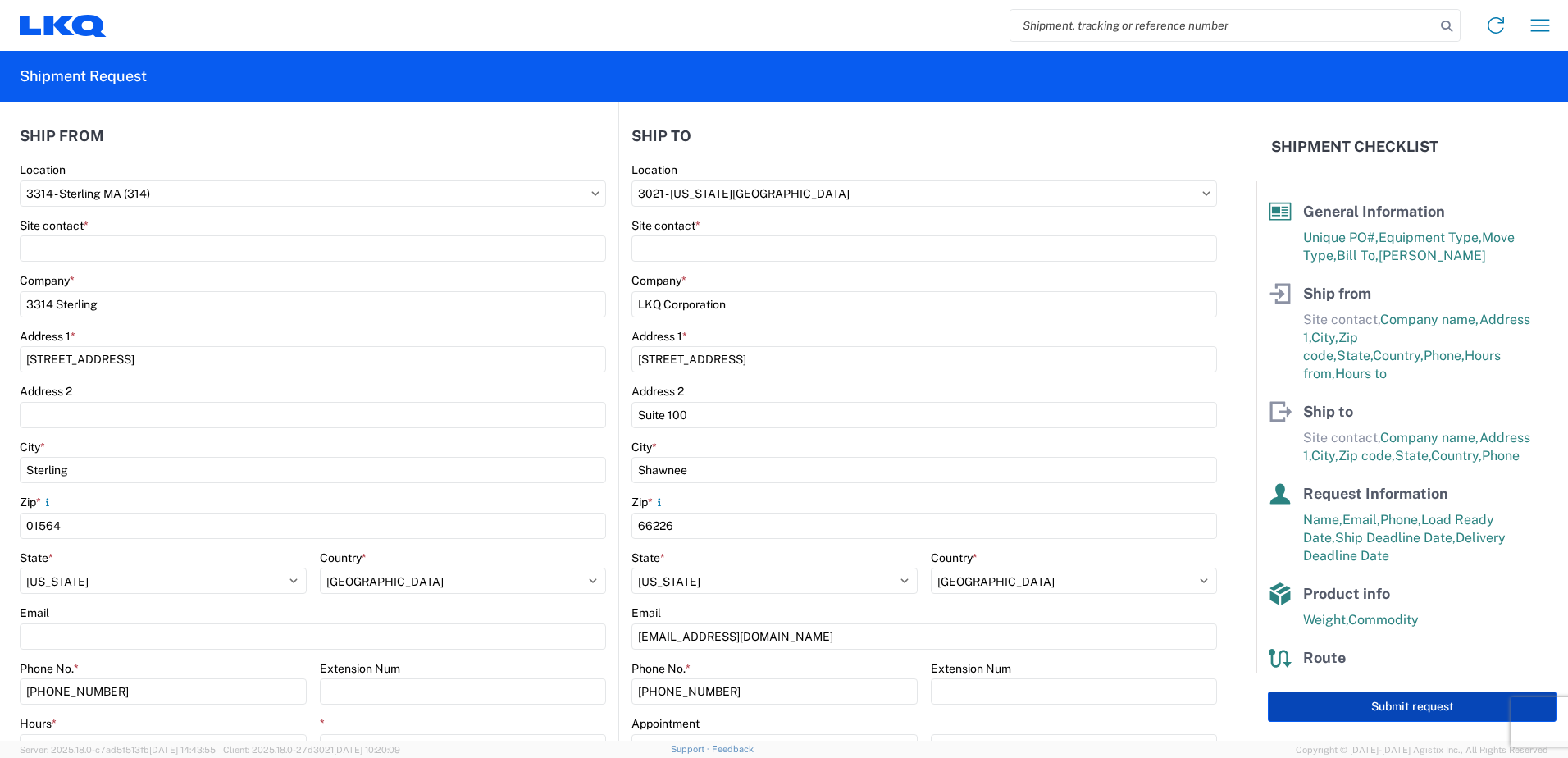
click at [1346, 710] on button "Submit request" at bounding box center [1412, 707] width 288 height 30
select select "US"
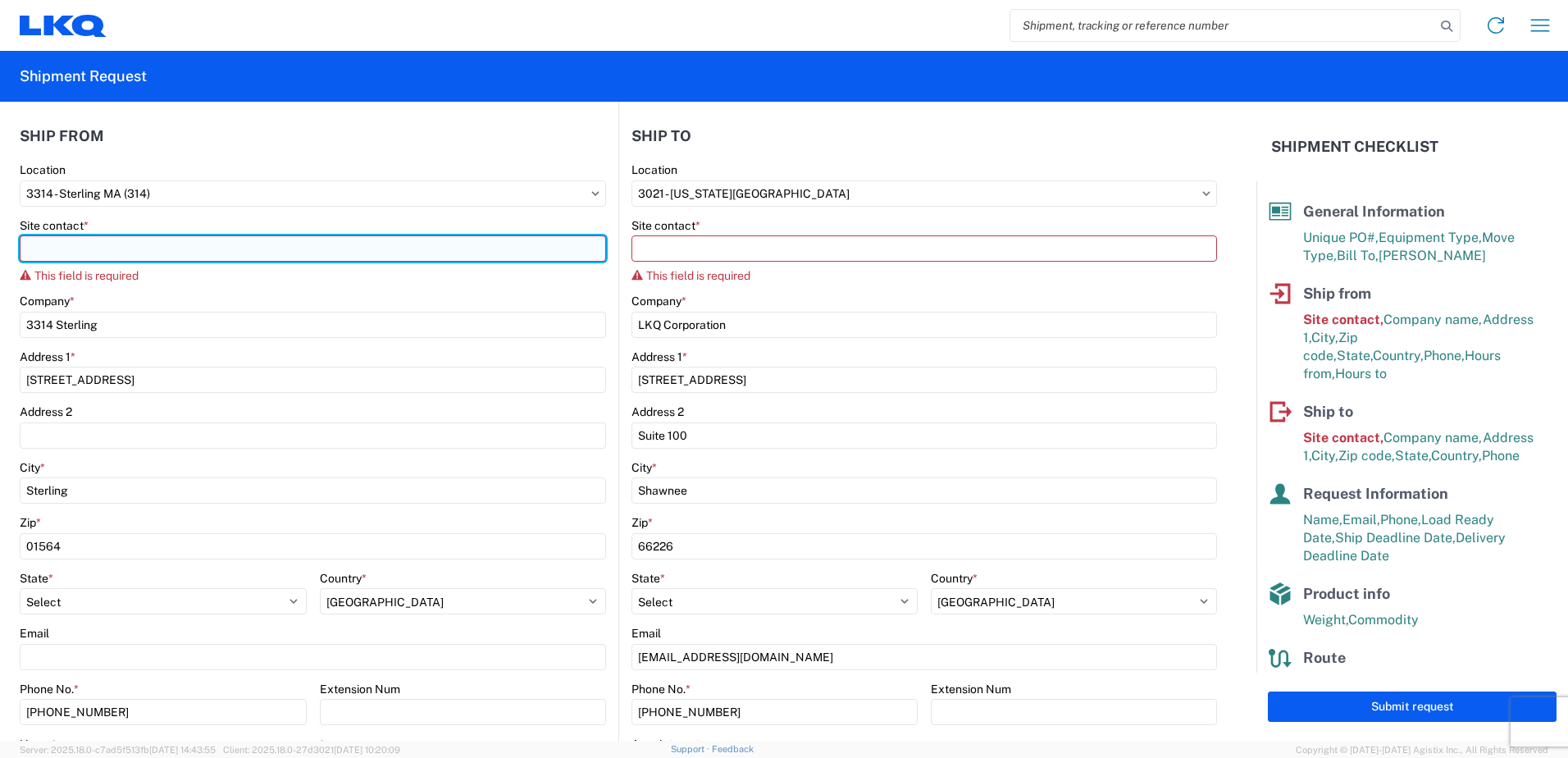
click at [90, 249] on input "Site contact *" at bounding box center [312, 249] width 586 height 26
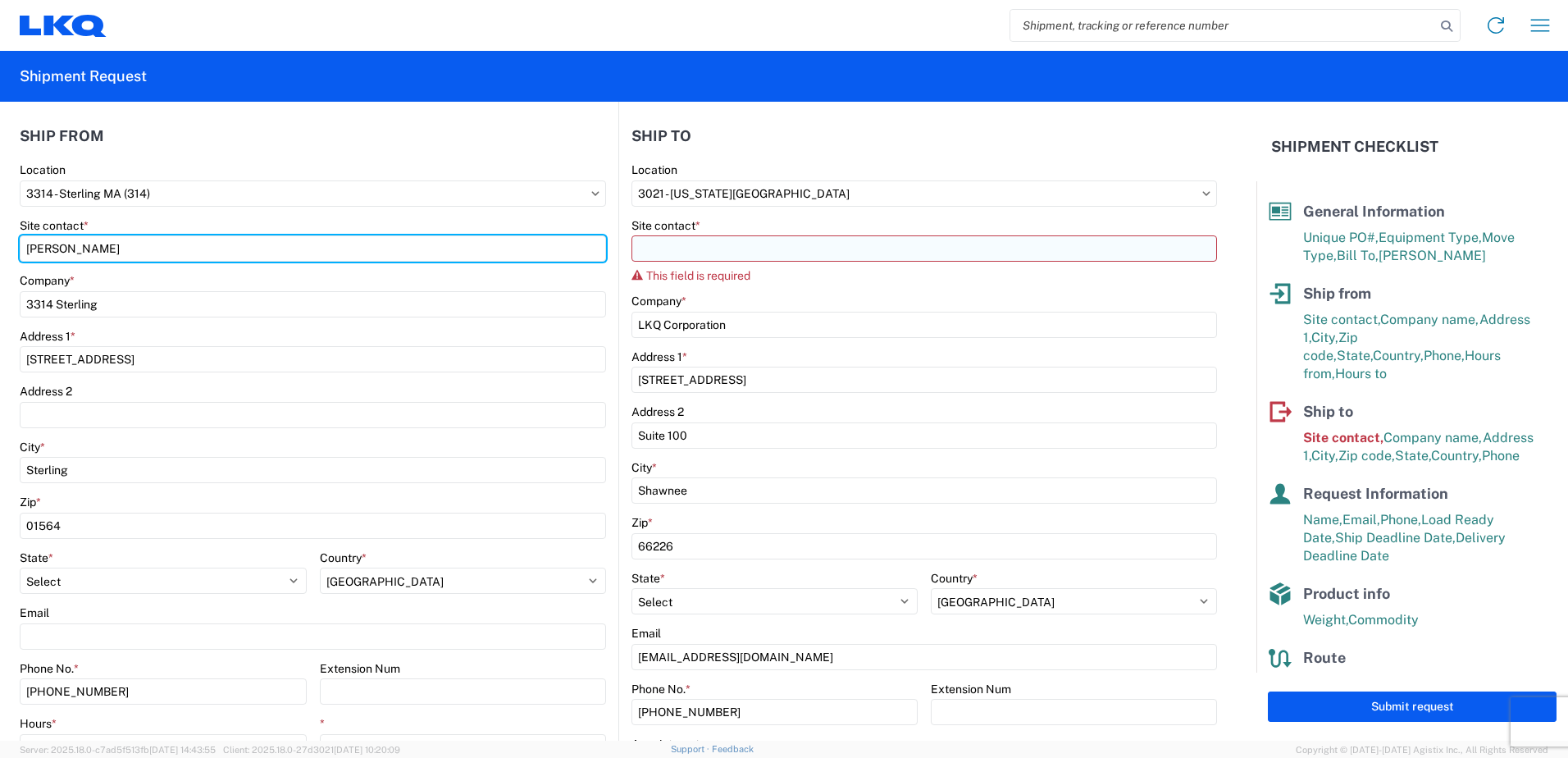
type input "[PERSON_NAME]"
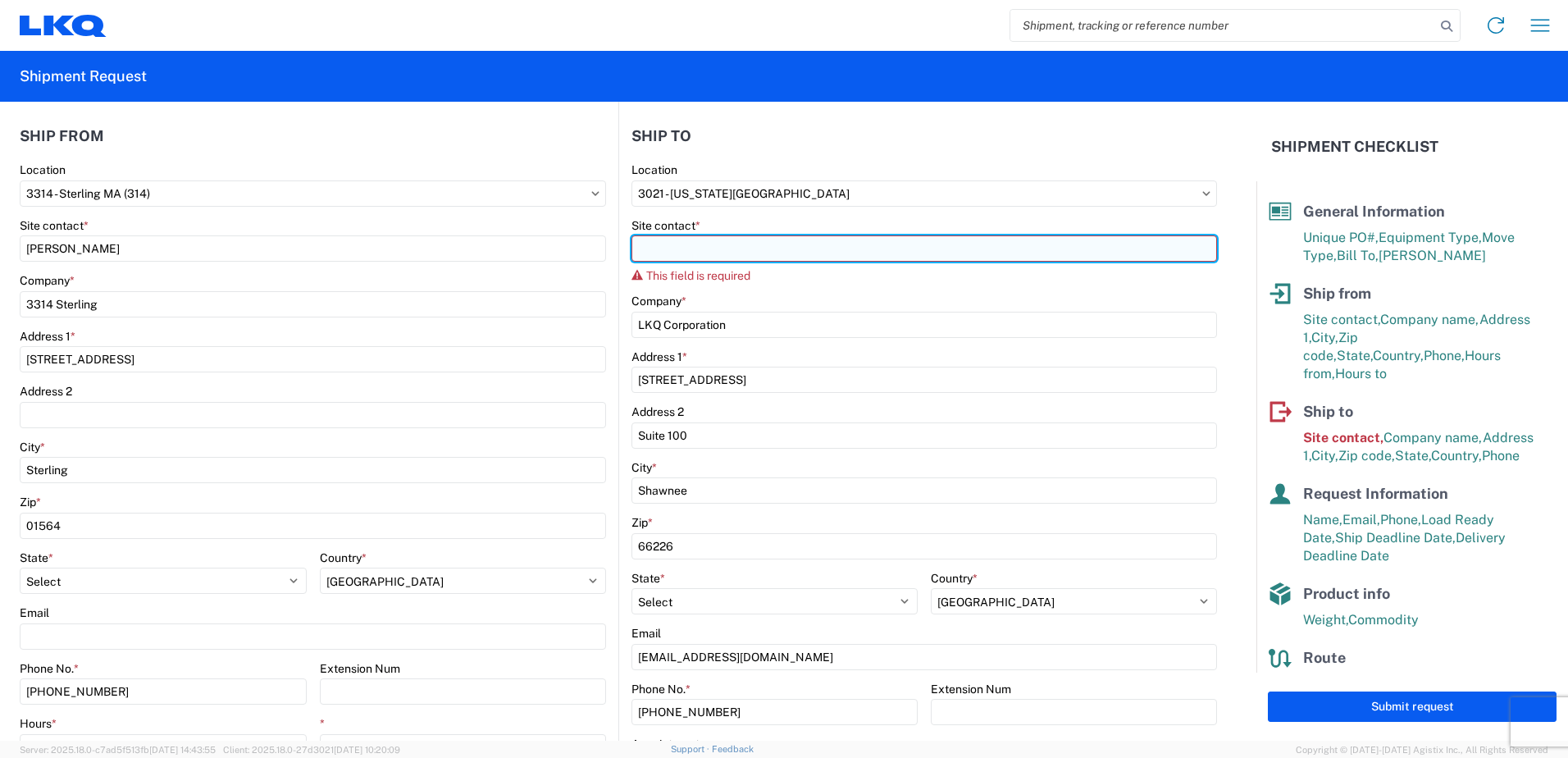
click at [671, 254] on input "Site contact *" at bounding box center [924, 249] width 586 height 26
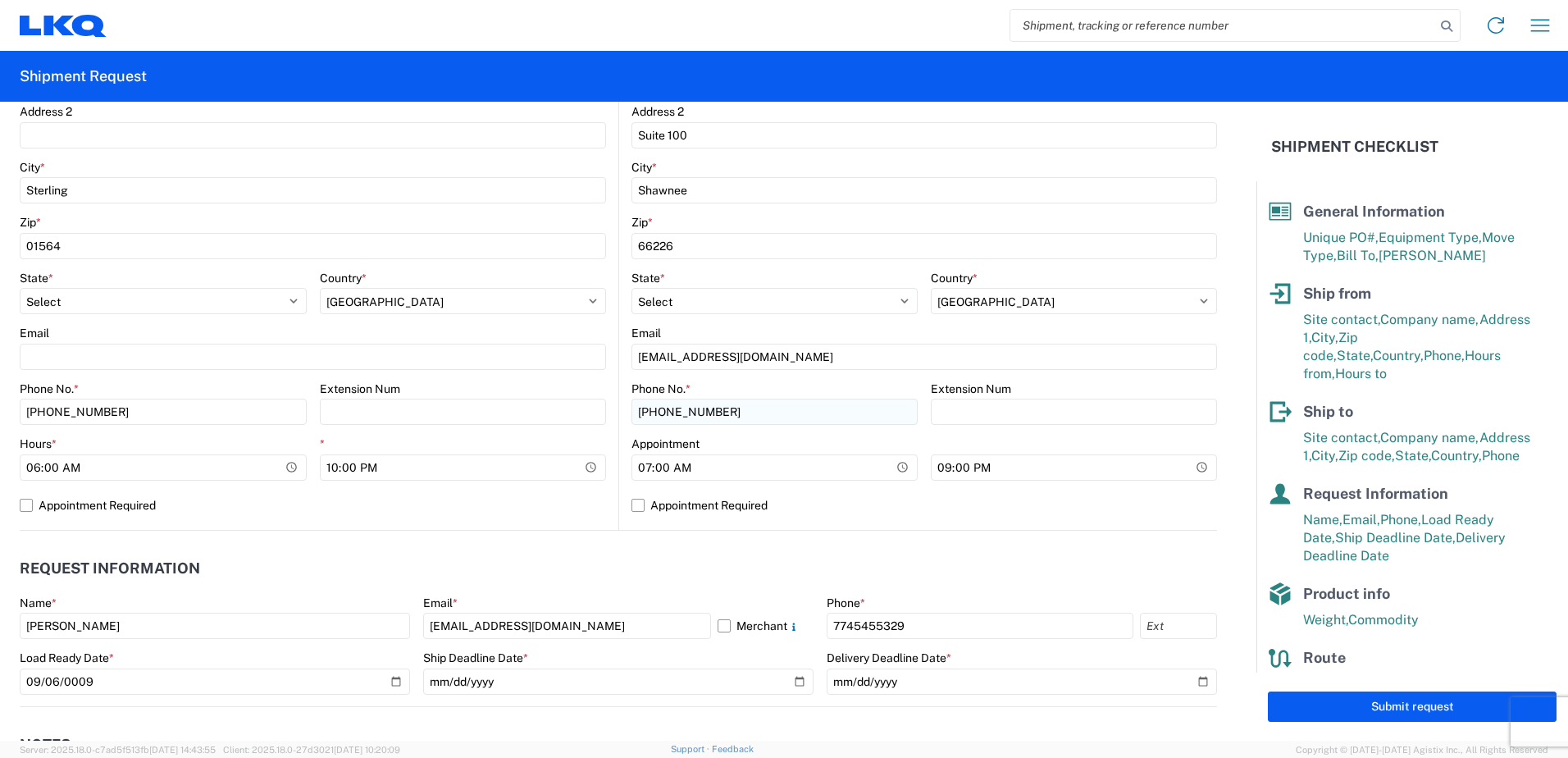
scroll to position [509, 0]
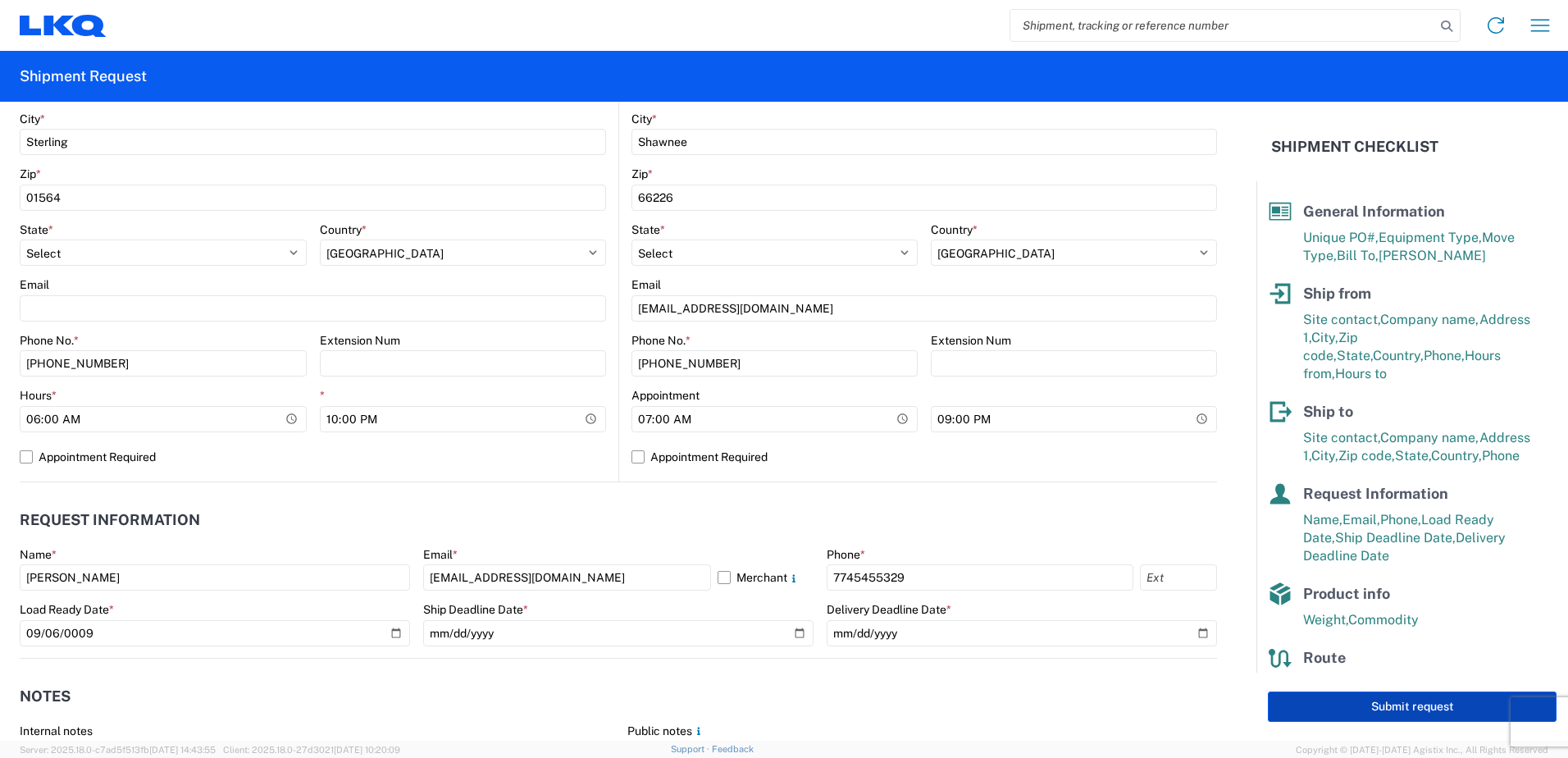
type input "[PERSON_NAME]"
click at [1348, 698] on button "Submit request" at bounding box center [1412, 707] width 288 height 30
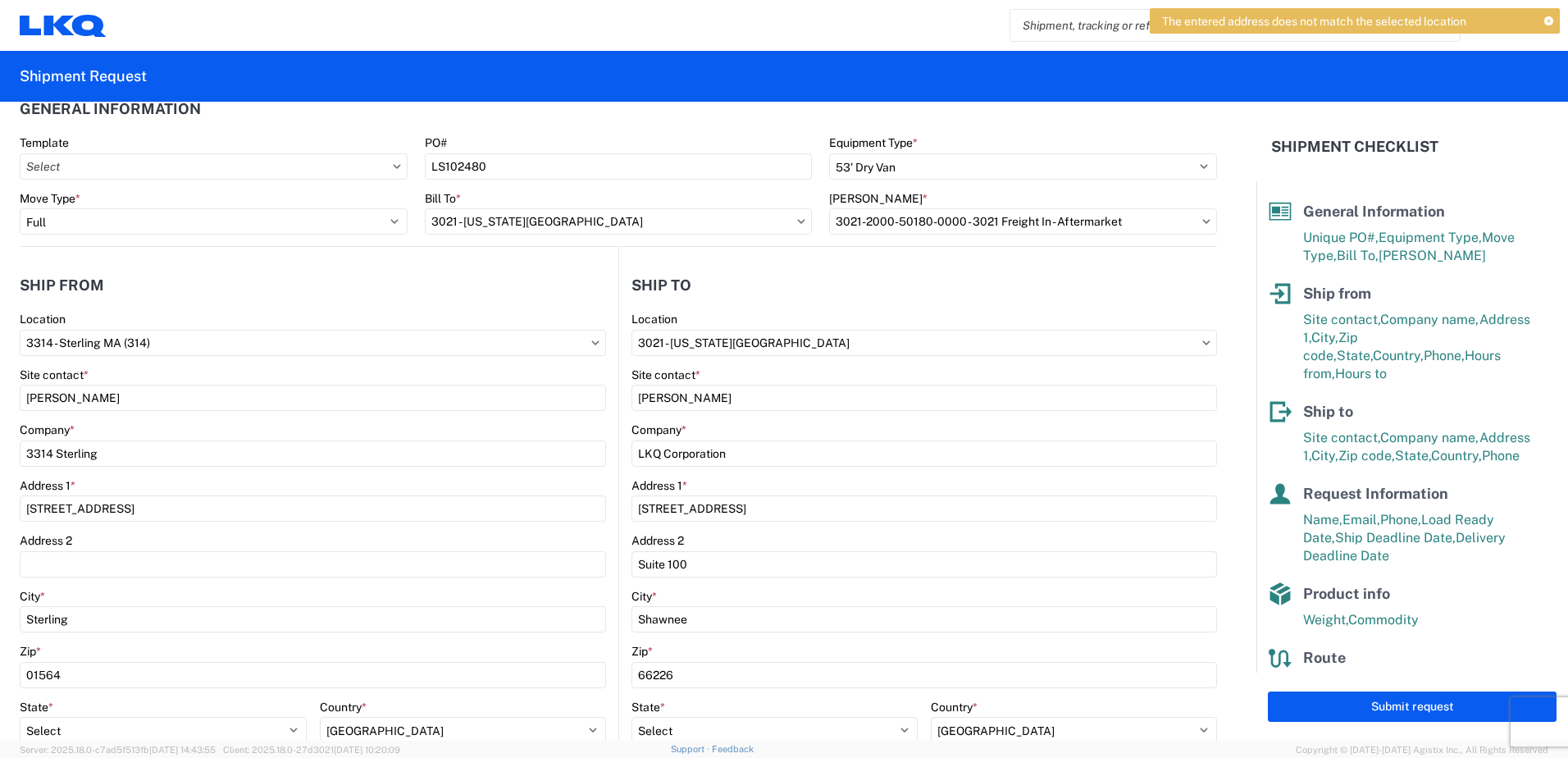
scroll to position [0, 0]
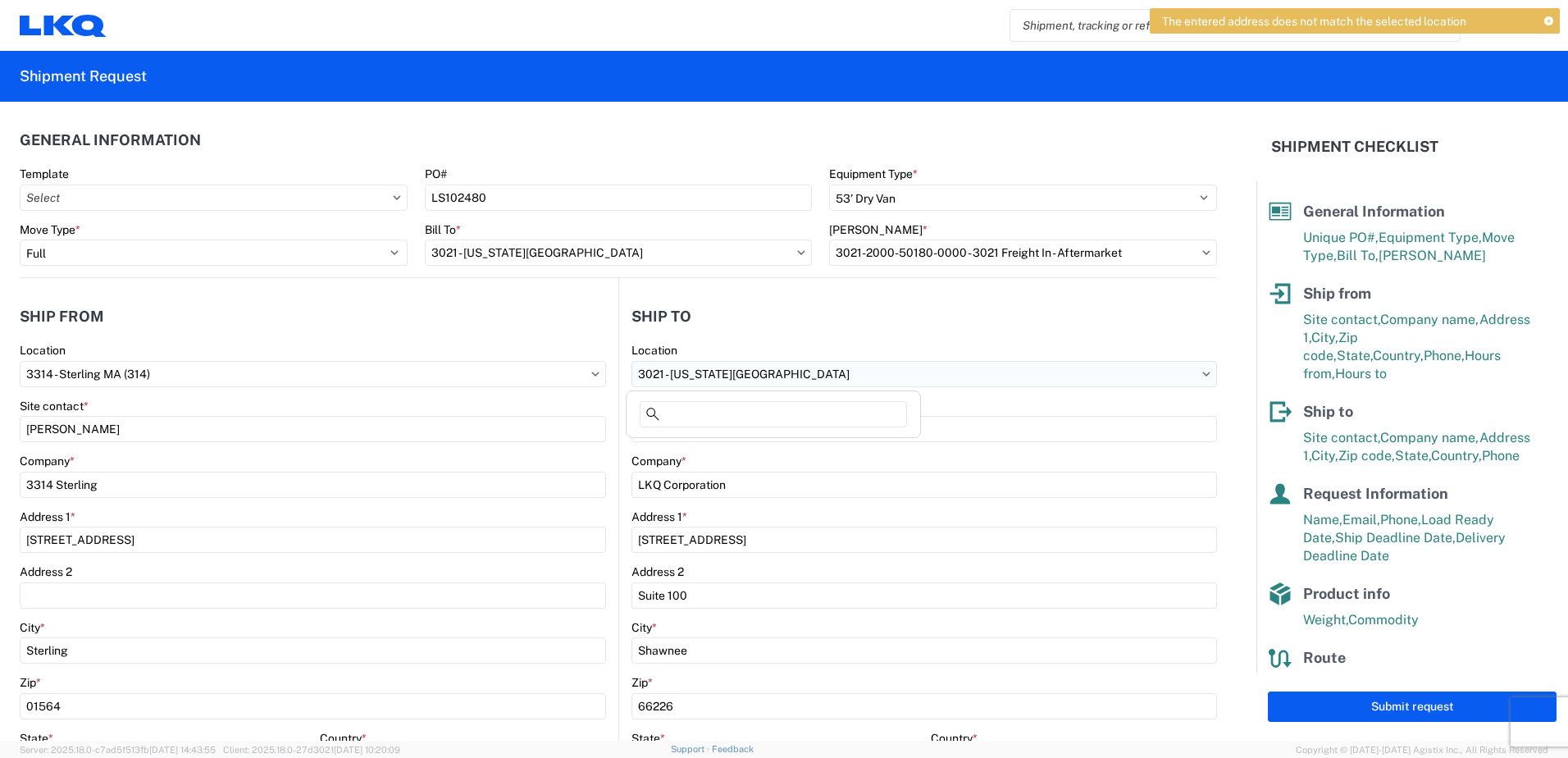
click at [750, 373] on input "3021 - [US_STATE][GEOGRAPHIC_DATA]" at bounding box center [924, 374] width 586 height 26
type input "021"
click at [680, 468] on div "Branch 021" at bounding box center [773, 474] width 287 height 26
type input "Branch 021"
type input "Finish Master"
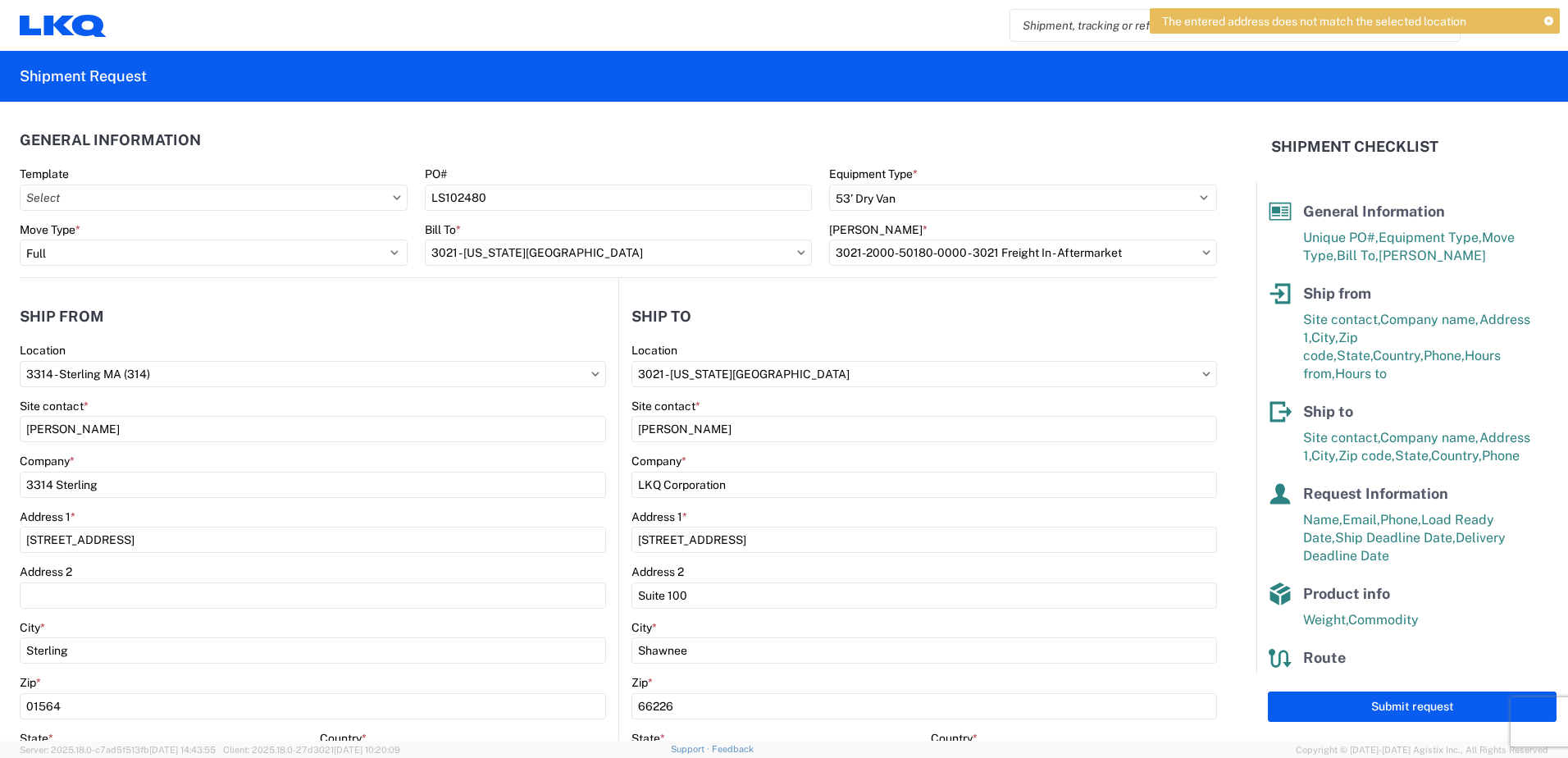
type input "[STREET_ADDRESS][PERSON_NAME]"
type input "West Allis"
type input "53214"
select select "US"
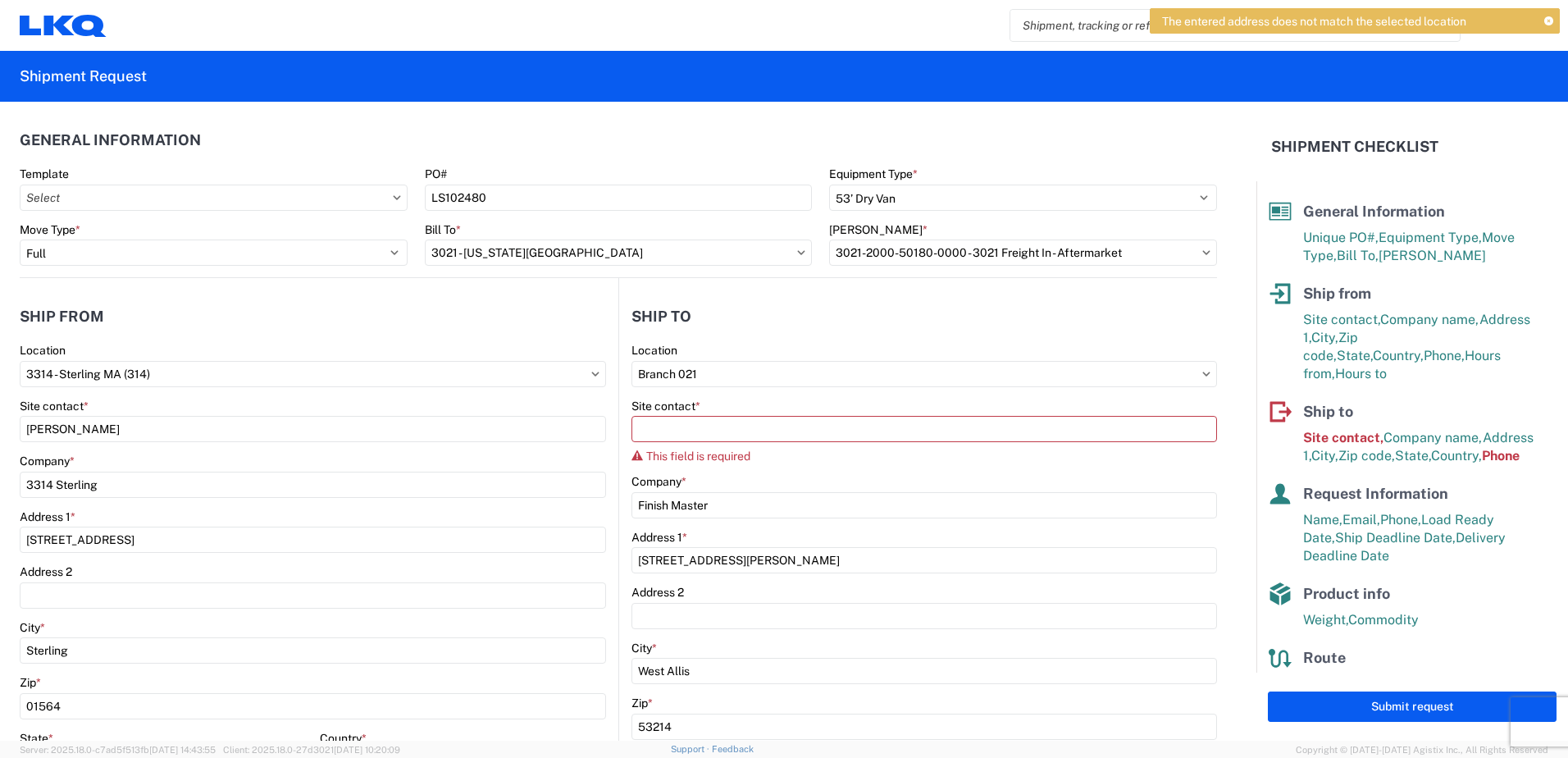
type input "07:00:00"
type input "17:00:00"
click at [715, 374] on input "Branch 021" at bounding box center [924, 374] width 586 height 26
type input "3021"
click at [710, 448] on div "3021 - [US_STATE][GEOGRAPHIC_DATA]" at bounding box center [773, 447] width 287 height 26
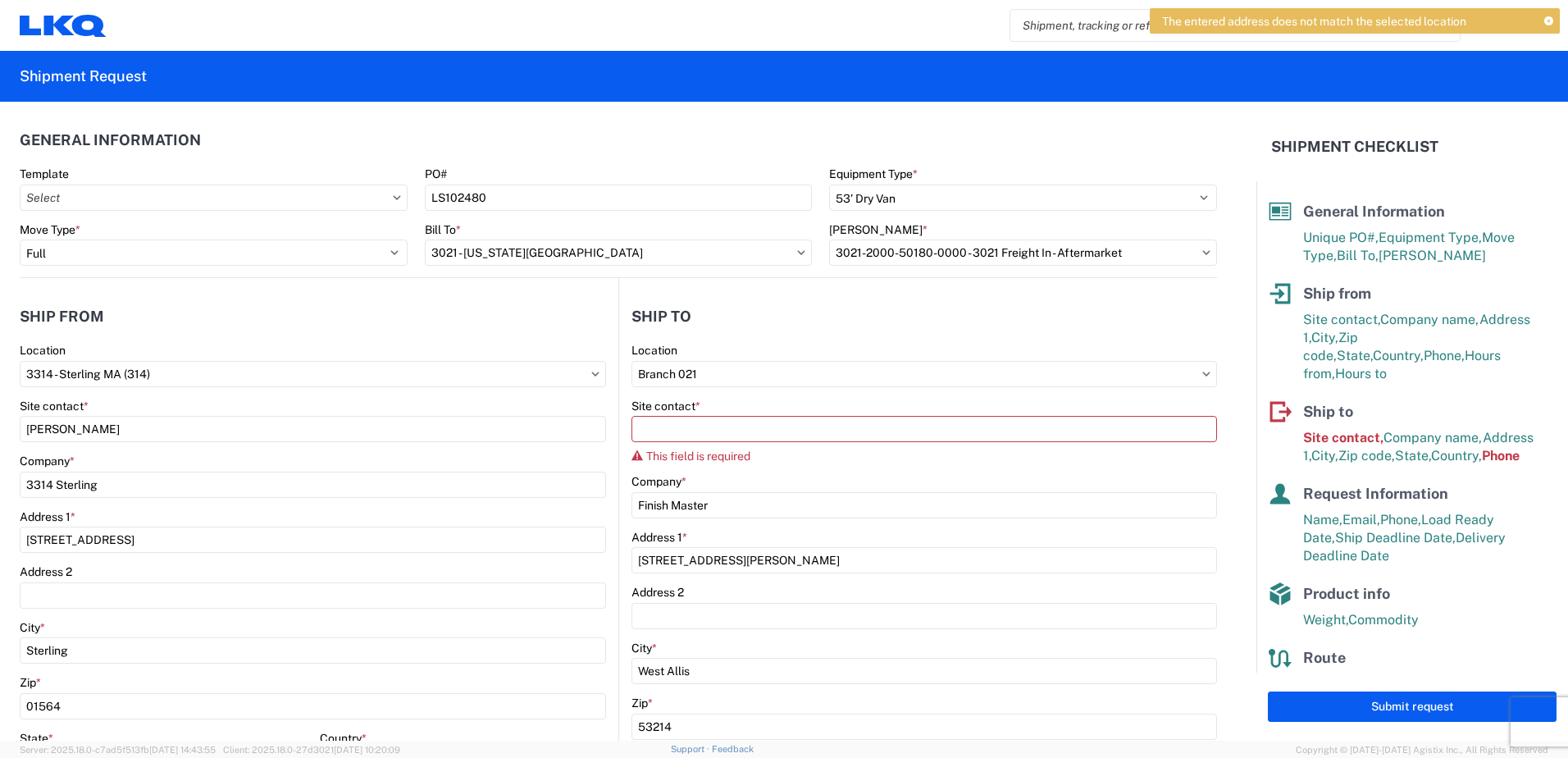
type input "3021 - [US_STATE][GEOGRAPHIC_DATA]"
type input "LKQ Corporation"
type input "[STREET_ADDRESS]"
type input "Suite 100"
type input "Shawnee"
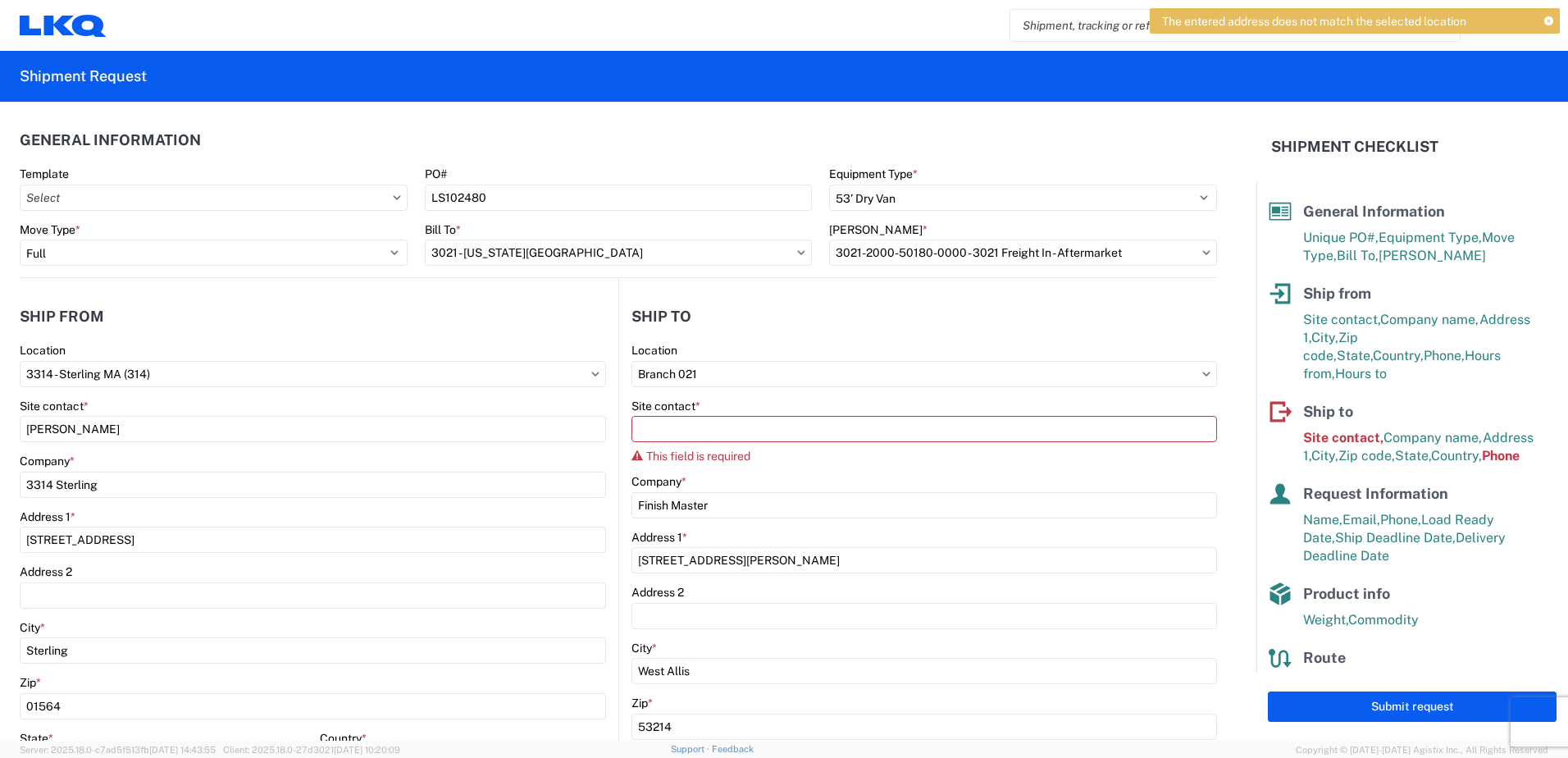
type input "66226"
select select "US"
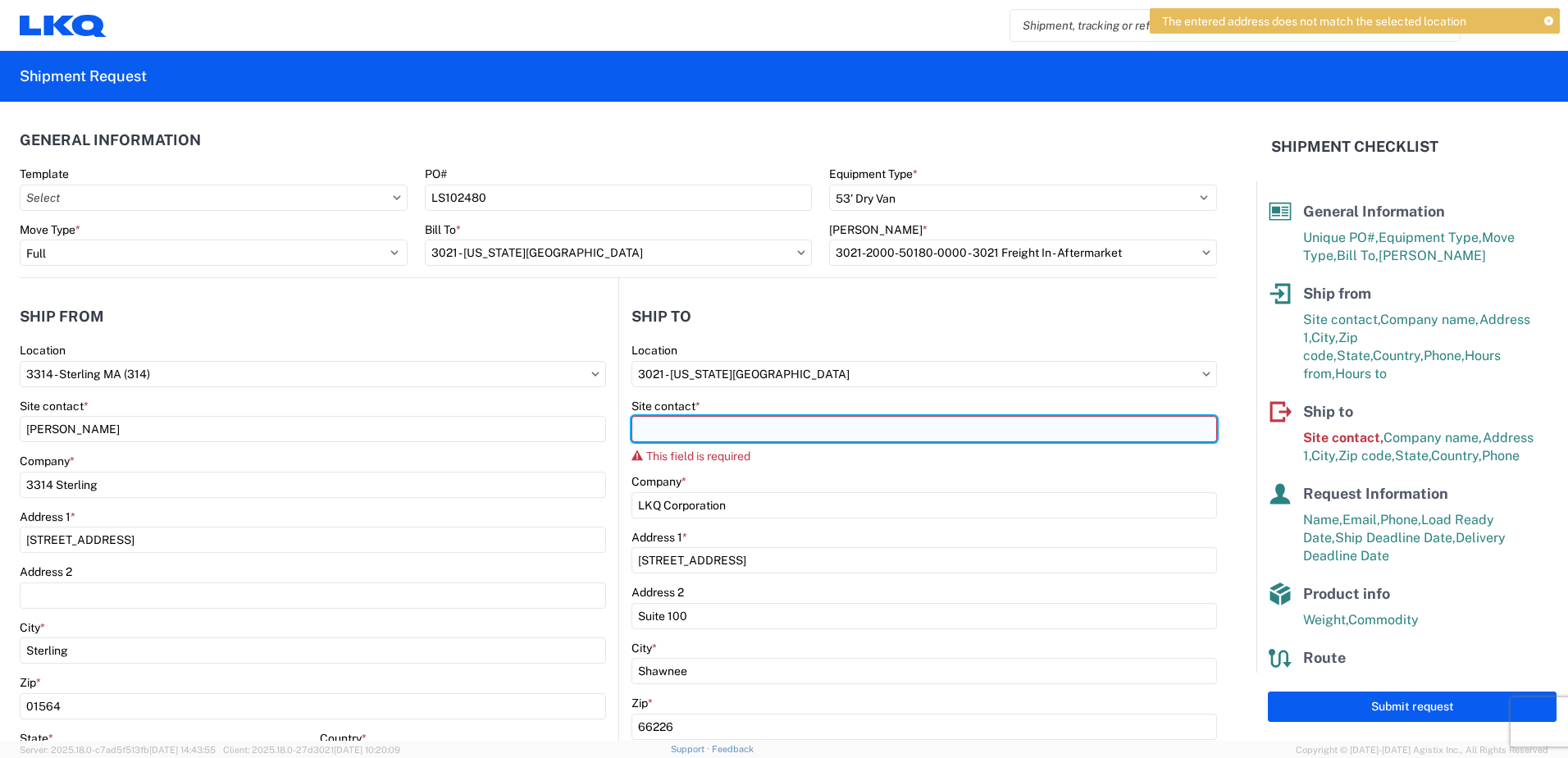
click at [714, 436] on input "Site contact *" at bounding box center [924, 430] width 586 height 26
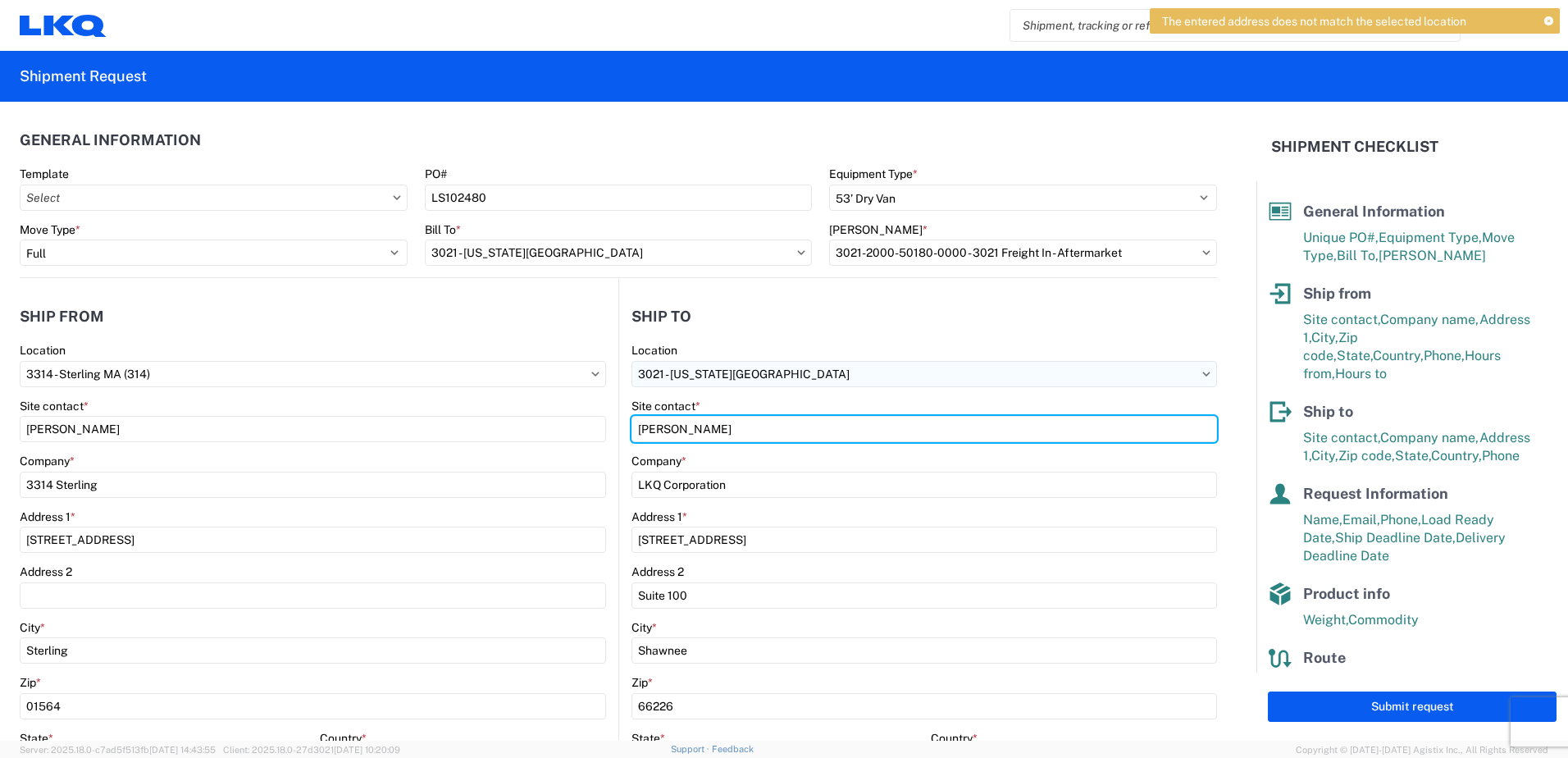
type input "[PERSON_NAME]"
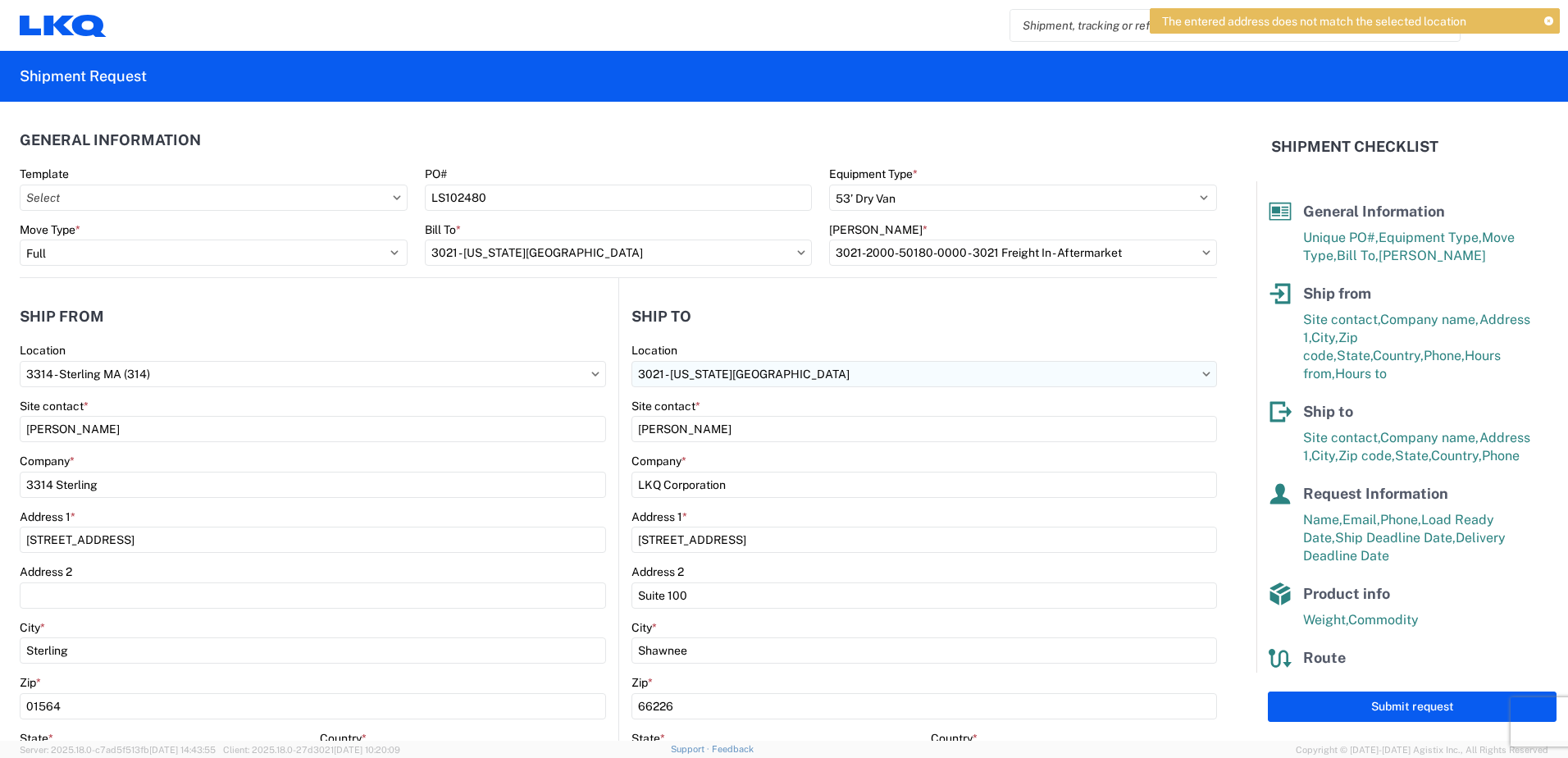
click at [1034, 364] on input "3021 - [US_STATE][GEOGRAPHIC_DATA]" at bounding box center [924, 374] width 586 height 26
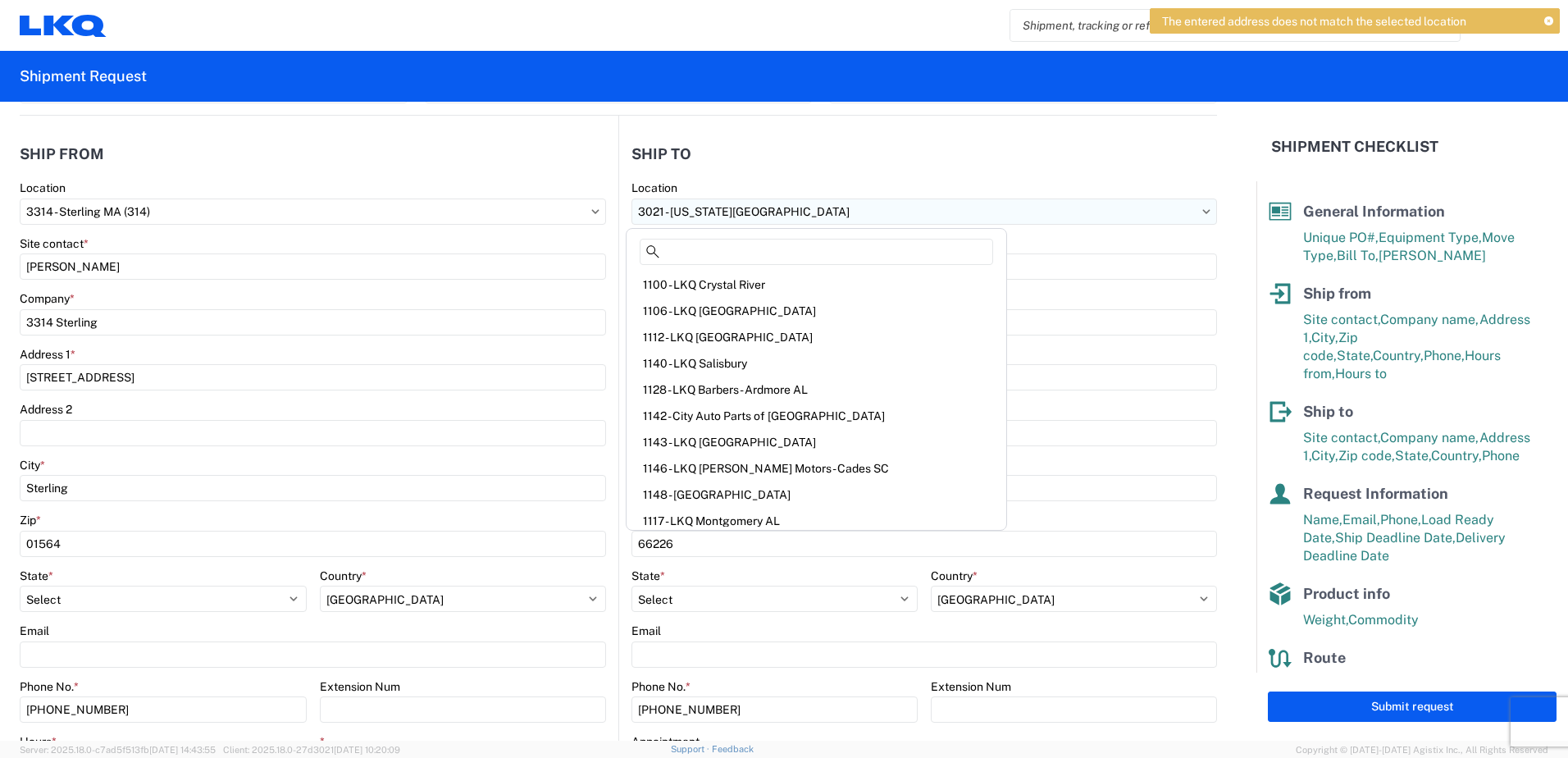
scroll to position [164, 0]
click at [510, 396] on agx-form-control-wrapper-v2 "Address [STREET_ADDRESS]" at bounding box center [312, 373] width 586 height 56
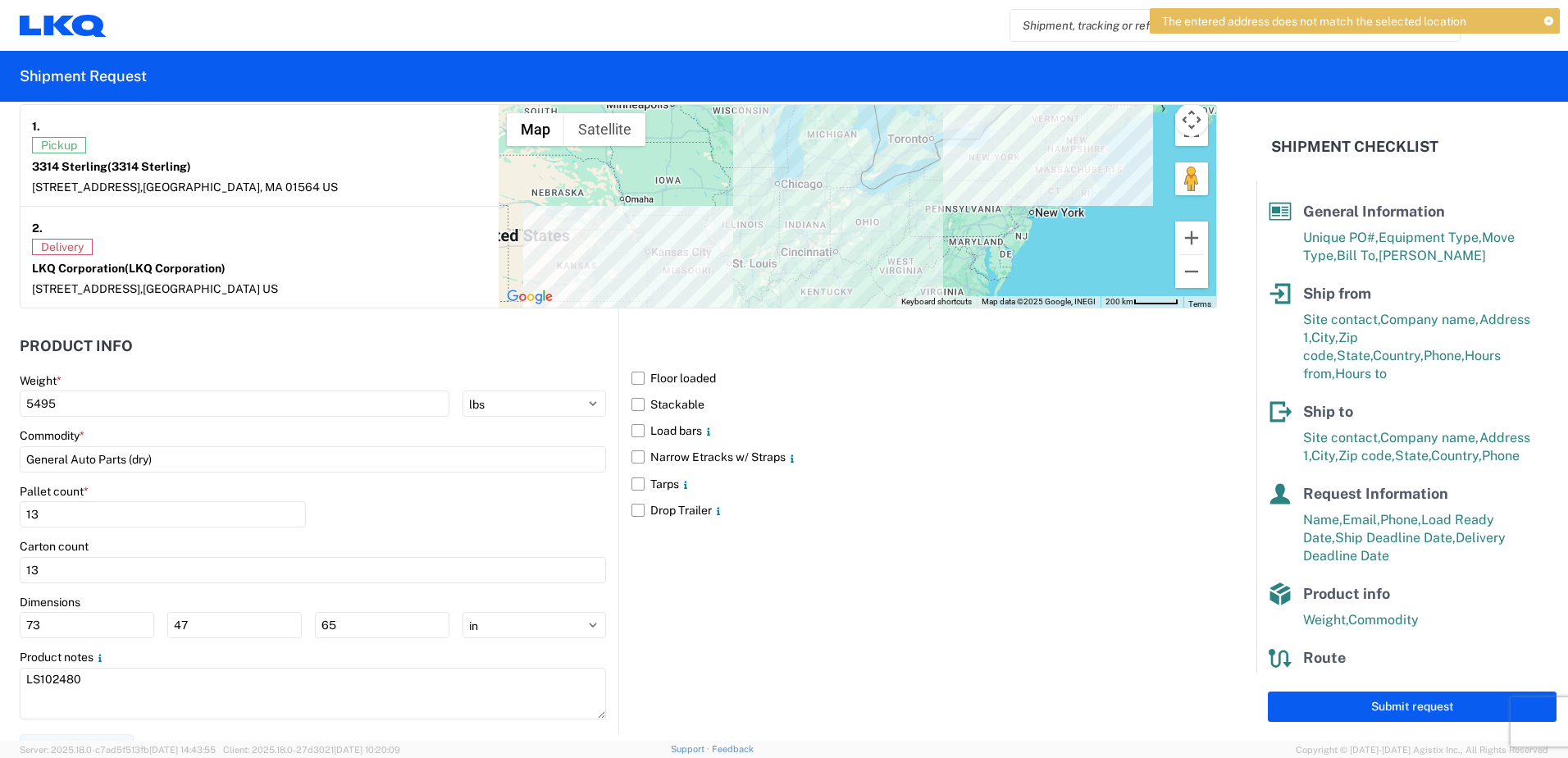
scroll to position [1329, 0]
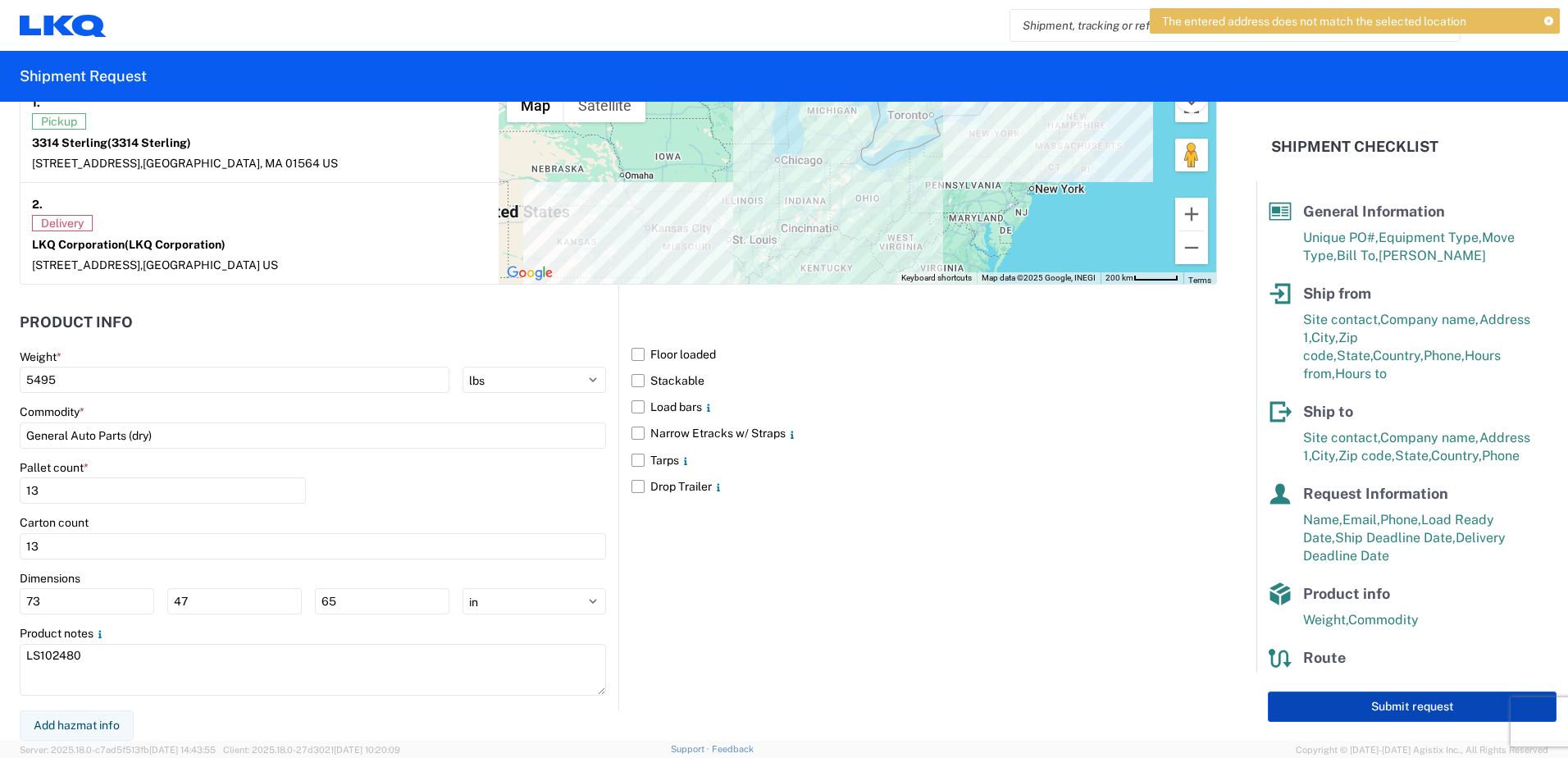
click at [1364, 707] on button "Submit request" at bounding box center [1412, 707] width 288 height 30
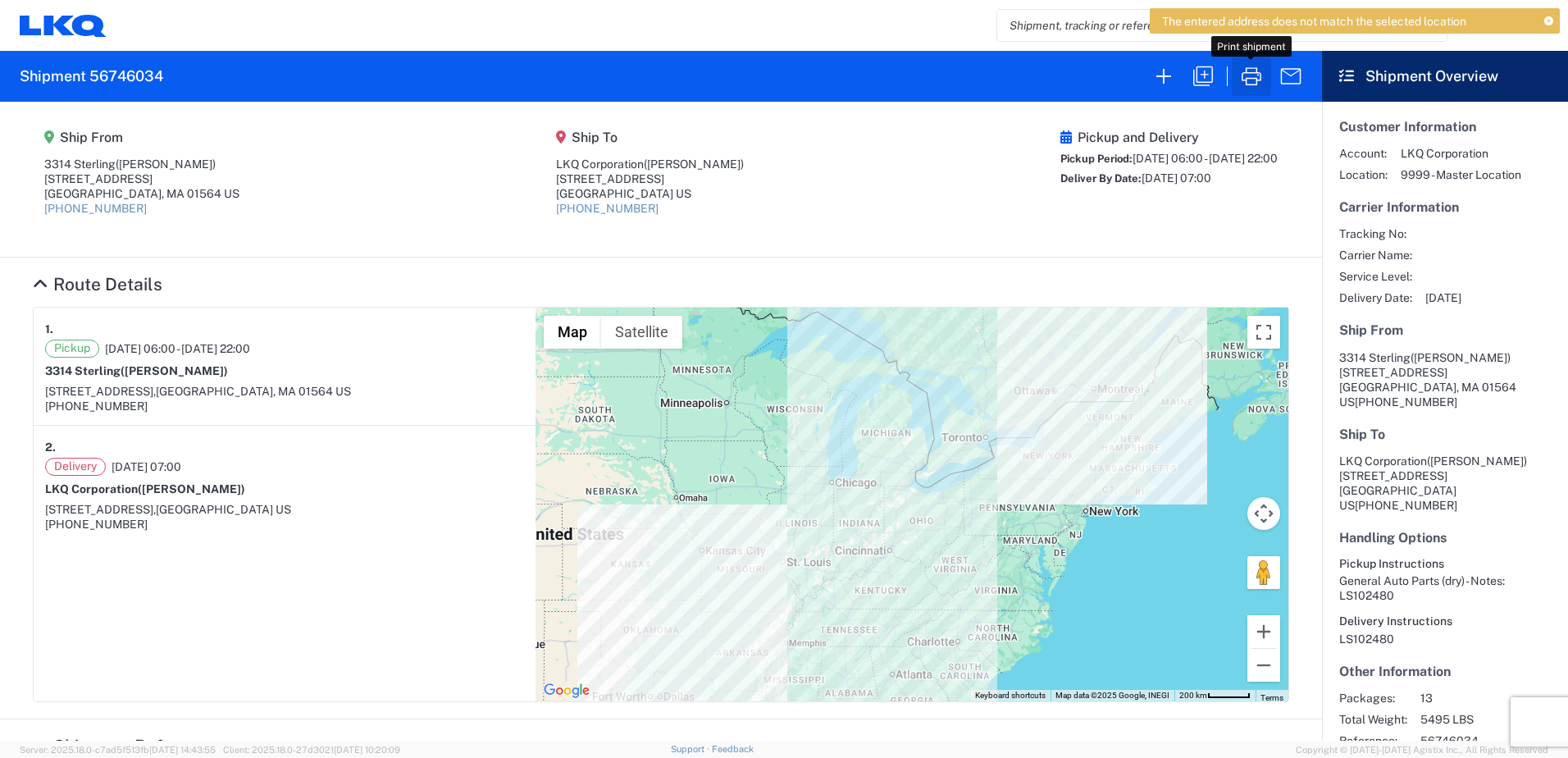
click at [1251, 79] on icon "button" at bounding box center [1251, 76] width 19 height 18
